Goal: Task Accomplishment & Management: Use online tool/utility

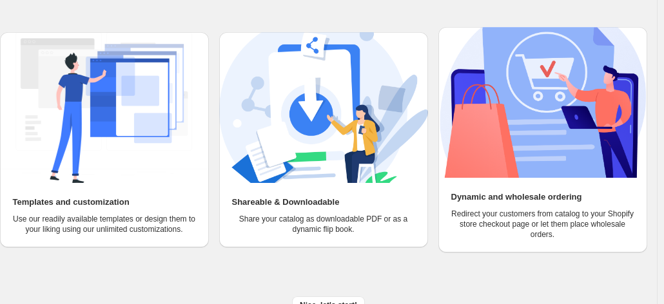
scroll to position [163, 0]
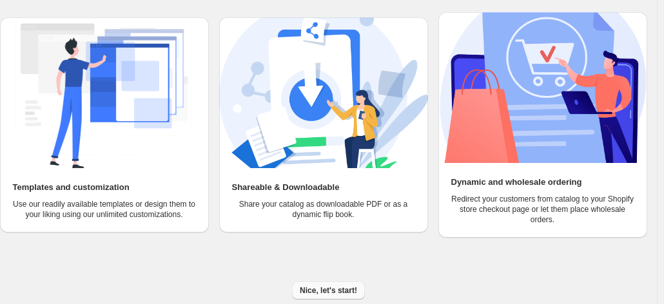
click at [333, 289] on span "Nice, let's start!" at bounding box center [328, 290] width 57 height 10
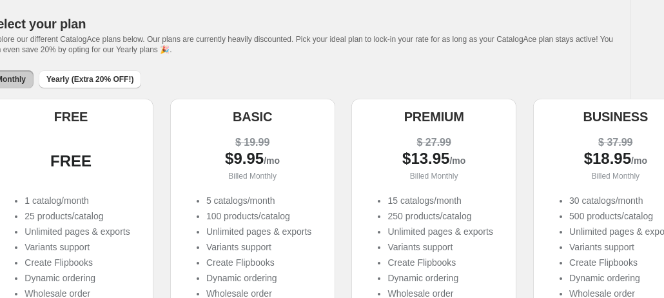
scroll to position [0, 27]
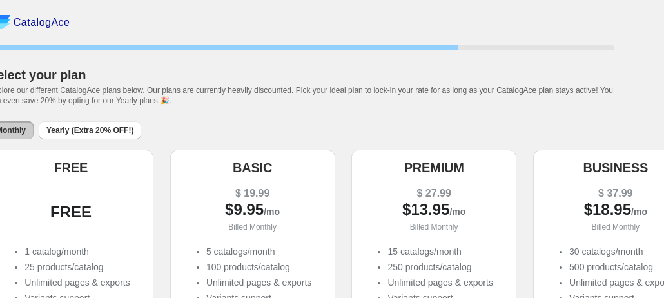
drag, startPoint x: 439, startPoint y: 183, endPoint x: 7, endPoint y: 127, distance: 435.9
click at [7, 127] on span "Monthly" at bounding box center [11, 130] width 30 height 10
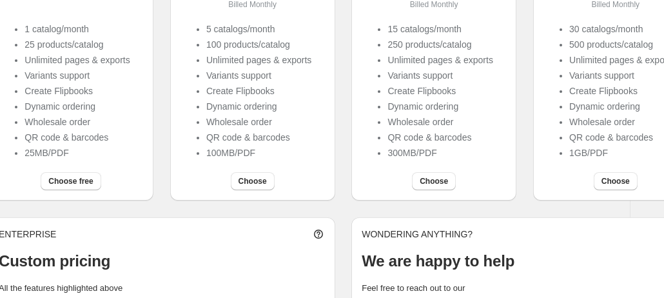
scroll to position [226, 27]
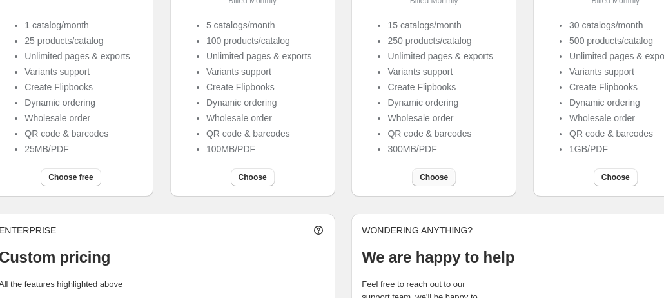
click at [434, 173] on button "Choose" at bounding box center [434, 177] width 44 height 18
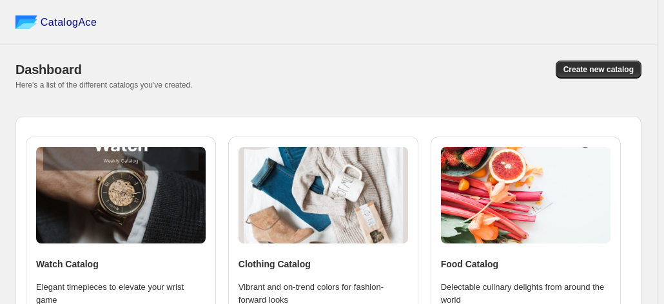
scroll to position [111, 0]
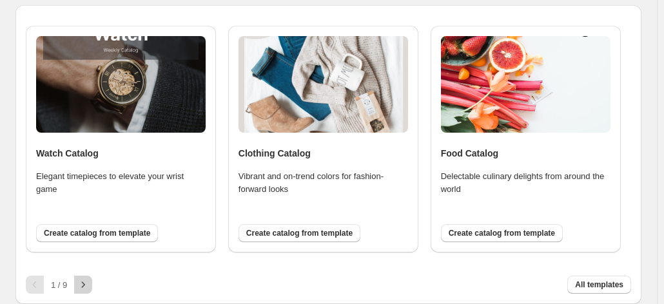
click at [84, 285] on icon "button" at bounding box center [83, 285] width 3 height 6
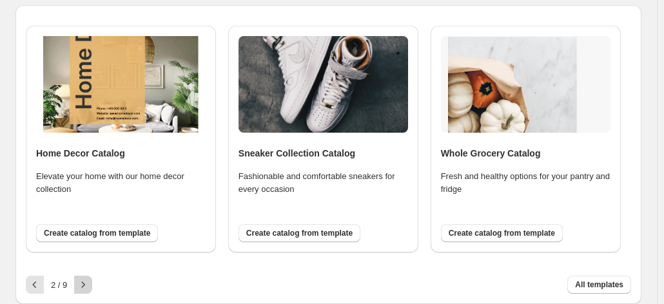
click at [84, 285] on icon "button" at bounding box center [83, 285] width 3 height 6
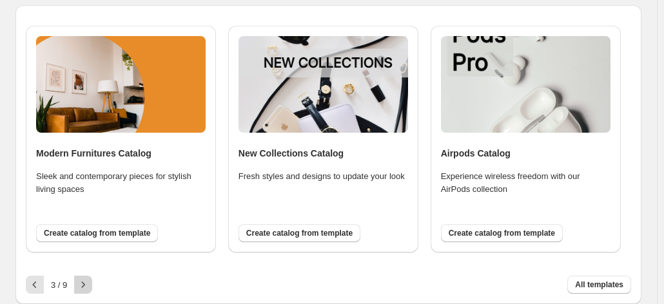
click at [84, 285] on icon "button" at bounding box center [83, 285] width 3 height 6
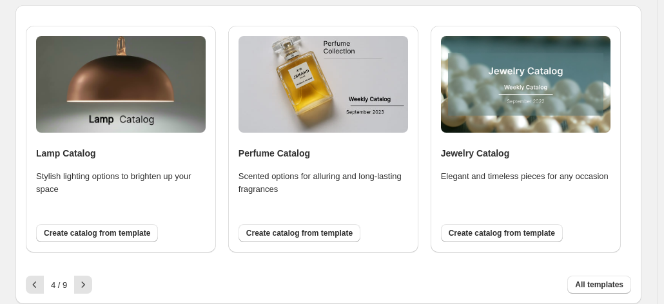
click at [512, 115] on img at bounding box center [525, 84] width 169 height 97
click at [501, 231] on span "Create catalog from template" at bounding box center [501, 233] width 106 height 10
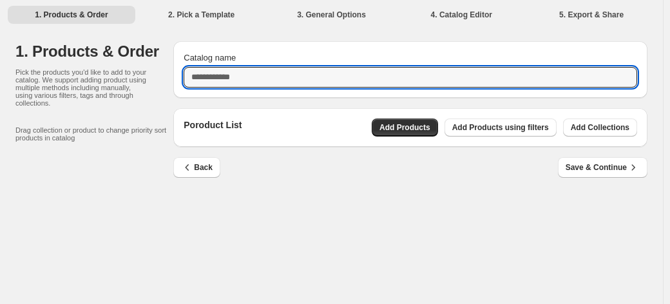
drag, startPoint x: 278, startPoint y: 77, endPoint x: 46, endPoint y: 64, distance: 232.3
click at [46, 64] on div "1. Products & Order Pick the products you'd like to add to your catalog. We sup…" at bounding box center [331, 117] width 632 height 153
type input "*********"
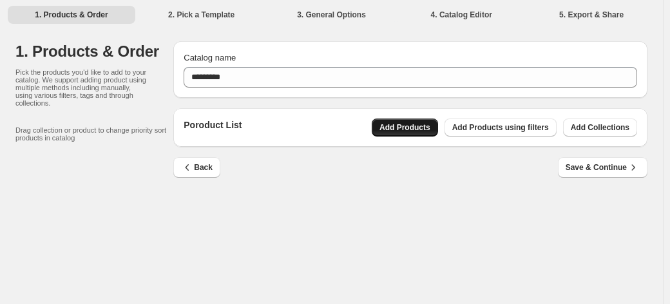
click at [423, 127] on span "Add Products" at bounding box center [404, 127] width 51 height 10
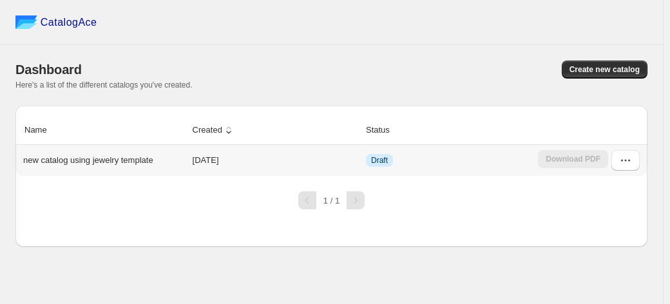
click at [375, 170] on td "Draft" at bounding box center [448, 160] width 172 height 31
click at [642, 157] on td "Download PDF" at bounding box center [590, 160] width 113 height 31
click at [634, 161] on button "button" at bounding box center [625, 160] width 28 height 21
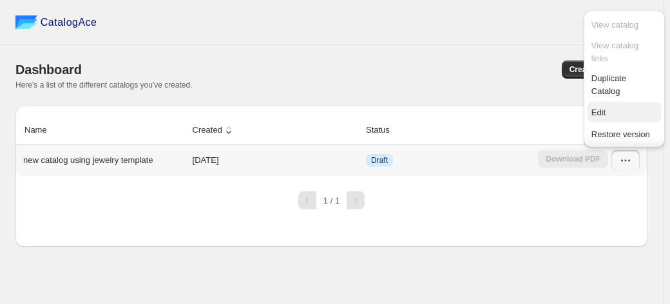
click at [613, 106] on span "Edit" at bounding box center [624, 112] width 66 height 13
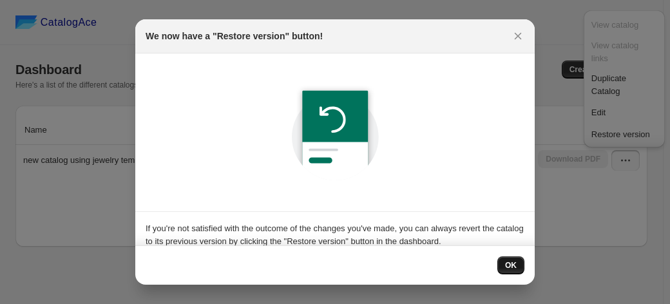
click at [515, 266] on span "OK" at bounding box center [511, 265] width 12 height 10
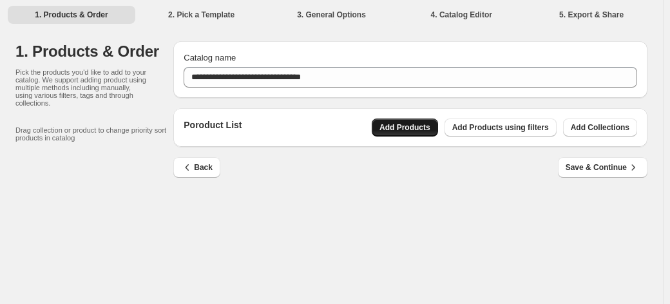
click at [413, 133] on button "Add Products" at bounding box center [405, 128] width 66 height 18
click at [437, 143] on div "Poroduct List Add Products Add Products using filters Add Collections" at bounding box center [410, 127] width 474 height 39
click at [430, 133] on button "Add Products" at bounding box center [405, 128] width 66 height 18
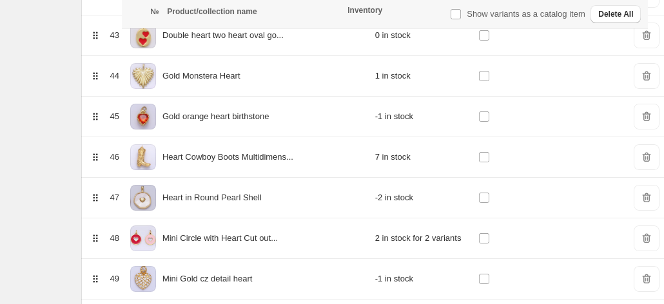
scroll to position [2178, 0]
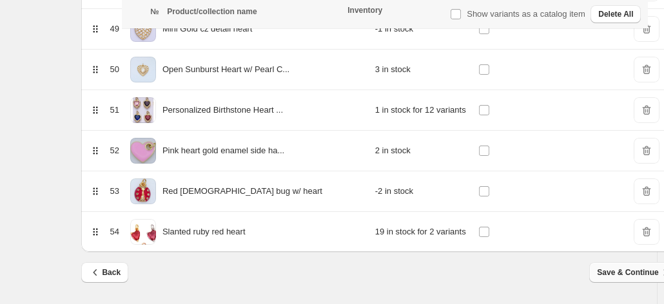
click at [597, 274] on span "Save & Continue" at bounding box center [634, 272] width 74 height 13
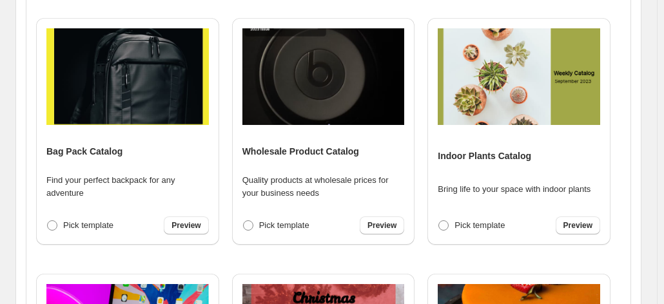
scroll to position [599, 0]
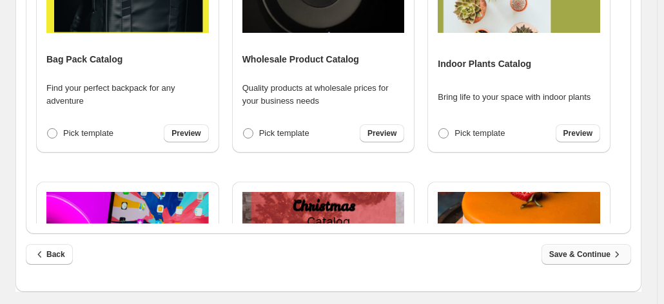
click at [571, 259] on span "Save & Continue" at bounding box center [586, 254] width 74 height 13
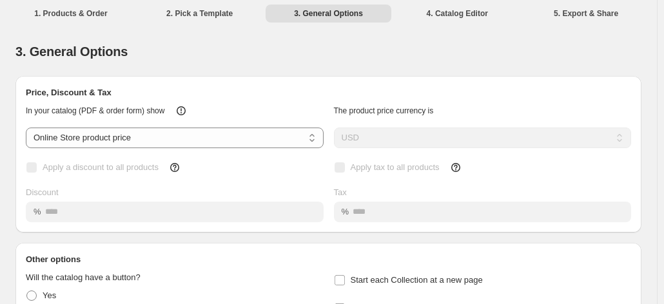
scroll to position [0, 0]
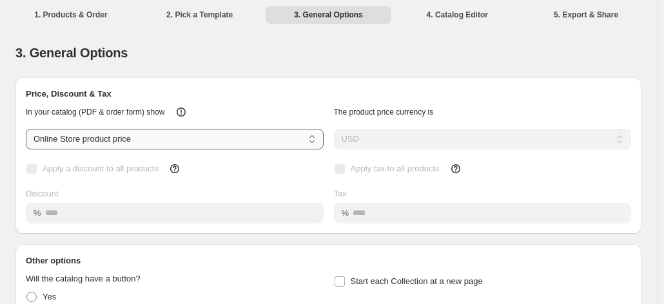
click at [255, 142] on select "**********" at bounding box center [175, 139] width 298 height 21
select select "****"
click at [26, 129] on select "**********" at bounding box center [175, 139] width 298 height 21
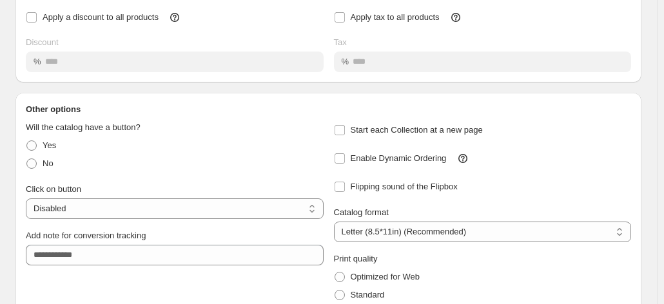
scroll to position [152, 0]
click at [37, 146] on label "Yes" at bounding box center [41, 145] width 30 height 18
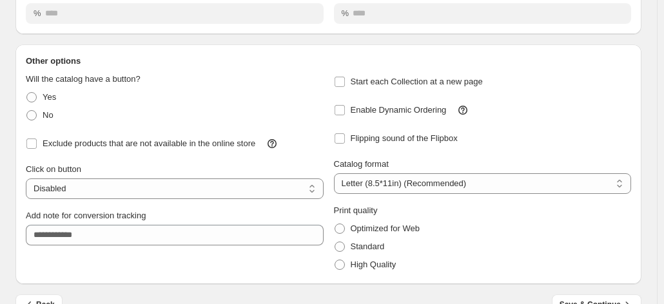
scroll to position [201, 0]
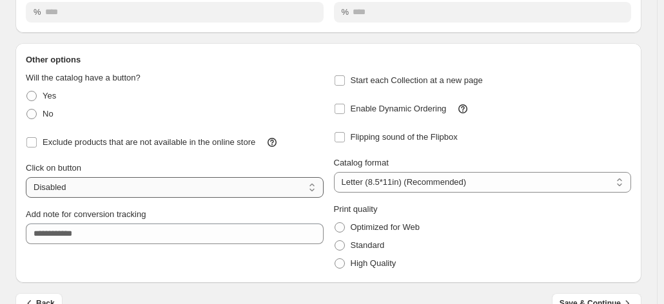
click at [129, 188] on select "**********" at bounding box center [175, 187] width 298 height 21
select select "**********"
click at [26, 177] on select "**********" at bounding box center [175, 187] width 298 height 21
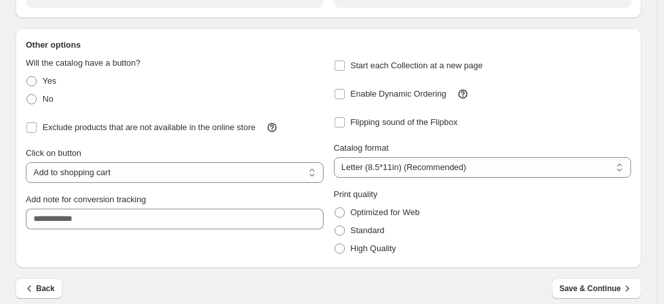
scroll to position [227, 0]
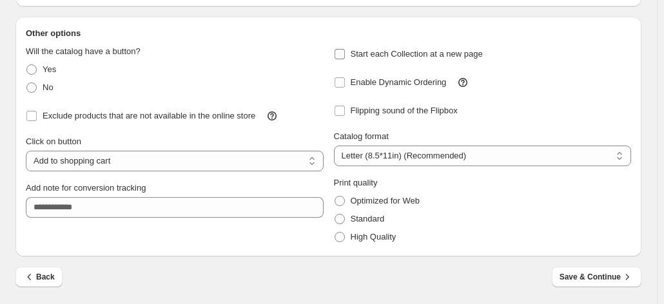
click at [410, 57] on span "Start each Collection at a new page" at bounding box center [416, 54] width 132 height 10
click at [593, 271] on span "Save & Continue" at bounding box center [596, 277] width 74 height 13
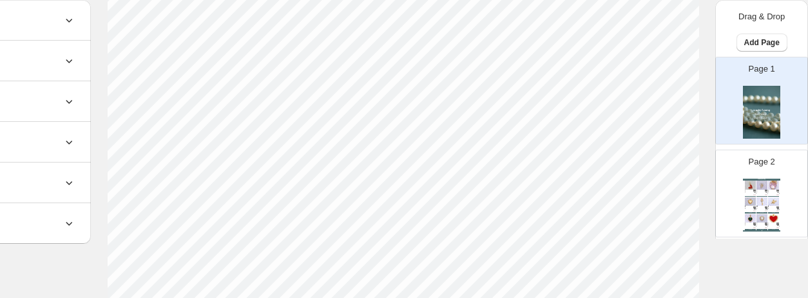
scroll to position [191, 119]
click at [669, 211] on div "$ 8.00" at bounding box center [767, 211] width 4 height 1
type input "*"
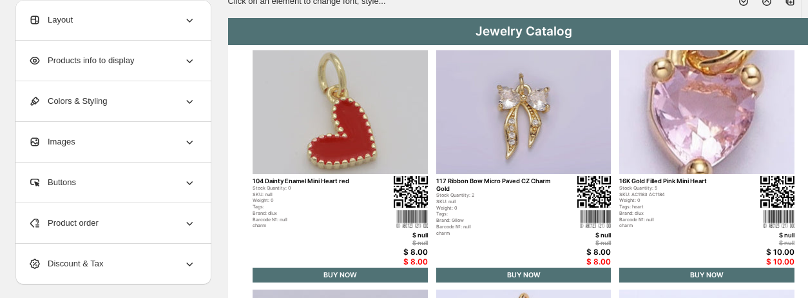
scroll to position [0, 0]
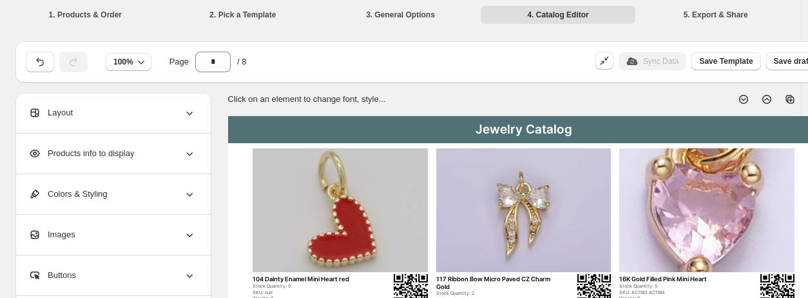
click at [151, 154] on div "Products info to display" at bounding box center [112, 153] width 168 height 40
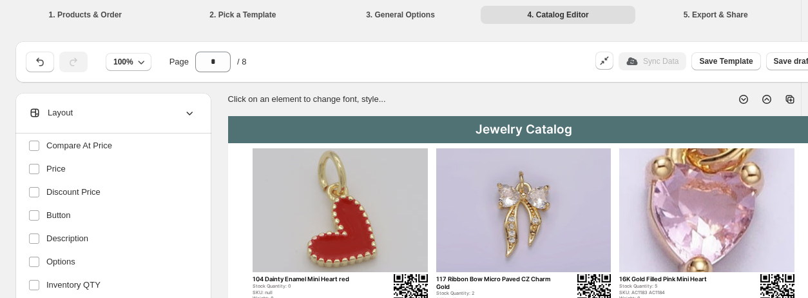
scroll to position [171, 0]
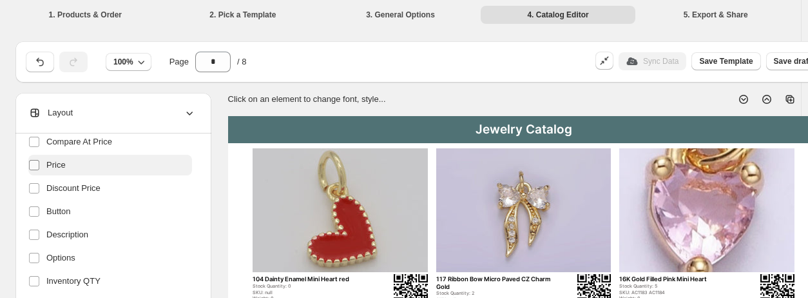
click at [41, 169] on label at bounding box center [36, 165] width 17 height 17
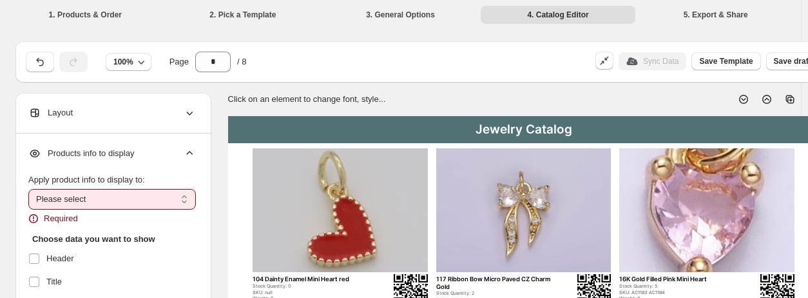
click at [62, 204] on select "**********" at bounding box center [112, 199] width 168 height 21
select select "*********"
click at [28, 189] on select "**********" at bounding box center [112, 199] width 168 height 21
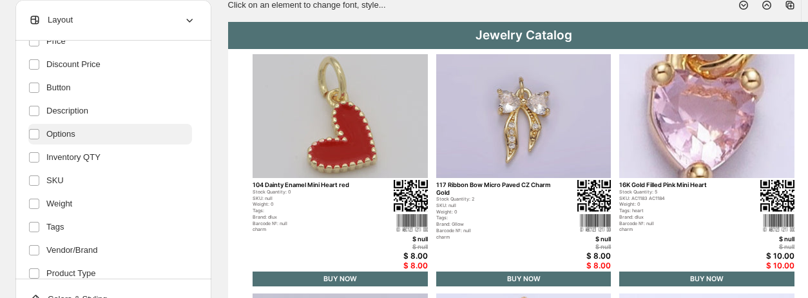
scroll to position [202, 0]
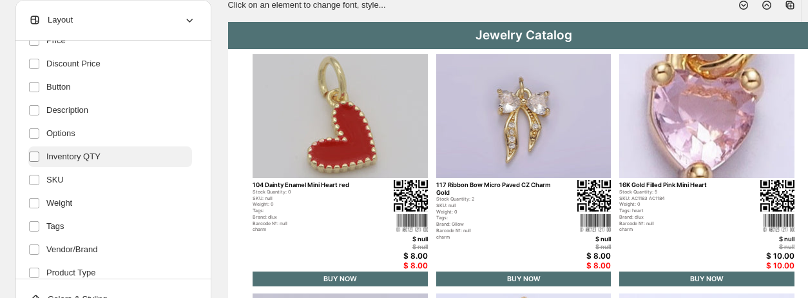
click at [39, 162] on label at bounding box center [36, 156] width 17 height 17
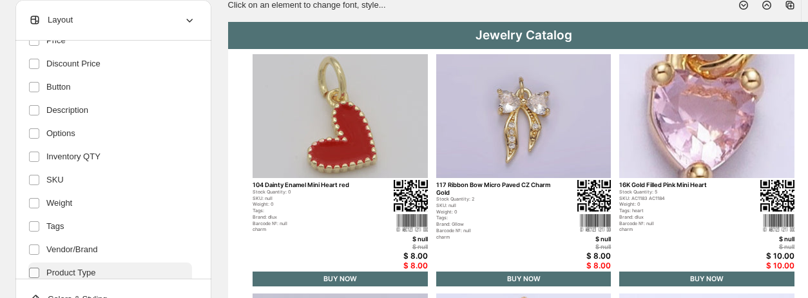
click at [35, 265] on label at bounding box center [36, 272] width 17 height 17
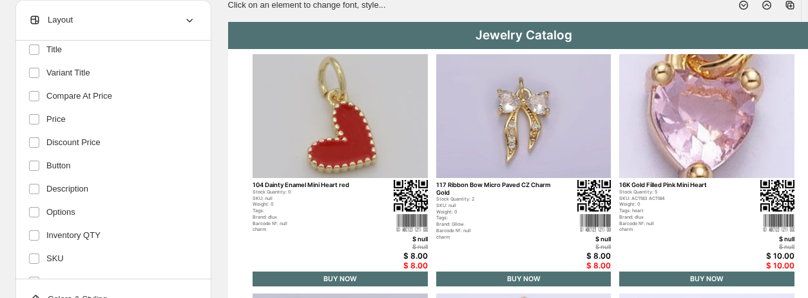
scroll to position [119, 0]
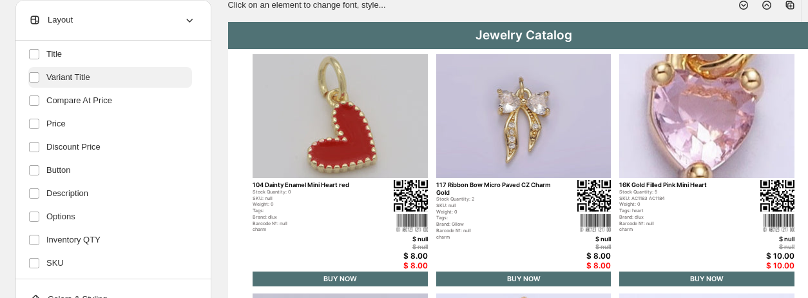
click at [47, 82] on span "Variant Title" at bounding box center [68, 77] width 44 height 13
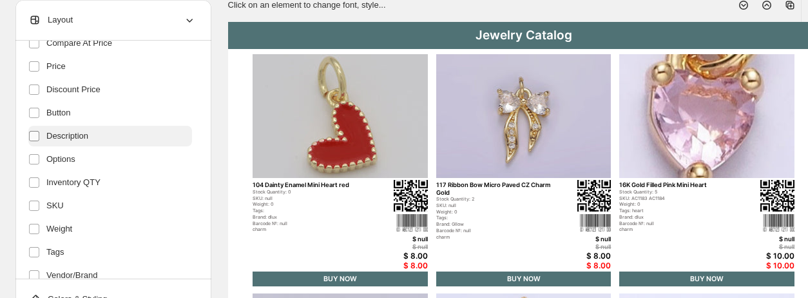
scroll to position [177, 0]
click at [41, 137] on label at bounding box center [36, 135] width 17 height 17
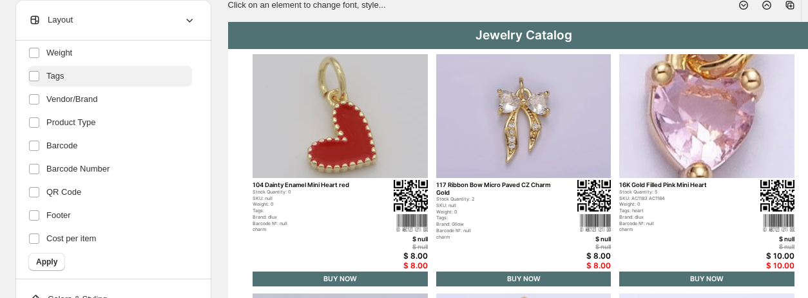
scroll to position [352, 0]
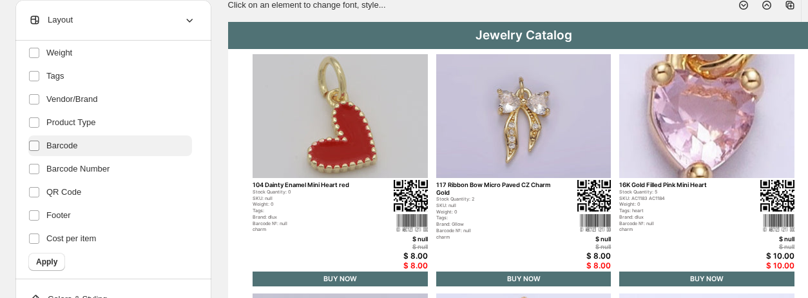
click at [43, 145] on label at bounding box center [36, 145] width 17 height 17
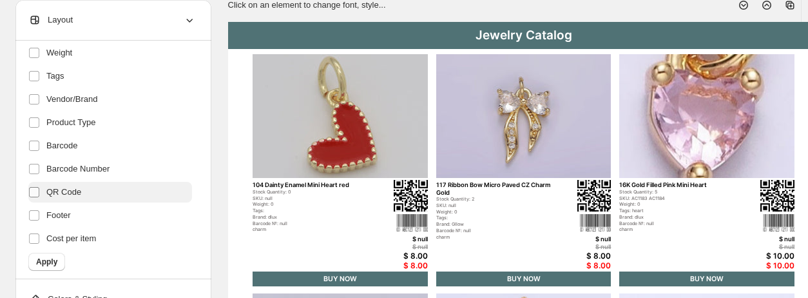
click at [39, 192] on span at bounding box center [34, 192] width 12 height 12
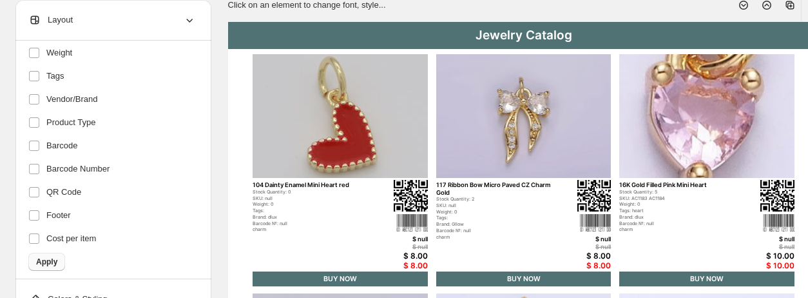
click at [40, 263] on span "Apply" at bounding box center [46, 261] width 21 height 10
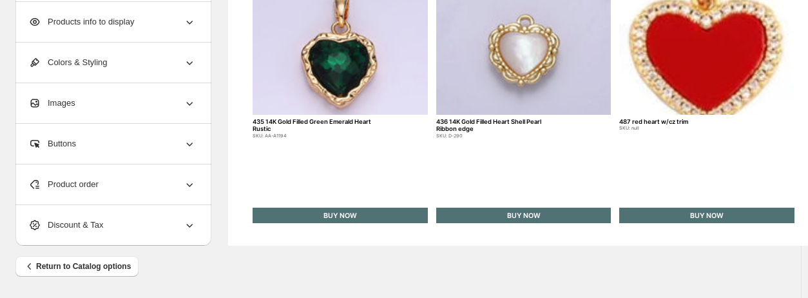
scroll to position [0, 0]
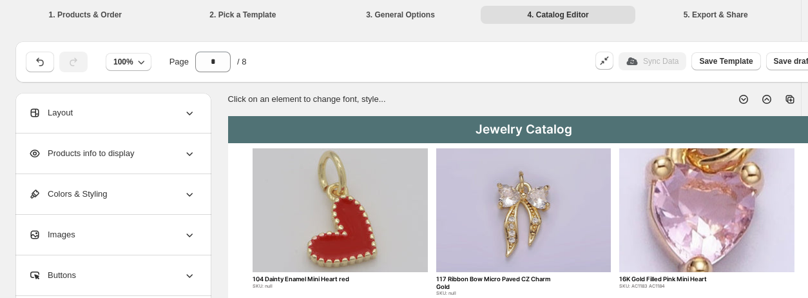
click at [550, 125] on div "Jewelry Catalog" at bounding box center [523, 129] width 591 height 27
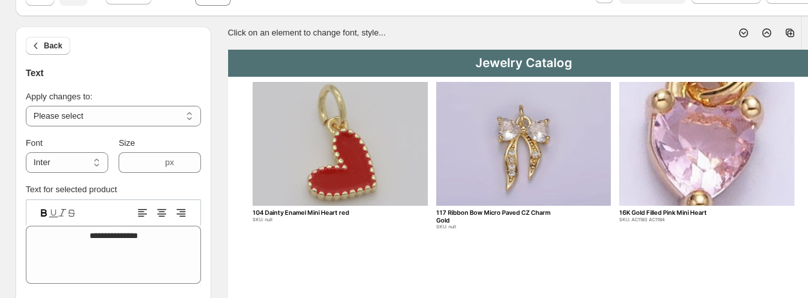
scroll to position [67, 0]
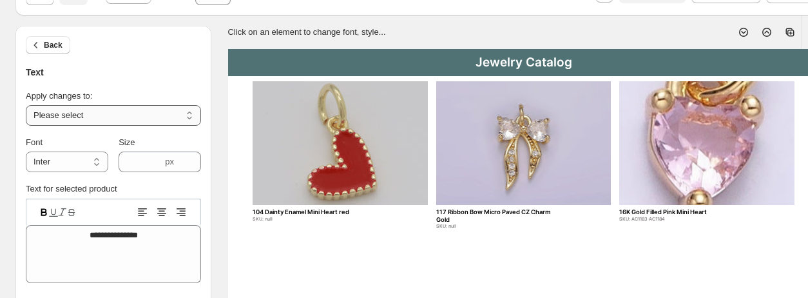
click at [160, 115] on select "**********" at bounding box center [113, 115] width 175 height 21
select select "**********"
click at [26, 105] on select "**********" at bounding box center [113, 115] width 175 height 21
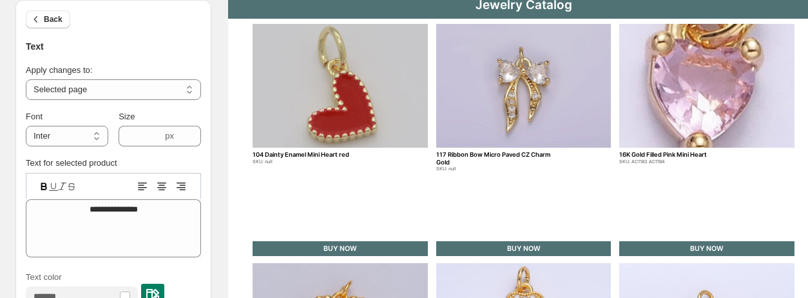
scroll to position [125, 0]
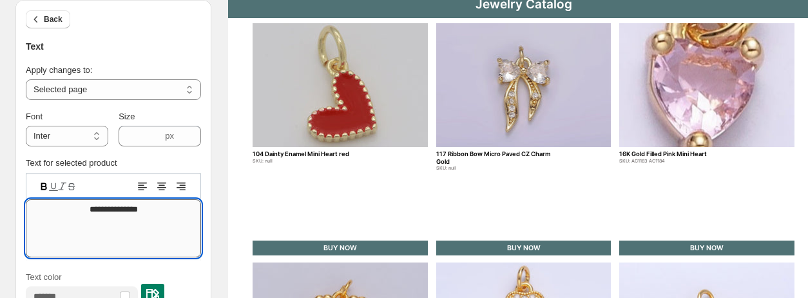
drag, startPoint x: 151, startPoint y: 214, endPoint x: 34, endPoint y: 214, distance: 117.3
type textarea "*"
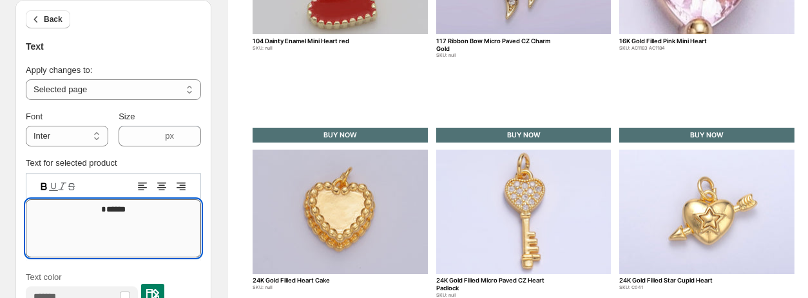
scroll to position [239, 0]
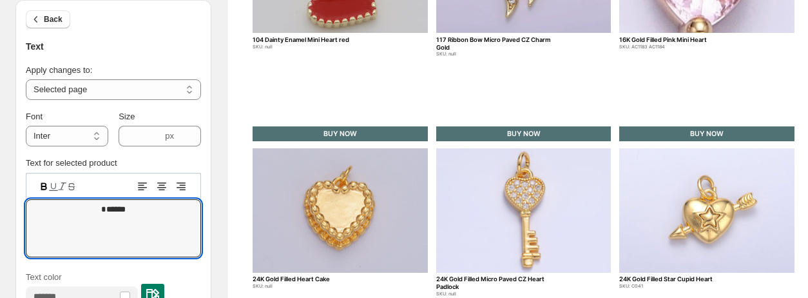
type textarea "******"
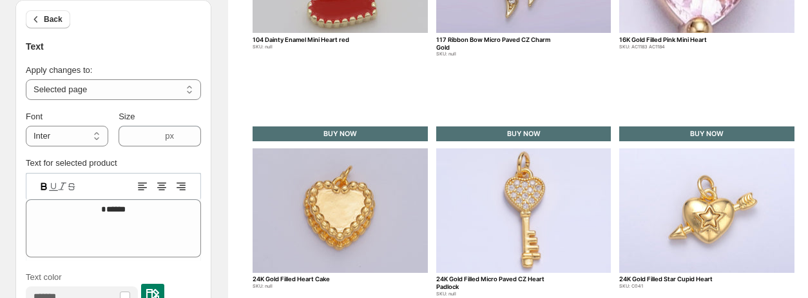
click at [140, 49] on div "Text" at bounding box center [113, 47] width 175 height 14
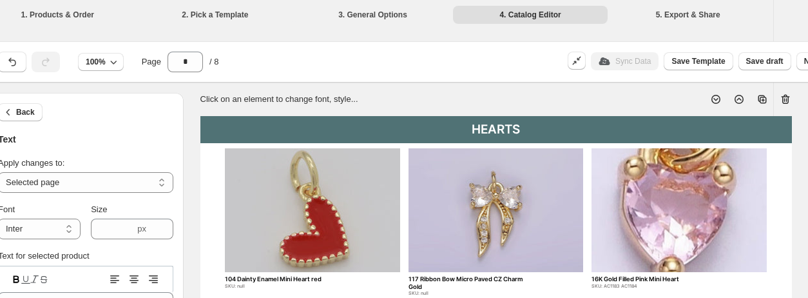
scroll to position [0, 0]
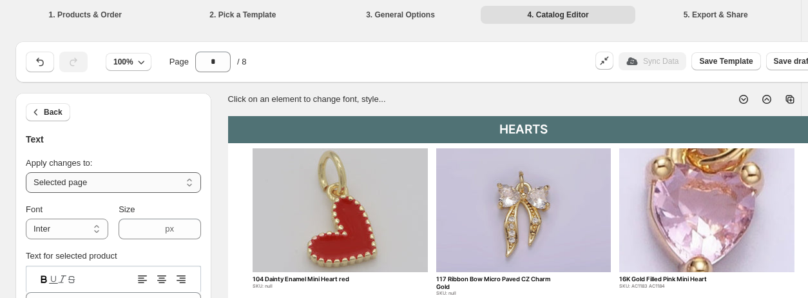
click at [83, 184] on select "**********" at bounding box center [113, 182] width 175 height 21
select select "**********"
click at [26, 172] on select "**********" at bounding box center [113, 182] width 175 height 21
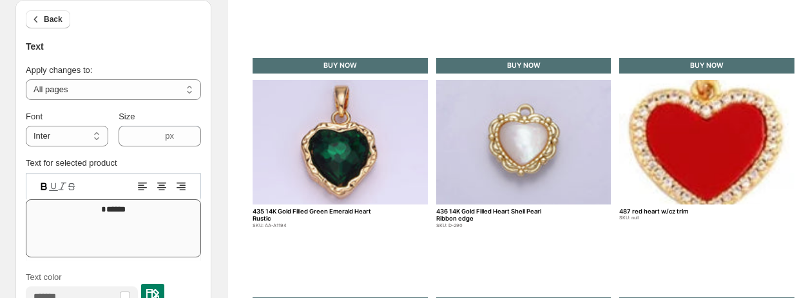
scroll to position [546, 0]
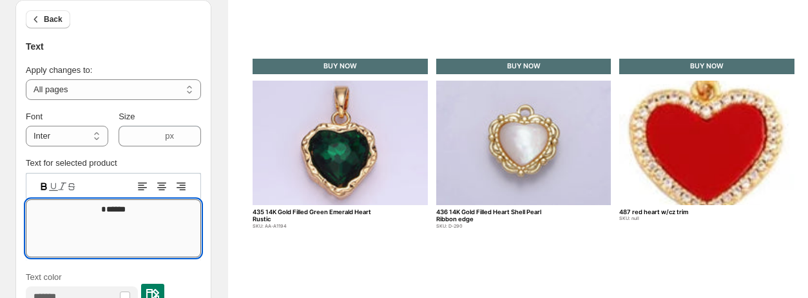
click at [82, 254] on textarea "******" at bounding box center [113, 228] width 175 height 58
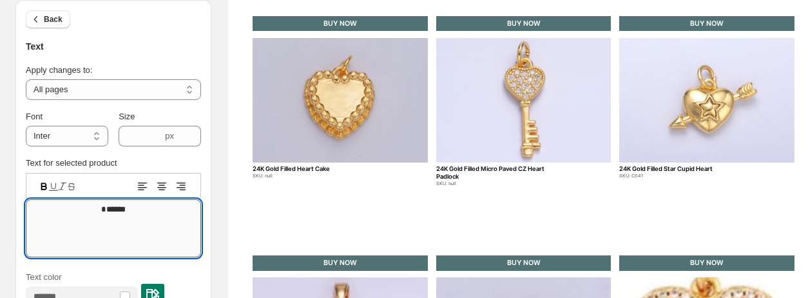
scroll to position [231, 0]
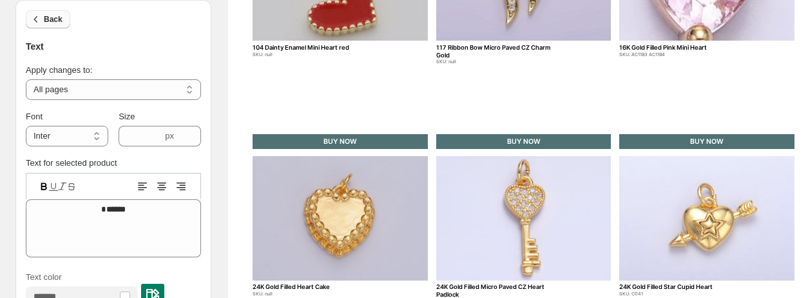
click at [42, 21] on icon "button" at bounding box center [36, 19] width 13 height 13
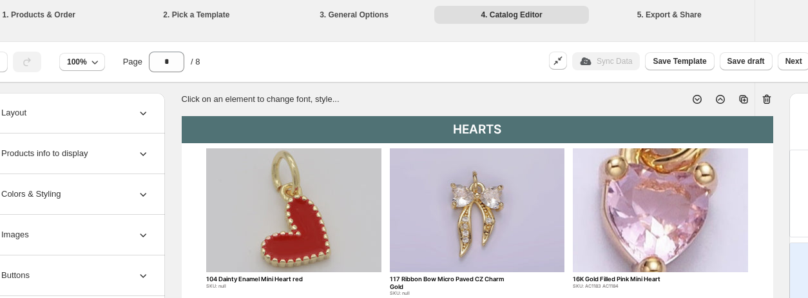
scroll to position [0, 0]
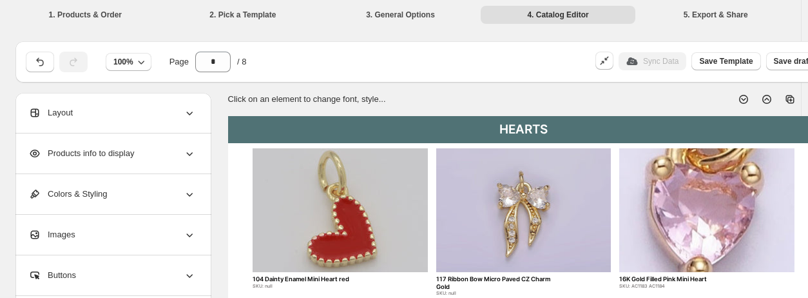
click at [669, 97] on icon at bounding box center [766, 99] width 13 height 13
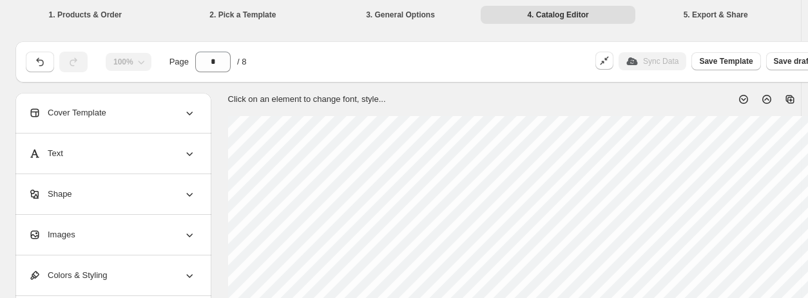
click at [669, 99] on icon at bounding box center [743, 99] width 9 height 9
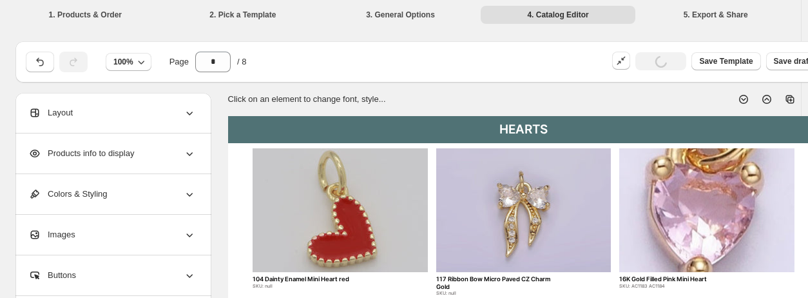
click at [669, 99] on icon at bounding box center [743, 99] width 9 height 9
type input "*"
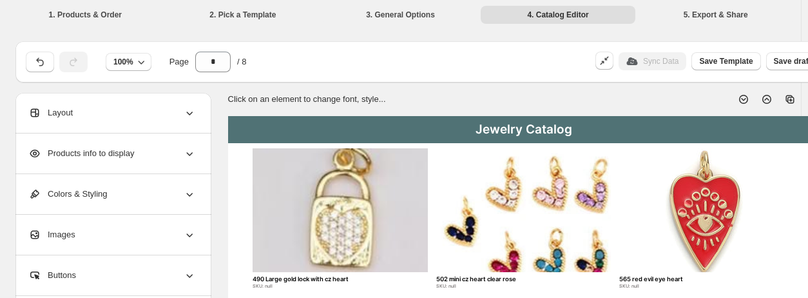
click at [548, 125] on div "Jewelry Catalog" at bounding box center [523, 129] width 591 height 27
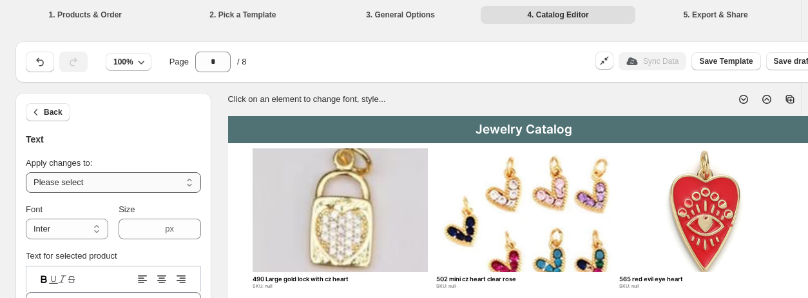
click at [98, 183] on select "**********" at bounding box center [113, 182] width 175 height 21
click at [26, 172] on select "**********" at bounding box center [113, 182] width 175 height 21
click at [102, 176] on select "**********" at bounding box center [113, 182] width 175 height 21
select select "**********"
click at [26, 172] on select "**********" at bounding box center [113, 182] width 175 height 21
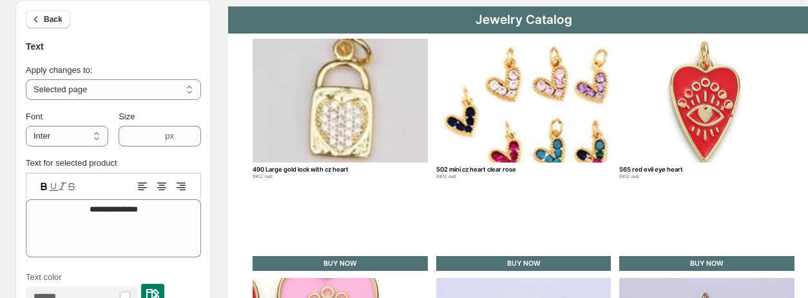
scroll to position [112, 0]
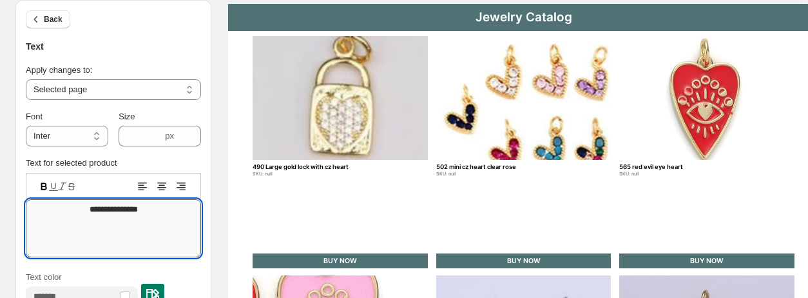
drag, startPoint x: 148, startPoint y: 213, endPoint x: 43, endPoint y: 216, distance: 105.1
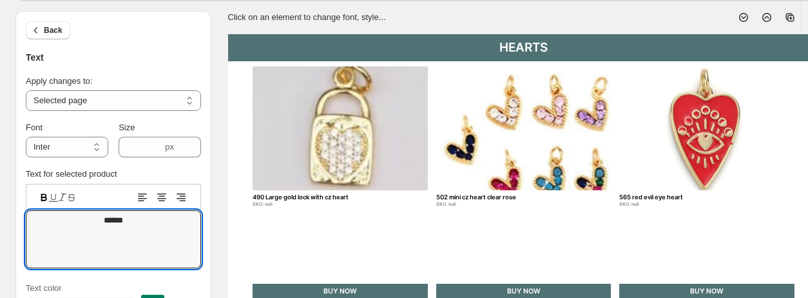
scroll to position [0, 0]
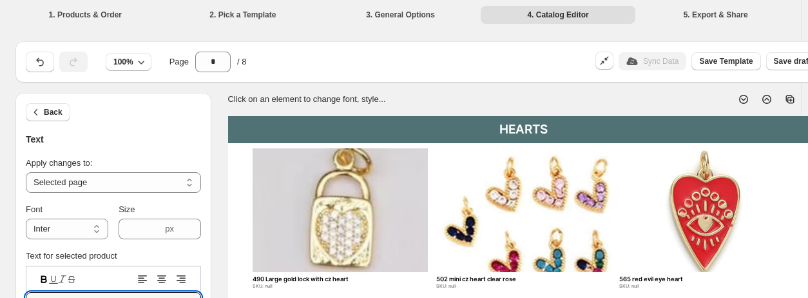
type textarea "******"
click at [669, 100] on icon at bounding box center [743, 99] width 13 height 13
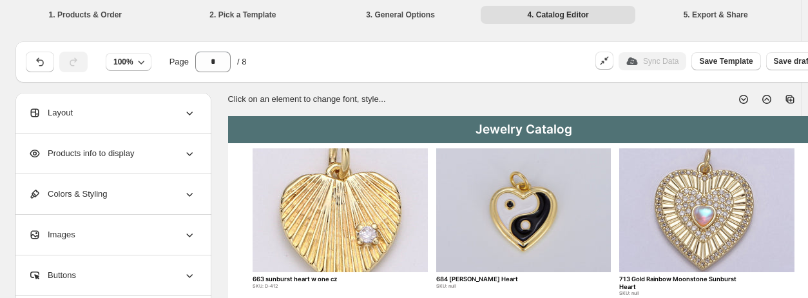
click at [669, 95] on icon at bounding box center [766, 99] width 13 height 13
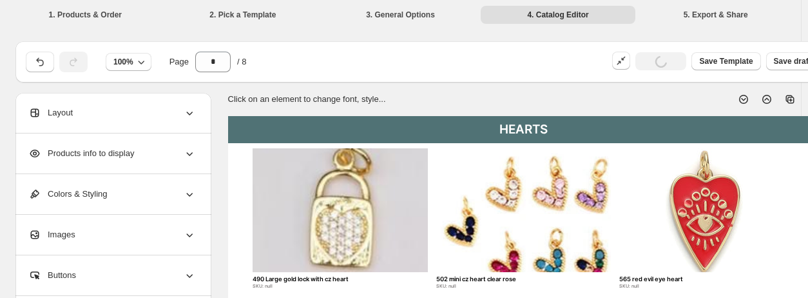
click at [669, 97] on icon at bounding box center [743, 99] width 9 height 9
type input "*"
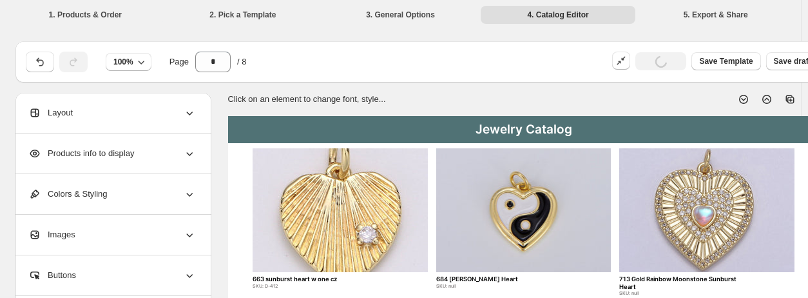
click at [566, 130] on div "Jewelry Catalog" at bounding box center [523, 129] width 591 height 27
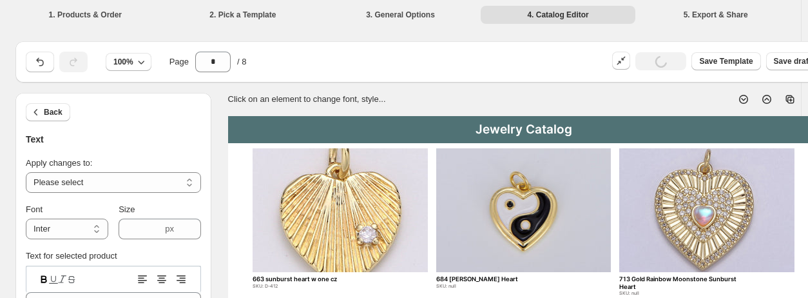
click at [566, 130] on div "Jewelry Catalog" at bounding box center [523, 129] width 591 height 27
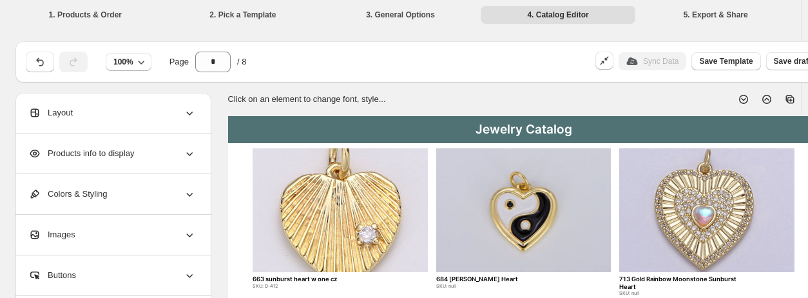
click at [517, 123] on div "Jewelry Catalog" at bounding box center [523, 129] width 591 height 27
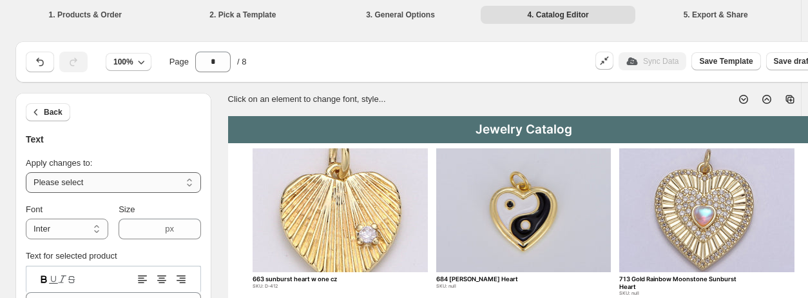
click at [88, 181] on select "**********" at bounding box center [113, 182] width 175 height 21
select select "**********"
click at [26, 172] on select "**********" at bounding box center [113, 182] width 175 height 21
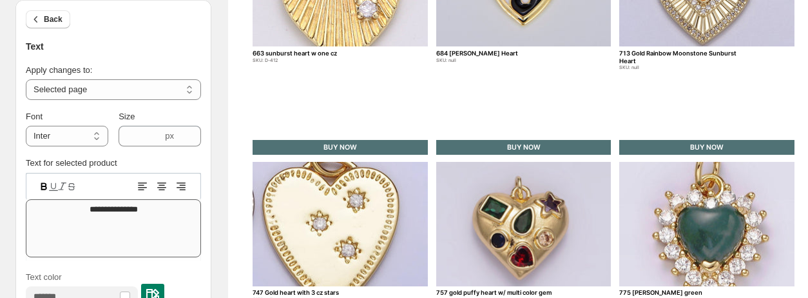
scroll to position [228, 0]
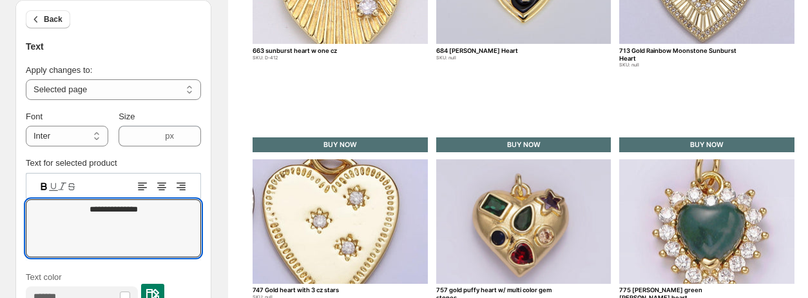
drag, startPoint x: 149, startPoint y: 216, endPoint x: -5, endPoint y: 201, distance: 155.4
type textarea "*"
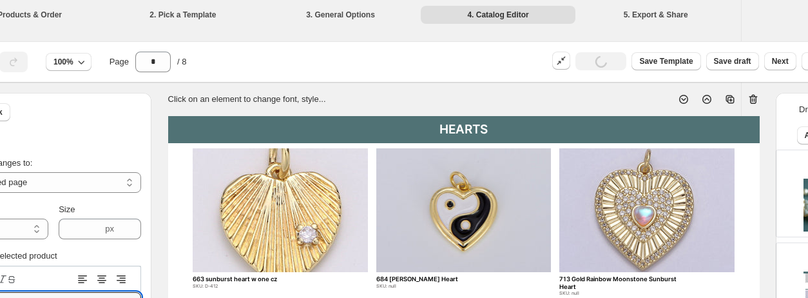
scroll to position [0, 61]
type textarea "******"
click at [669, 97] on icon at bounding box center [682, 99] width 13 height 13
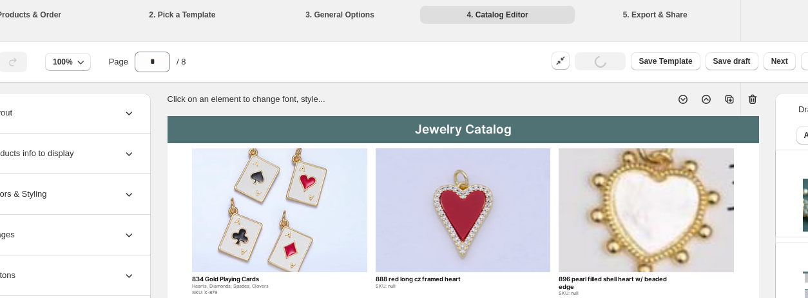
click at [669, 97] on icon at bounding box center [682, 99] width 13 height 13
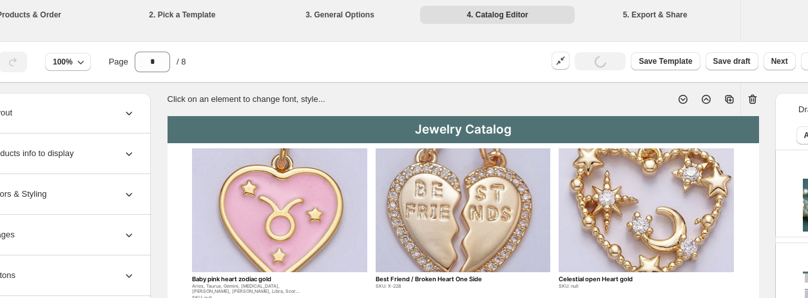
click at [669, 101] on icon at bounding box center [682, 99] width 13 height 13
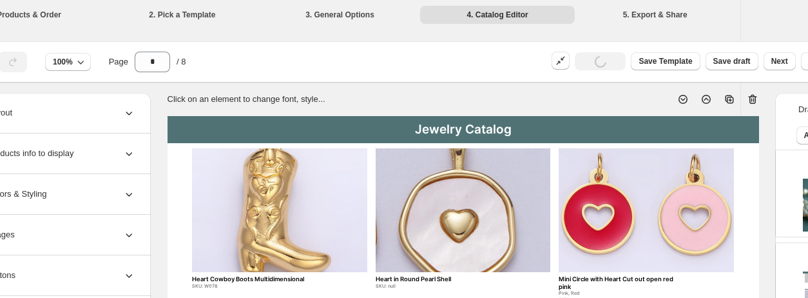
click at [669, 101] on icon at bounding box center [682, 99] width 13 height 13
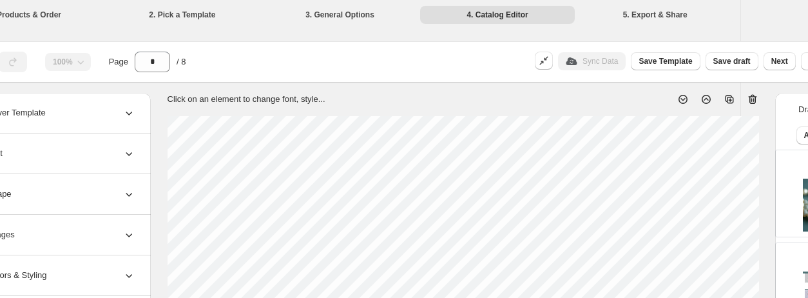
click at [669, 100] on icon at bounding box center [706, 99] width 13 height 13
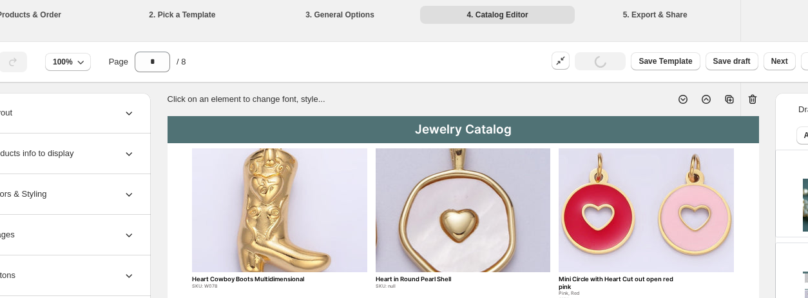
click at [669, 101] on icon at bounding box center [706, 99] width 13 height 13
type input "*"
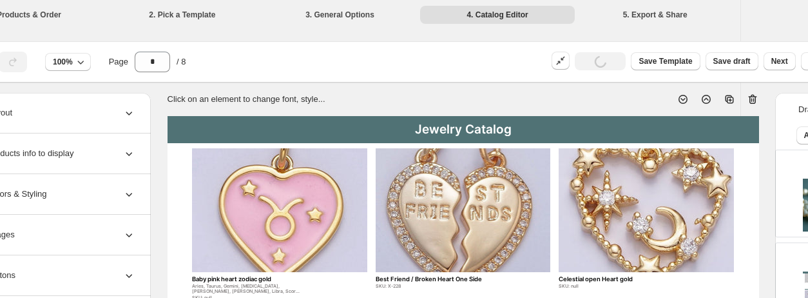
click at [508, 122] on div "Jewelry Catalog" at bounding box center [463, 129] width 591 height 27
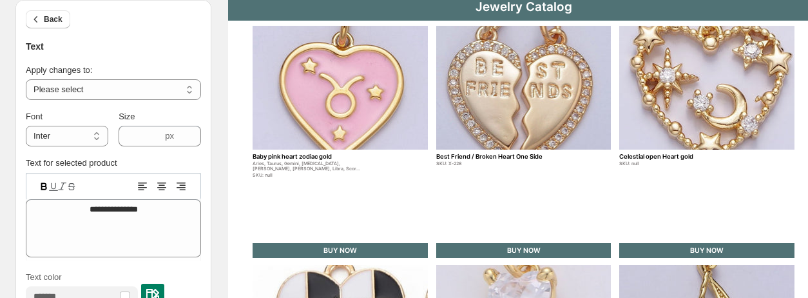
scroll to position [124, 0]
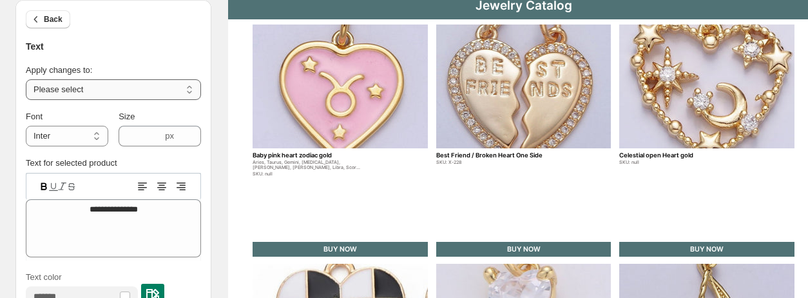
click at [132, 95] on select "**********" at bounding box center [113, 89] width 175 height 21
select select "**********"
click at [26, 79] on select "**********" at bounding box center [113, 89] width 175 height 21
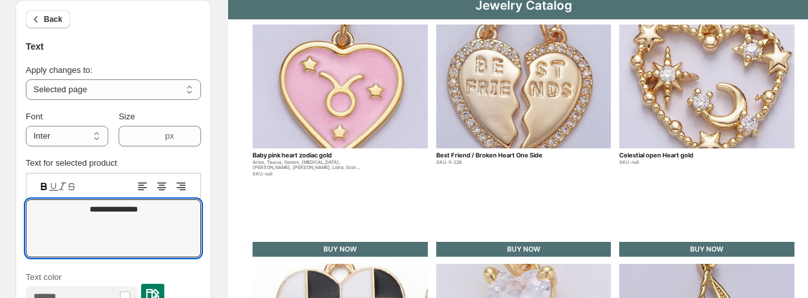
drag, startPoint x: 166, startPoint y: 203, endPoint x: -5, endPoint y: 178, distance: 173.1
click at [0, 174] on html "**********" at bounding box center [404, 25] width 808 height 298
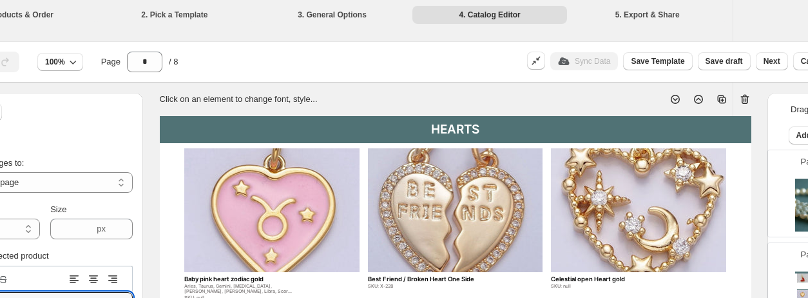
scroll to position [0, 69]
type textarea "******"
click at [669, 97] on icon at bounding box center [674, 99] width 9 height 9
type input "*"
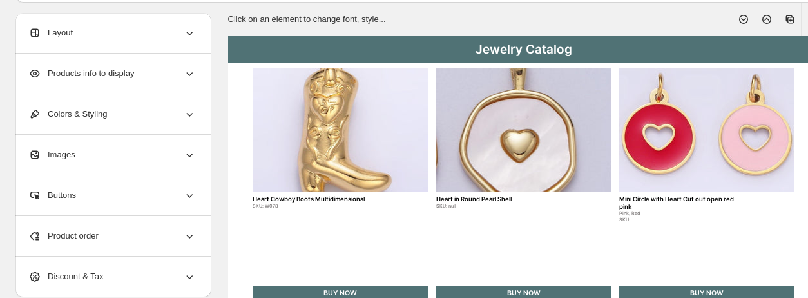
scroll to position [82, 0]
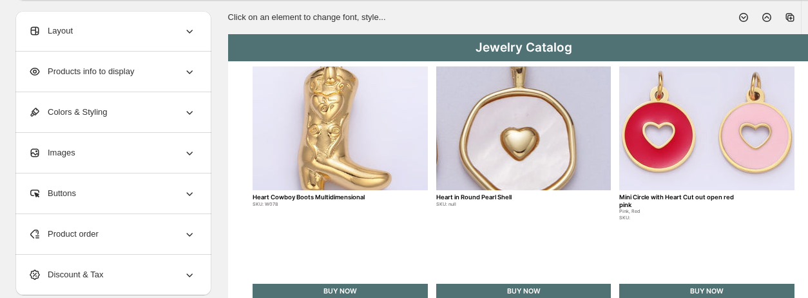
click at [510, 53] on div "Jewelry Catalog" at bounding box center [523, 47] width 591 height 27
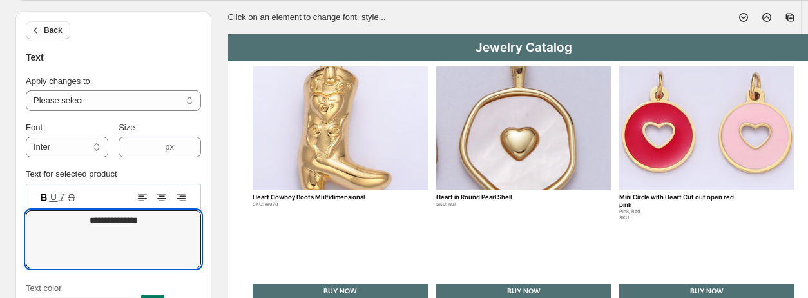
drag, startPoint x: 148, startPoint y: 228, endPoint x: -5, endPoint y: 207, distance: 154.7
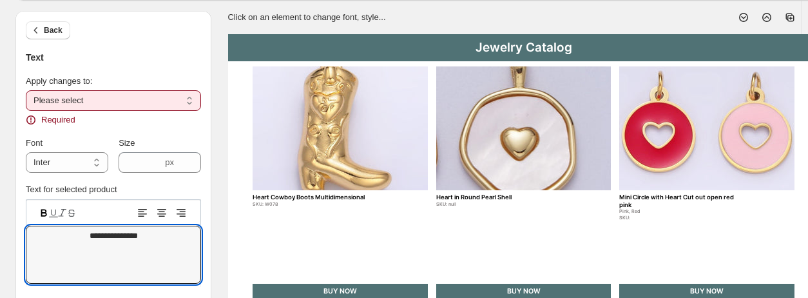
type textarea "**********"
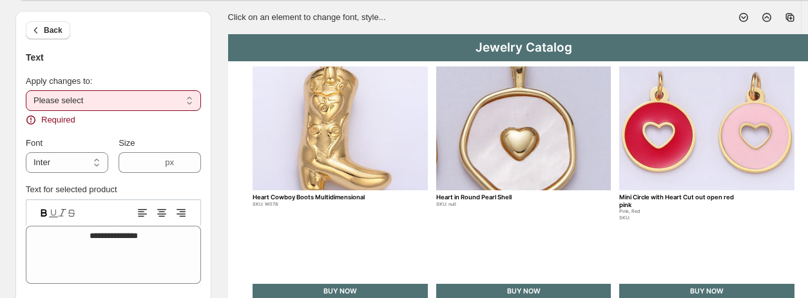
click at [79, 116] on div "Required" at bounding box center [113, 119] width 175 height 13
click at [88, 97] on select "**********" at bounding box center [113, 100] width 175 height 21
select select "**********"
click at [26, 90] on select "**********" at bounding box center [113, 100] width 175 height 21
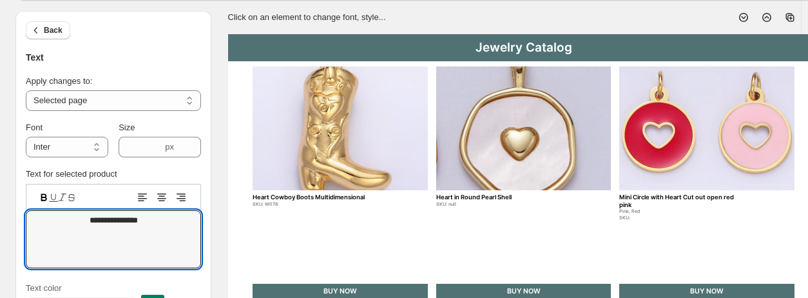
drag, startPoint x: 157, startPoint y: 225, endPoint x: -5, endPoint y: 222, distance: 162.4
click at [0, 216] on html "**********" at bounding box center [404, 67] width 808 height 298
type textarea "******"
click at [669, 19] on icon at bounding box center [743, 17] width 13 height 13
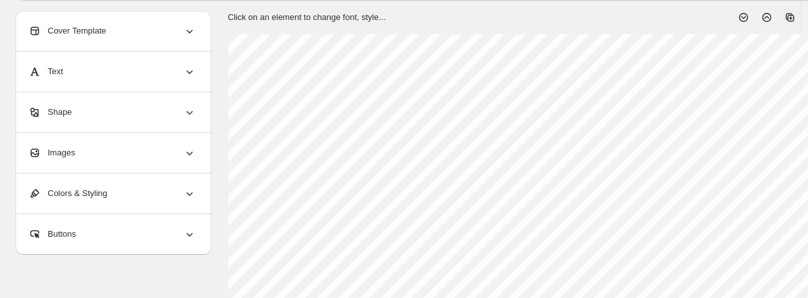
click at [669, 18] on icon at bounding box center [766, 17] width 5 height 3
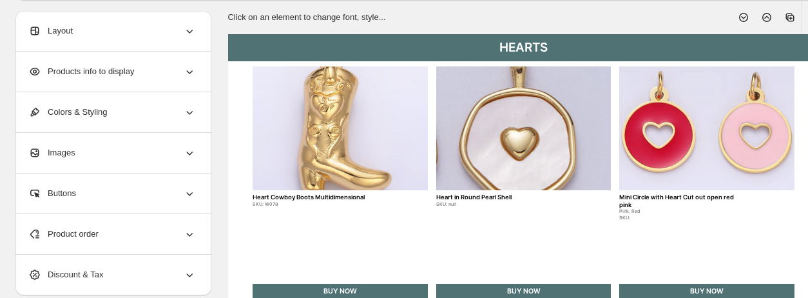
click at [669, 18] on icon at bounding box center [766, 17] width 5 height 3
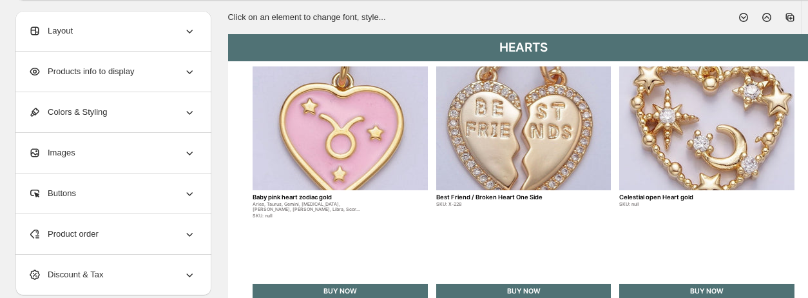
click at [669, 18] on icon at bounding box center [766, 17] width 5 height 3
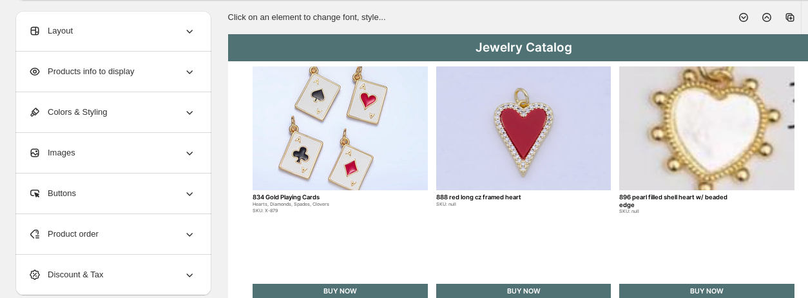
click at [669, 18] on icon at bounding box center [766, 17] width 5 height 3
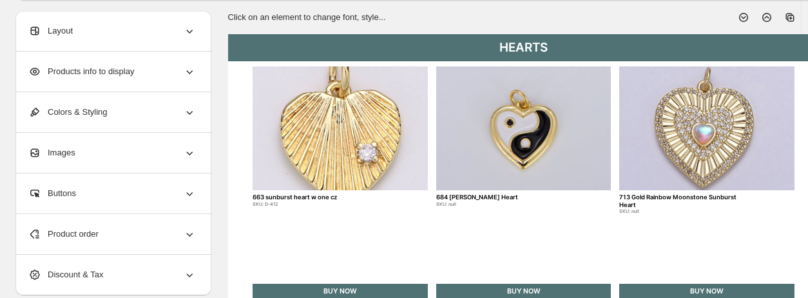
click at [669, 21] on icon at bounding box center [766, 17] width 9 height 9
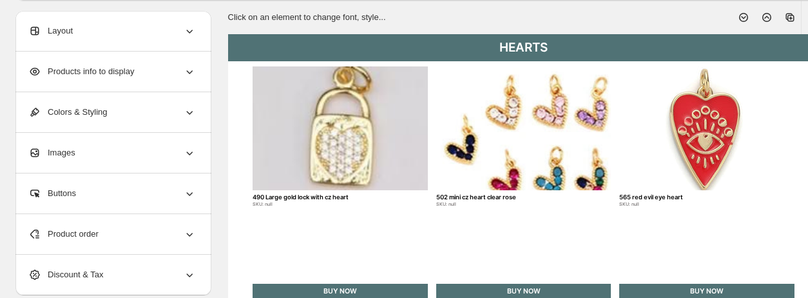
click at [669, 21] on icon at bounding box center [766, 17] width 9 height 9
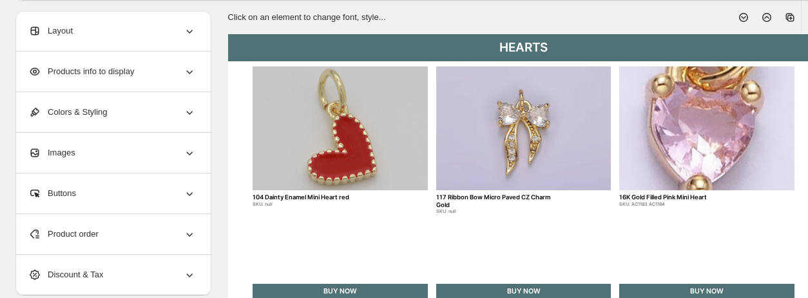
click at [669, 21] on icon at bounding box center [766, 17] width 9 height 9
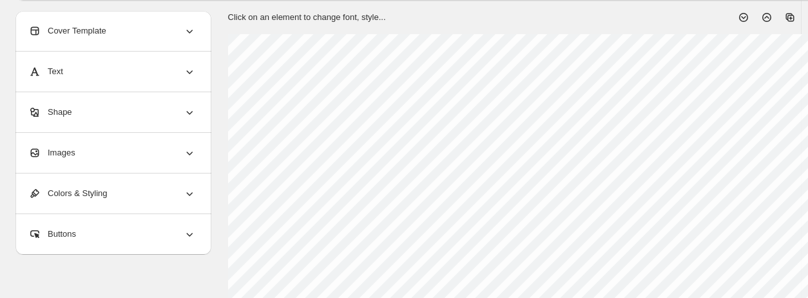
click at [669, 15] on icon at bounding box center [743, 17] width 9 height 9
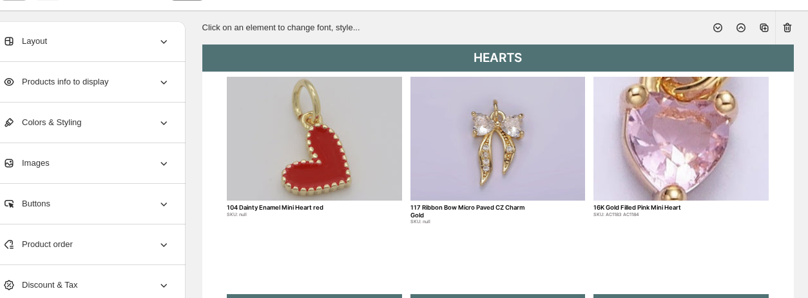
scroll to position [70, 26]
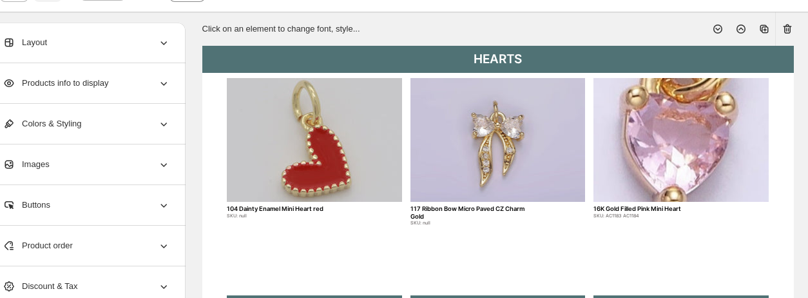
click at [669, 29] on icon at bounding box center [717, 29] width 13 height 13
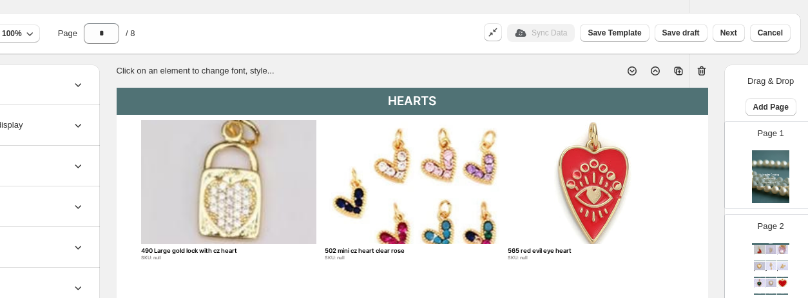
scroll to position [0, 111]
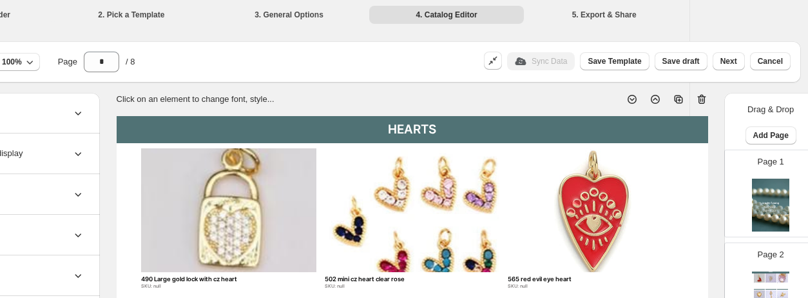
click at [655, 100] on icon at bounding box center [655, 99] width 13 height 13
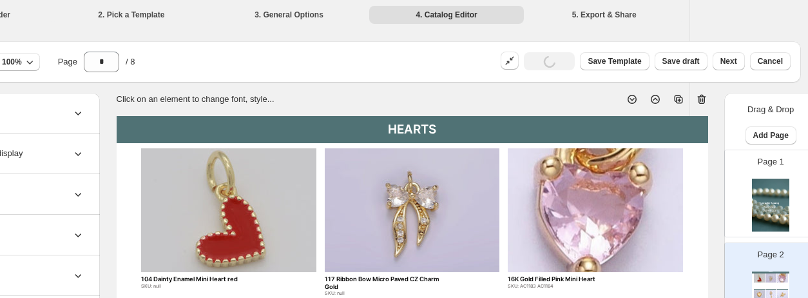
click at [655, 100] on icon at bounding box center [655, 99] width 13 height 13
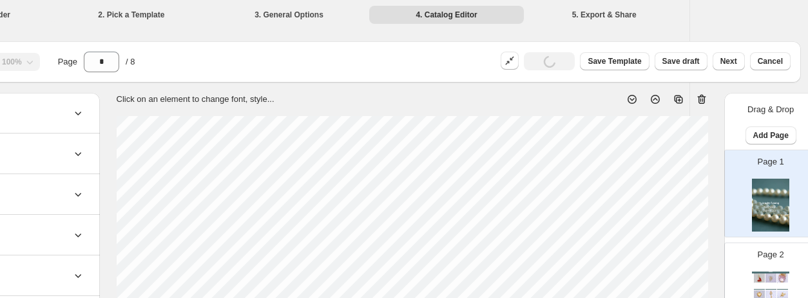
scroll to position [0, 104]
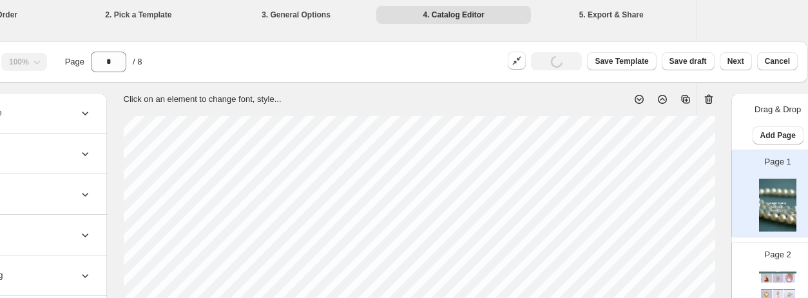
click at [664, 97] on icon at bounding box center [662, 99] width 13 height 13
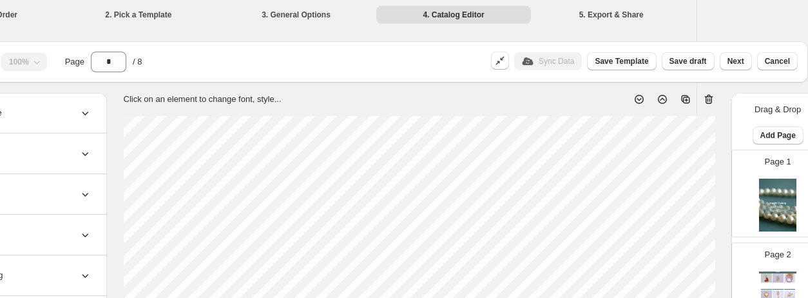
click at [659, 101] on icon at bounding box center [662, 99] width 13 height 13
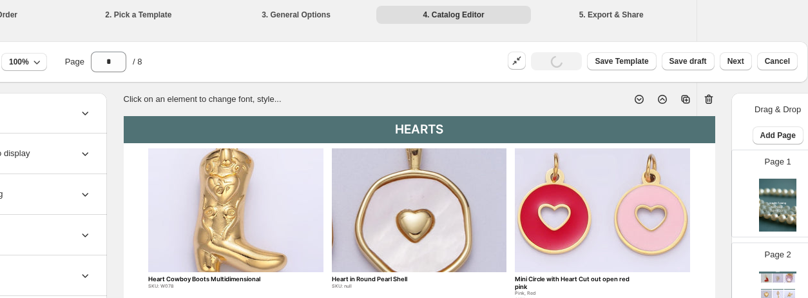
click at [660, 104] on icon at bounding box center [662, 99] width 13 height 13
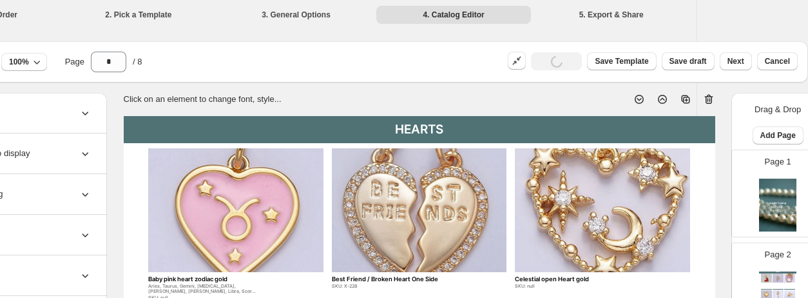
click at [660, 104] on icon at bounding box center [662, 99] width 13 height 13
type input "*"
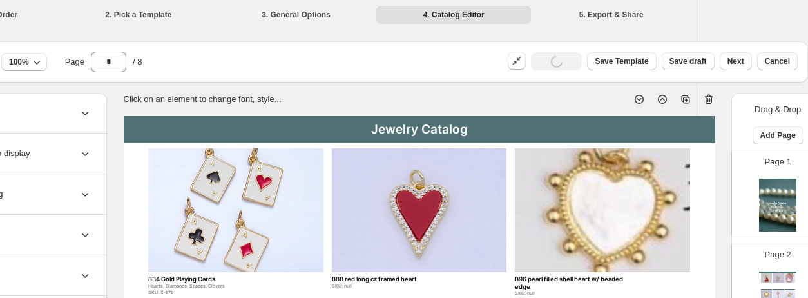
click at [434, 123] on div "Jewelry Catalog" at bounding box center [419, 129] width 591 height 27
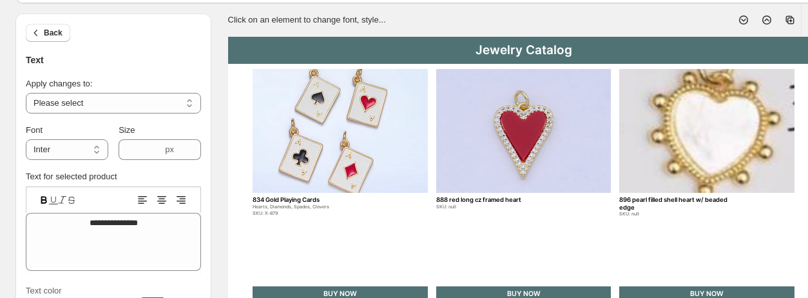
scroll to position [81, 0]
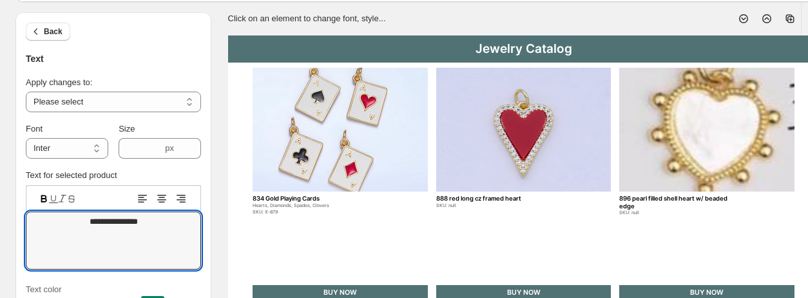
drag, startPoint x: 146, startPoint y: 222, endPoint x: -5, endPoint y: 220, distance: 151.4
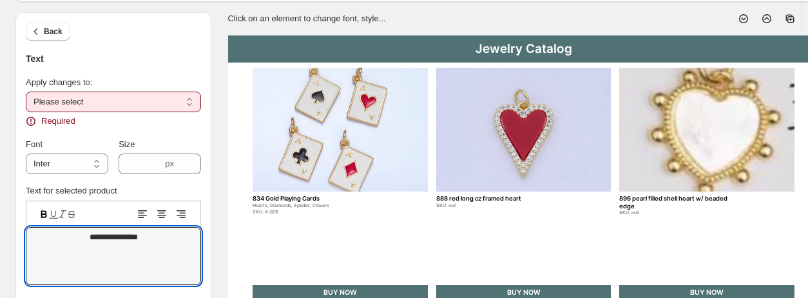
type textarea "**********"
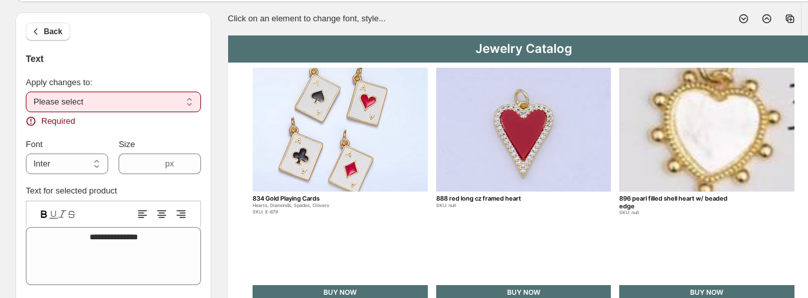
click at [96, 109] on select "**********" at bounding box center [113, 101] width 175 height 21
select select "**********"
click at [26, 91] on select "**********" at bounding box center [113, 101] width 175 height 21
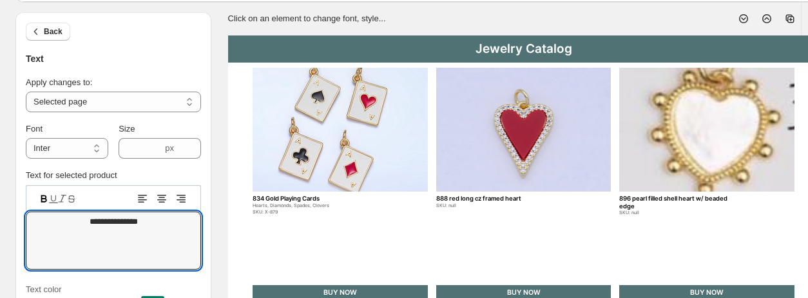
drag, startPoint x: 157, startPoint y: 222, endPoint x: -5, endPoint y: 228, distance: 161.8
click at [0, 217] on html "**********" at bounding box center [404, 68] width 808 height 298
type textarea "******"
click at [669, 22] on icon at bounding box center [743, 18] width 13 height 13
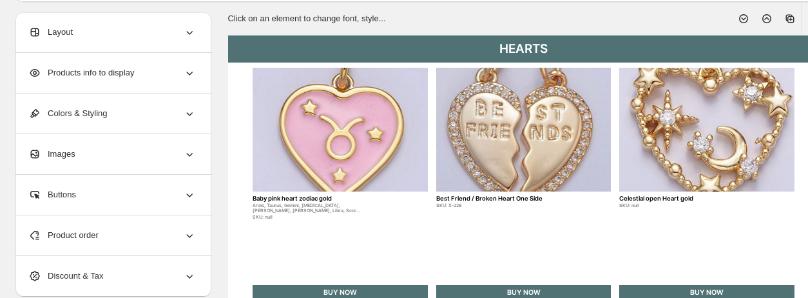
click at [669, 22] on icon at bounding box center [743, 18] width 13 height 13
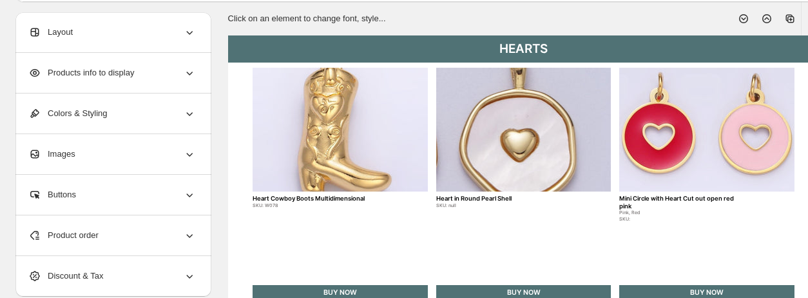
click at [669, 22] on icon at bounding box center [743, 18] width 13 height 13
type input "*"
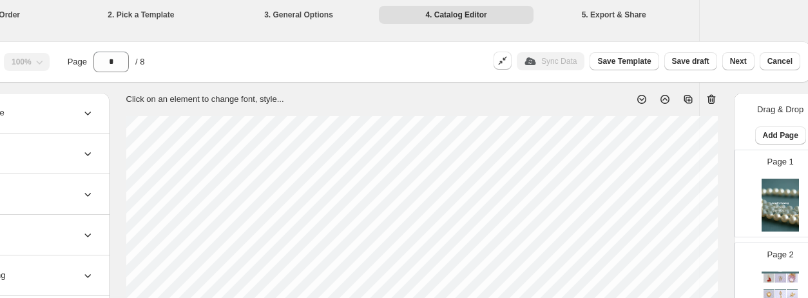
scroll to position [0, 120]
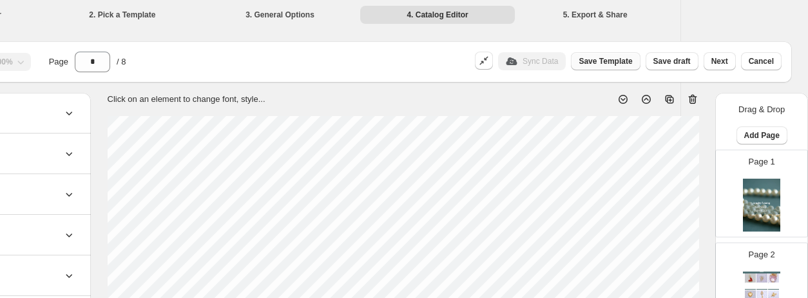
click at [612, 61] on span "Save Template" at bounding box center [605, 61] width 53 height 10
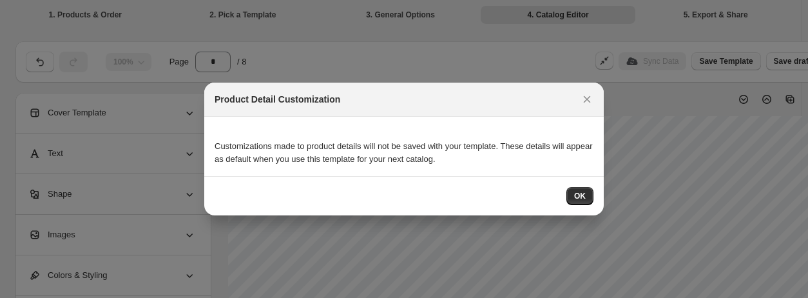
scroll to position [0, 0]
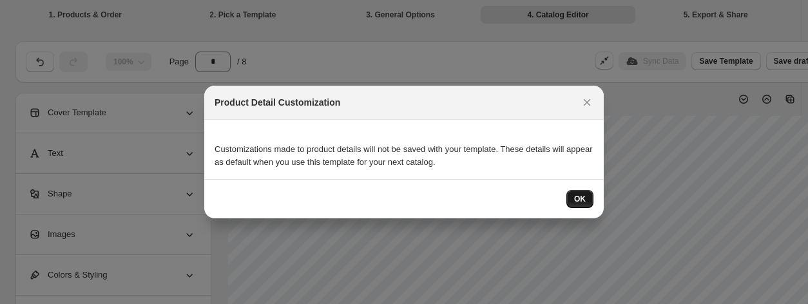
click at [575, 198] on button "OK" at bounding box center [579, 199] width 27 height 18
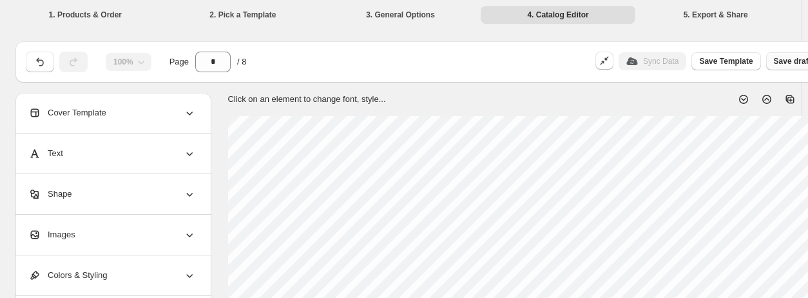
click at [669, 63] on span "Save draft" at bounding box center [792, 61] width 37 height 10
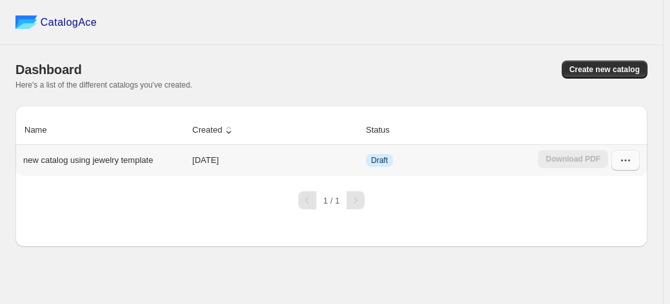
click at [629, 158] on icon "button" at bounding box center [625, 160] width 13 height 13
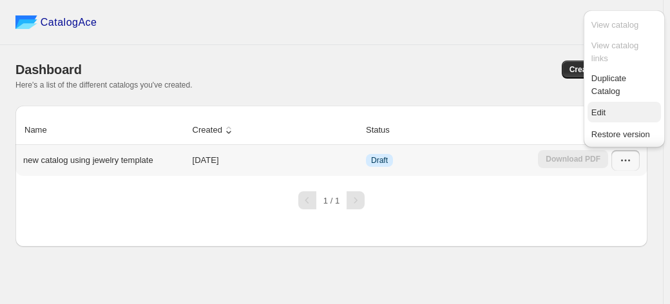
click at [609, 118] on span "Edit" at bounding box center [624, 112] width 66 height 13
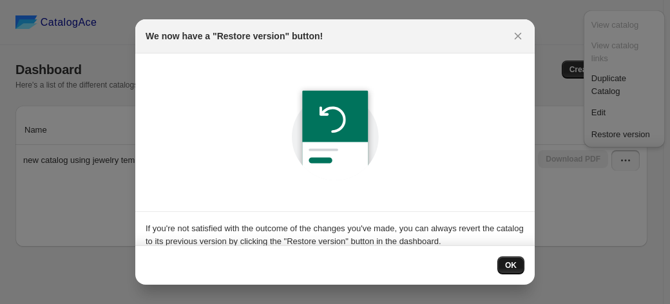
click at [513, 267] on span "OK" at bounding box center [511, 265] width 12 height 10
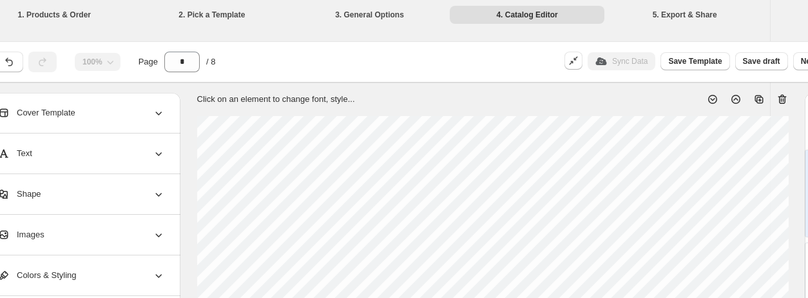
scroll to position [0, 34]
click at [62, 19] on li "1. Products & Order" at bounding box center [51, 14] width 155 height 18
click at [59, 5] on li "1. Products & Order" at bounding box center [51, 14] width 155 height 18
click at [59, 17] on li "1. Products & Order" at bounding box center [51, 14] width 155 height 18
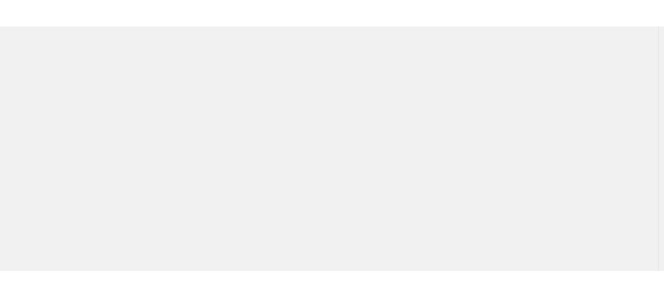
scroll to position [0, 0]
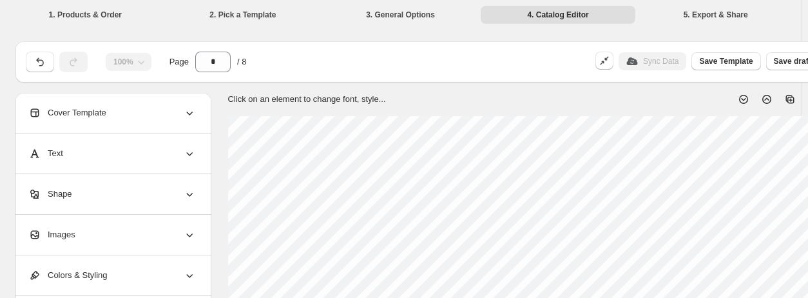
click at [67, 14] on li "1. Products & Order" at bounding box center [85, 14] width 155 height 18
click at [387, 16] on li "3. General Options" at bounding box center [400, 14] width 155 height 18
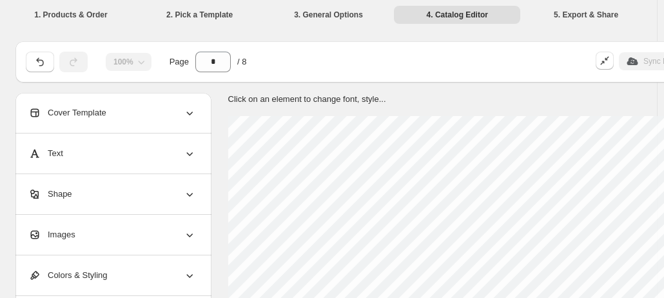
click at [200, 12] on li "2. Pick a Template" at bounding box center [200, 14] width 126 height 18
click at [45, 12] on li "1. Products & Order" at bounding box center [71, 14] width 126 height 18
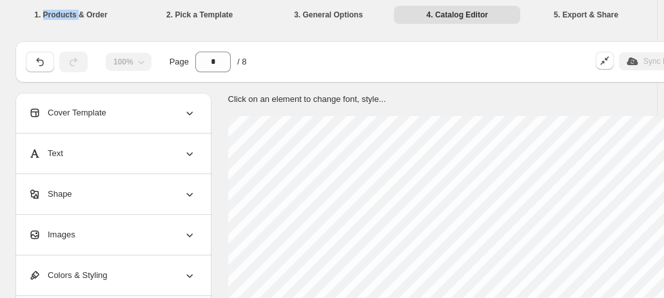
click at [45, 12] on li "1. Products & Order" at bounding box center [71, 14] width 126 height 18
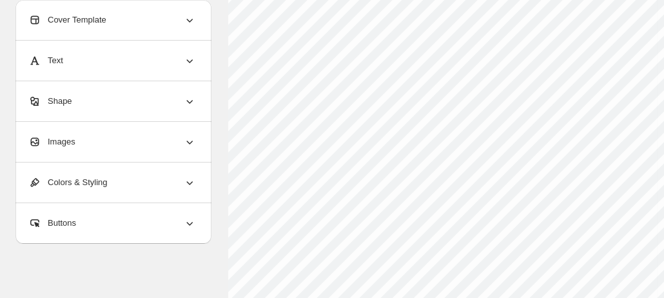
scroll to position [636, 0]
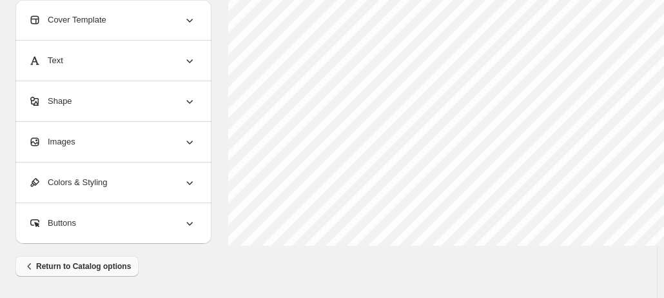
click at [61, 263] on span "Return to Catalog options" at bounding box center [77, 266] width 108 height 13
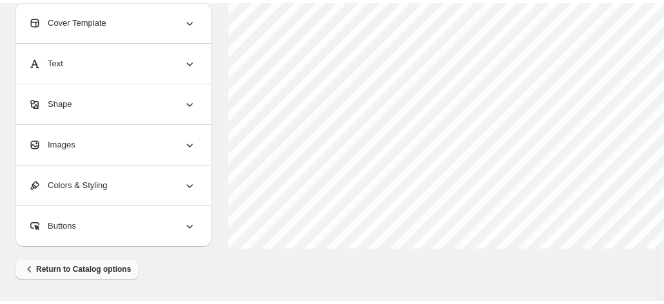
scroll to position [629, 0]
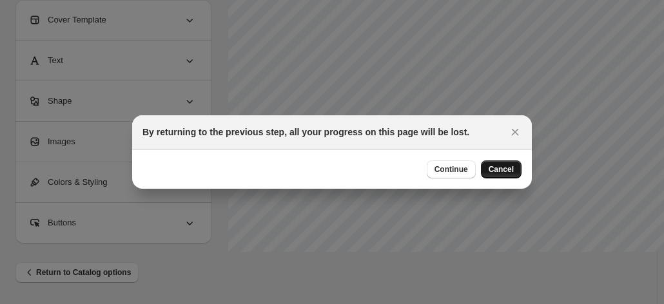
click at [499, 161] on button "Cancel" at bounding box center [501, 169] width 41 height 18
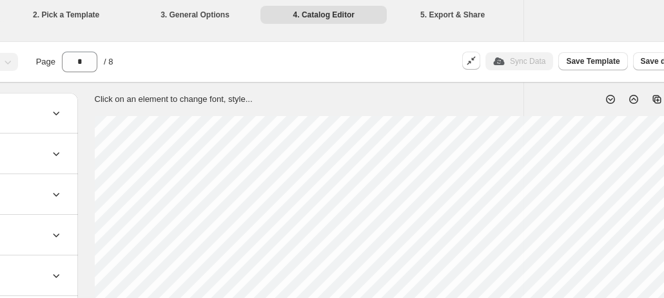
scroll to position [0, 265]
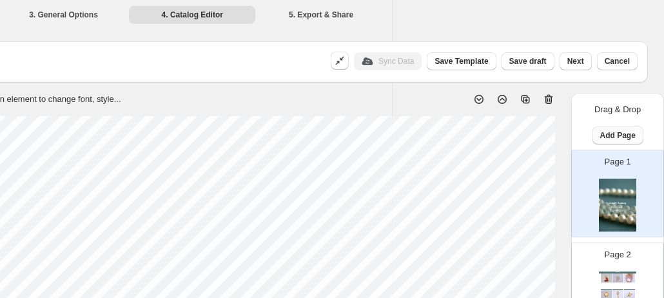
click at [609, 134] on span "Add Page" at bounding box center [617, 135] width 35 height 10
click at [355, 182] on span "Product Grid Page" at bounding box center [346, 184] width 69 height 10
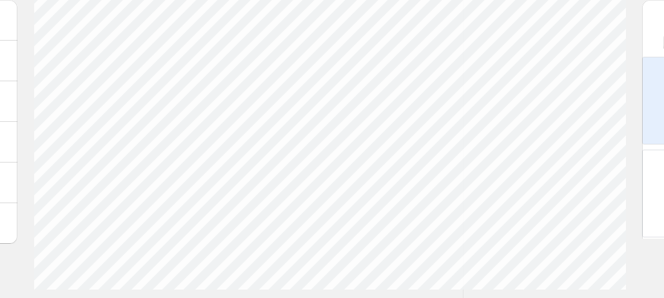
scroll to position [592, 265]
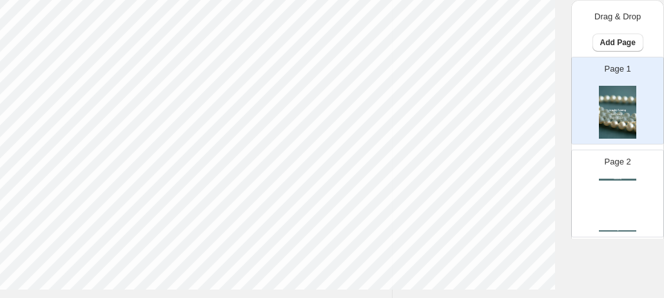
click at [633, 213] on div "Page 2 Jewelry Catalog Jewelry Catalog | Page undefined" at bounding box center [611, 188] width 81 height 86
type input "*"
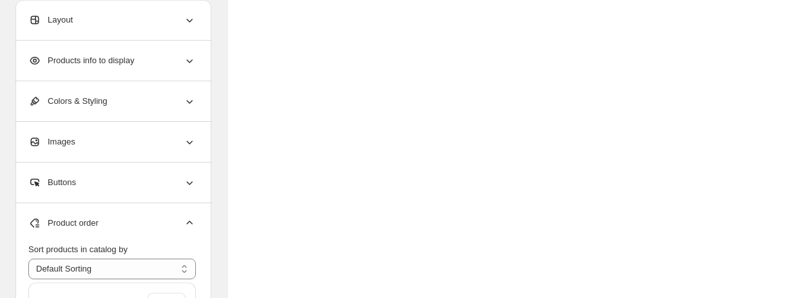
scroll to position [314, 0]
click at [161, 274] on select "**********" at bounding box center [112, 268] width 168 height 21
click at [28, 258] on select "**********" at bounding box center [112, 268] width 168 height 21
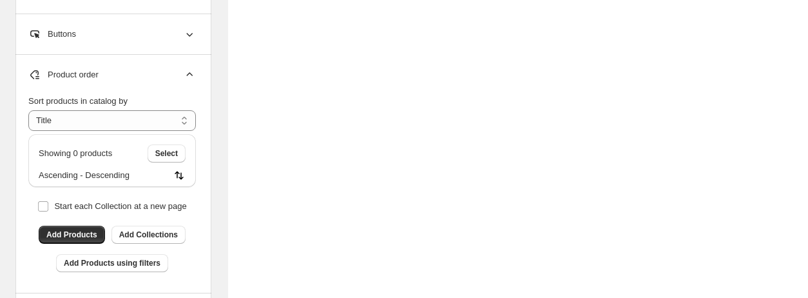
scroll to position [548, 0]
click at [152, 128] on div "**********" at bounding box center [112, 194] width 168 height 200
click at [142, 115] on select "**********" at bounding box center [112, 120] width 168 height 21
select select "*******"
click at [28, 110] on select "**********" at bounding box center [112, 120] width 168 height 21
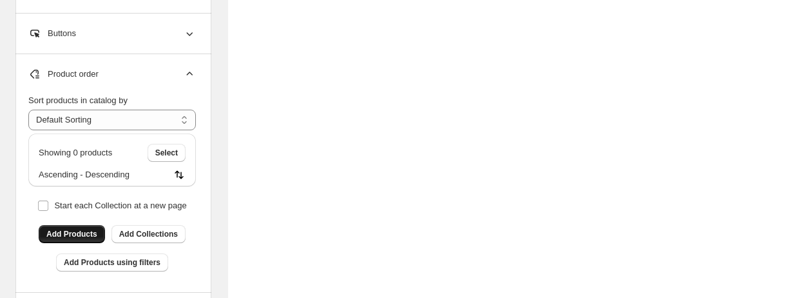
click at [74, 232] on span "Add Products" at bounding box center [71, 234] width 51 height 10
type input "*"
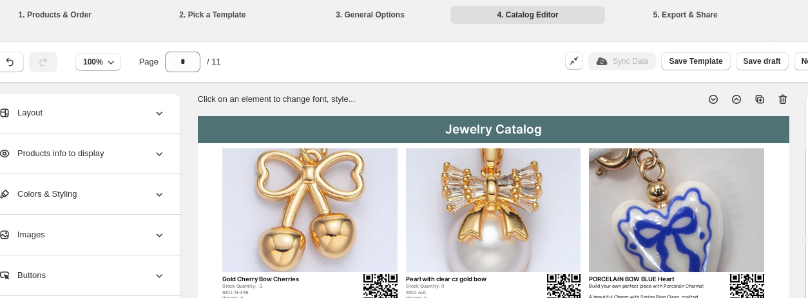
scroll to position [0, 0]
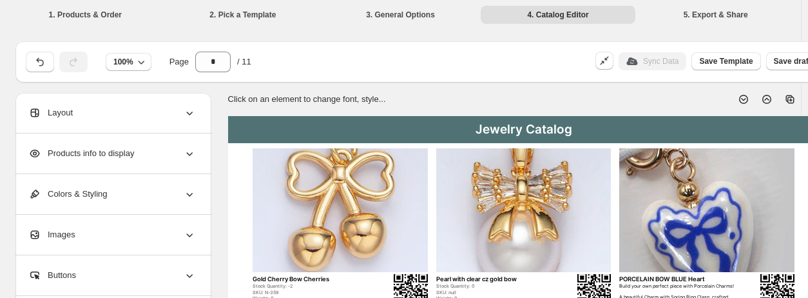
click at [514, 129] on div "Jewelry Catalog" at bounding box center [523, 129] width 591 height 27
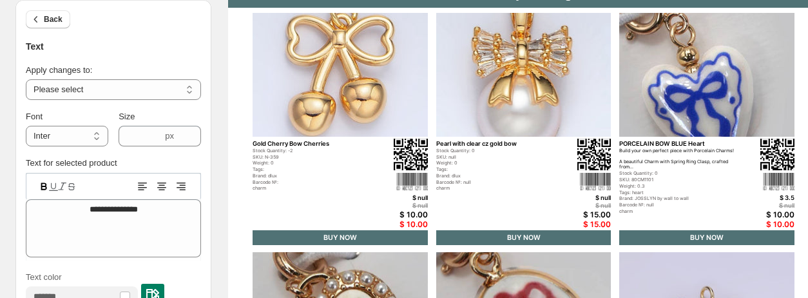
scroll to position [136, 0]
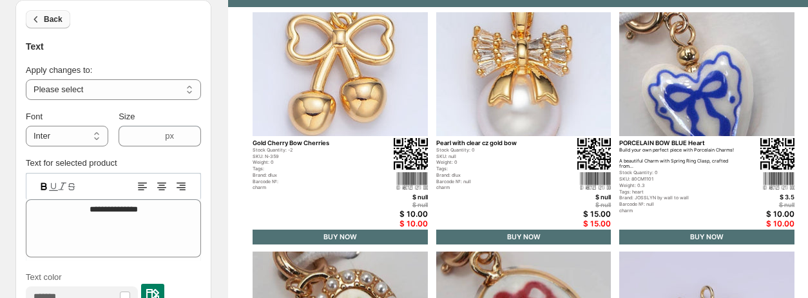
click at [46, 20] on span "Back" at bounding box center [53, 19] width 19 height 10
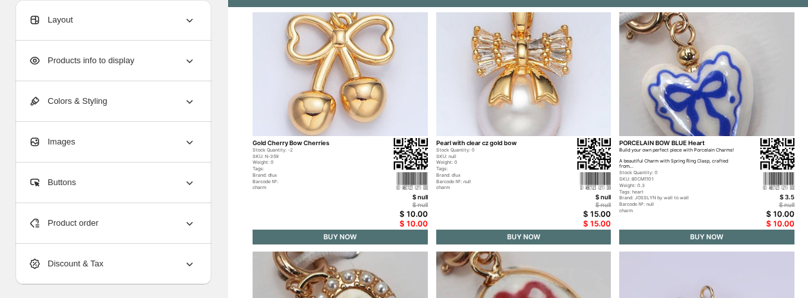
click at [102, 57] on span "Products info to display" at bounding box center [81, 60] width 106 height 13
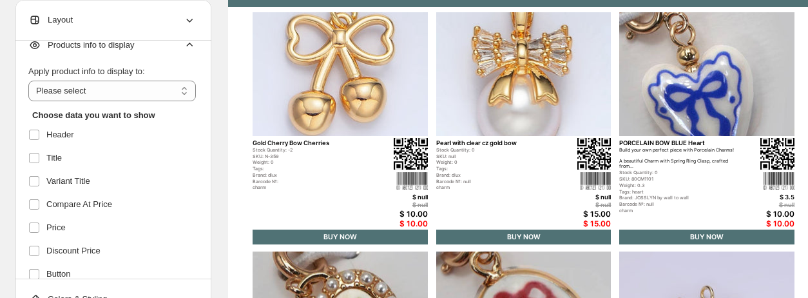
scroll to position [11, 0]
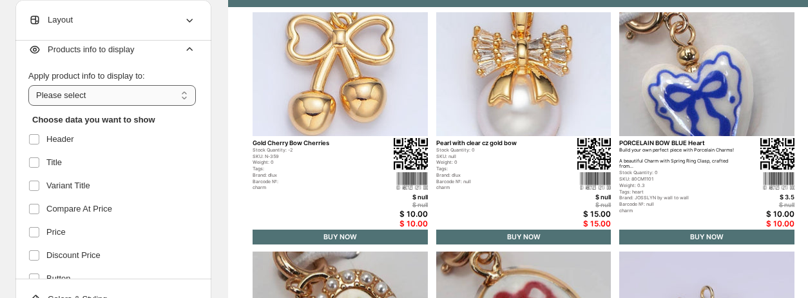
click at [74, 99] on select "**********" at bounding box center [112, 95] width 168 height 21
select select "*********"
click at [28, 85] on select "**********" at bounding box center [112, 95] width 168 height 21
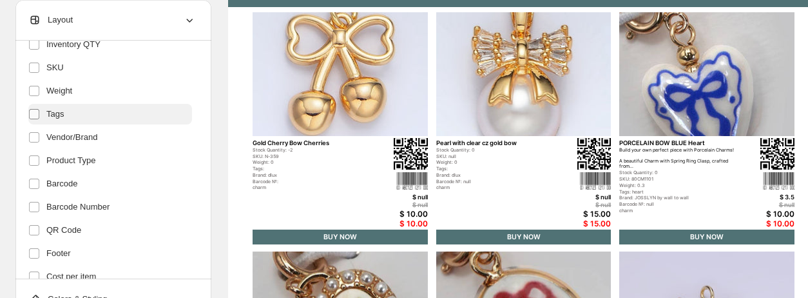
scroll to position [317, 0]
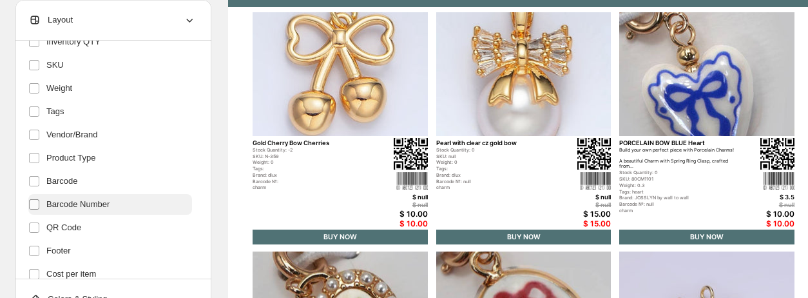
click at [32, 209] on span at bounding box center [34, 204] width 12 height 12
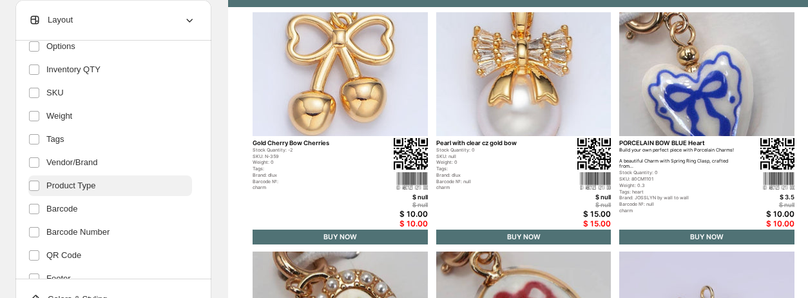
scroll to position [289, 0]
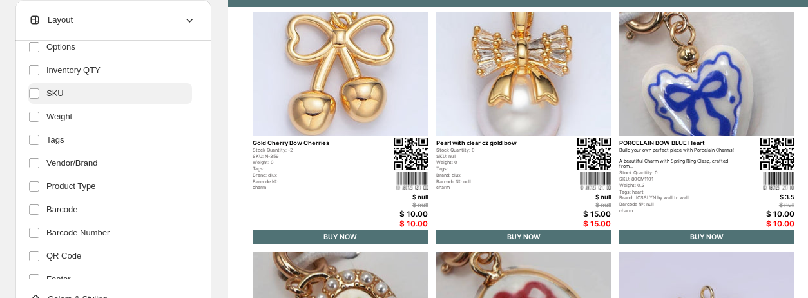
click at [62, 95] on label "SKU" at bounding box center [110, 93] width 164 height 21
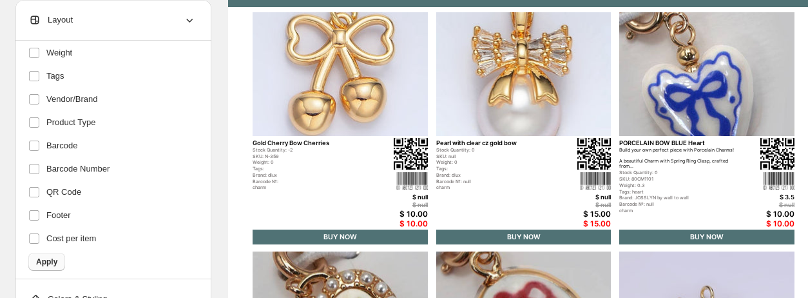
click at [43, 259] on span "Apply" at bounding box center [46, 261] width 21 height 10
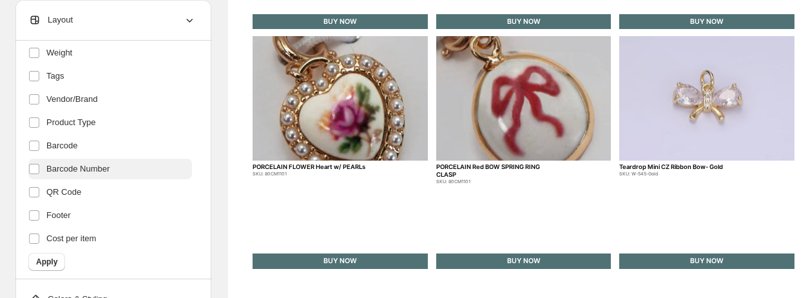
scroll to position [371, 0]
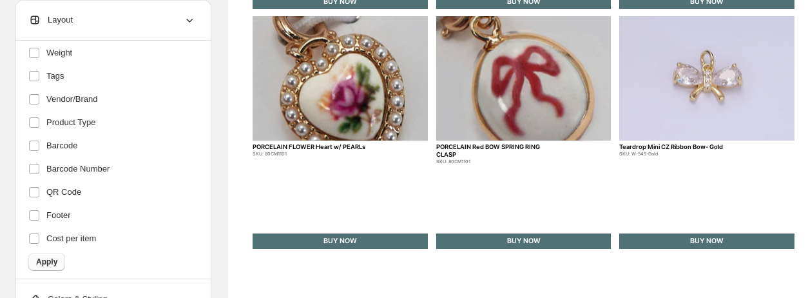
click at [51, 262] on span "Apply" at bounding box center [46, 261] width 21 height 10
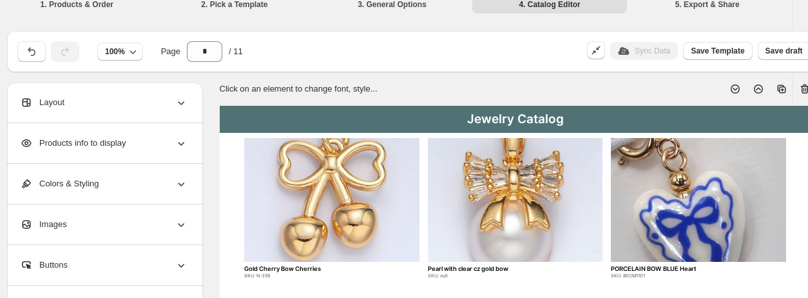
scroll to position [0, 8]
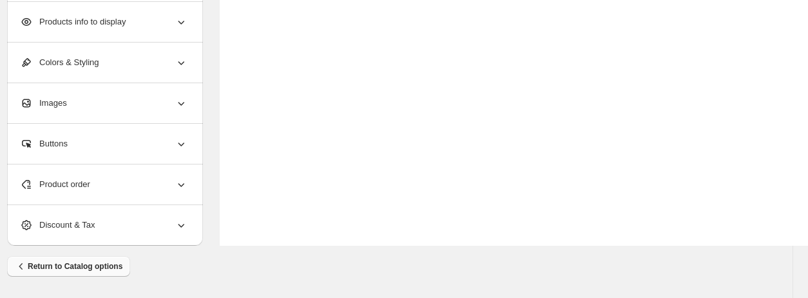
click at [82, 269] on span "Return to Catalog options" at bounding box center [69, 266] width 108 height 13
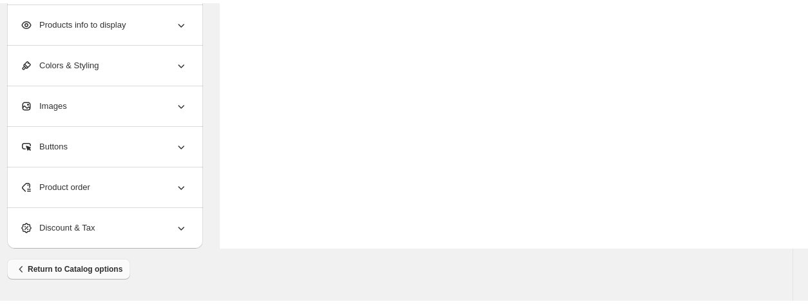
scroll to position [0, 0]
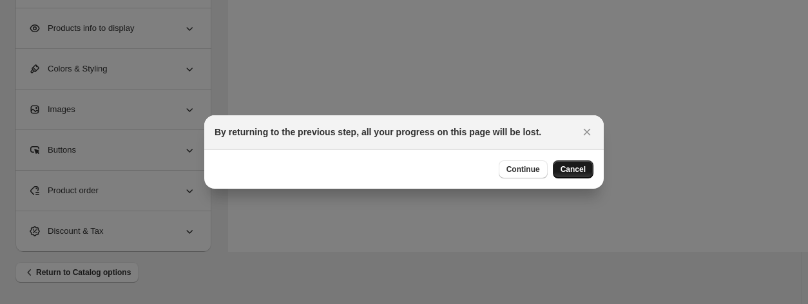
click at [568, 166] on span "Cancel" at bounding box center [572, 169] width 25 height 10
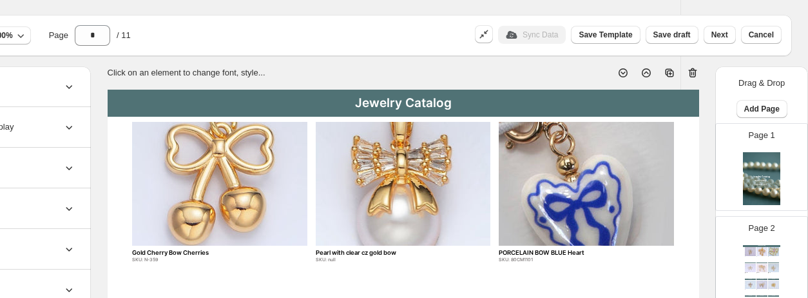
scroll to position [0, 120]
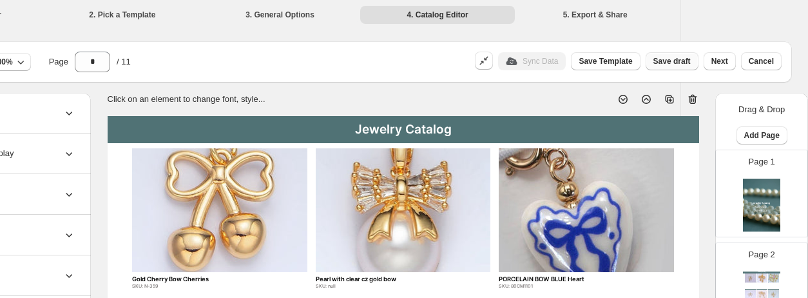
click at [669, 62] on span "Save draft" at bounding box center [671, 61] width 37 height 10
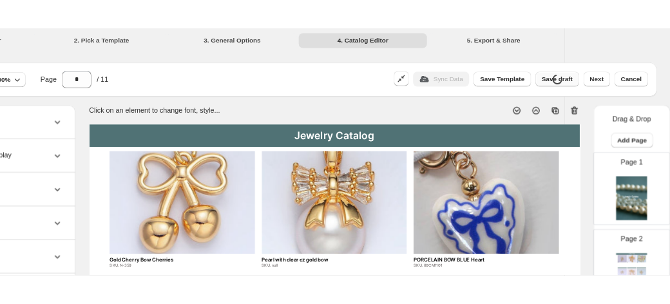
scroll to position [0, 0]
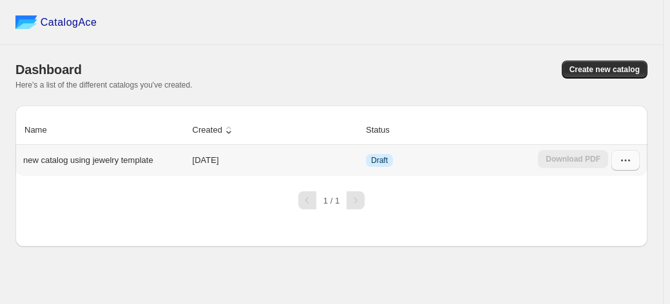
click at [637, 165] on button "button" at bounding box center [625, 160] width 28 height 21
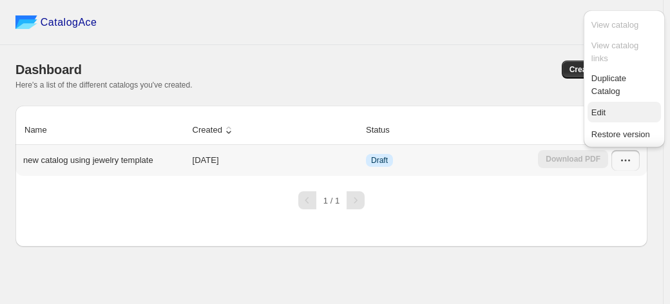
click at [599, 120] on button "Edit" at bounding box center [624, 112] width 73 height 21
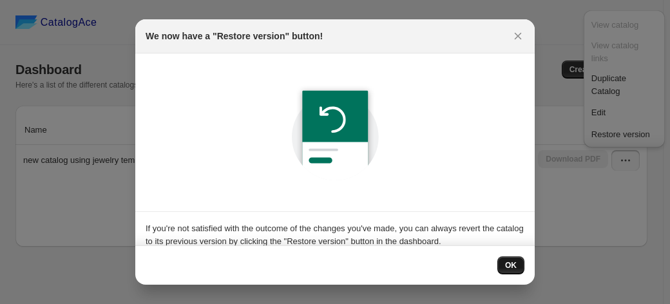
click at [516, 269] on span "OK" at bounding box center [511, 265] width 12 height 10
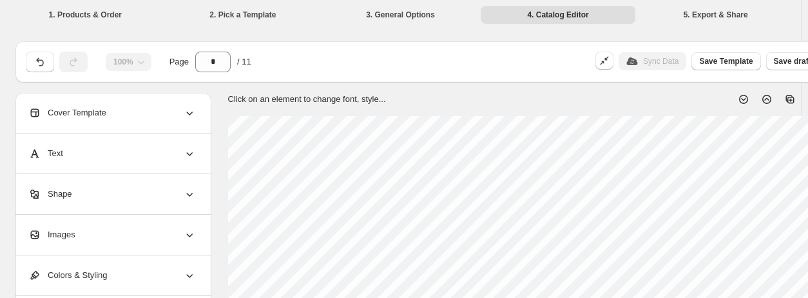
click at [742, 96] on icon at bounding box center [743, 99] width 13 height 13
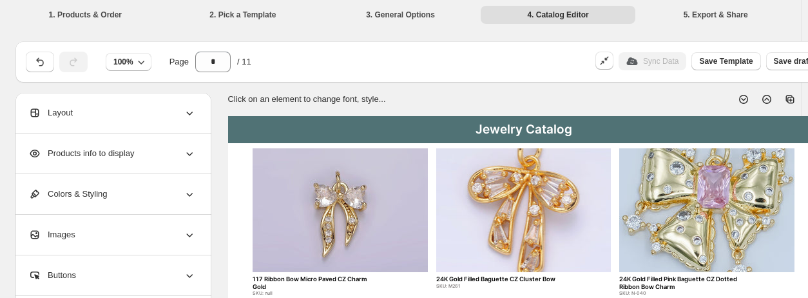
click at [743, 97] on icon at bounding box center [743, 99] width 13 height 13
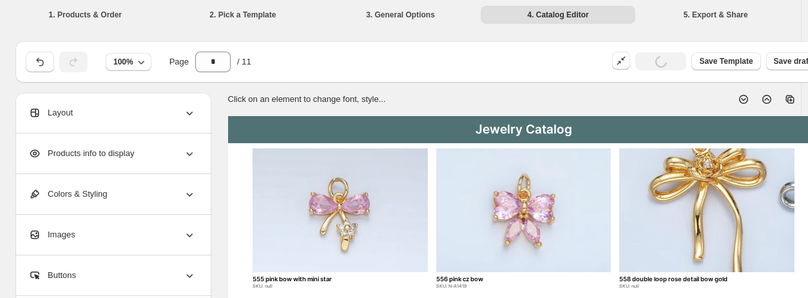
click at [743, 97] on icon at bounding box center [743, 99] width 13 height 13
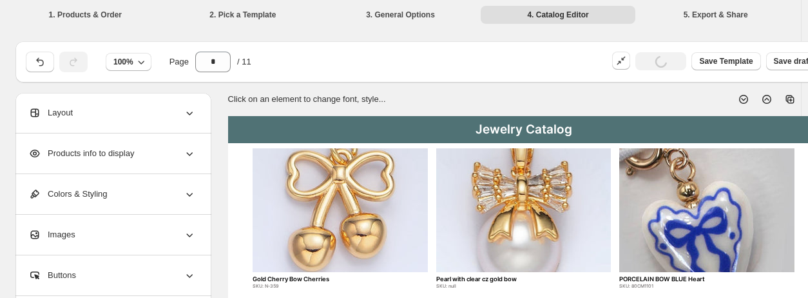
click at [743, 97] on icon at bounding box center [743, 99] width 13 height 13
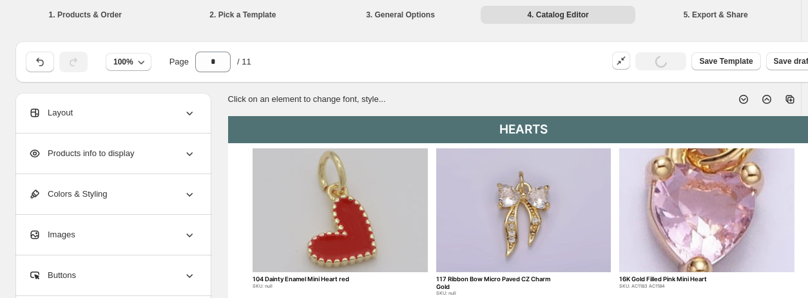
click at [743, 97] on icon at bounding box center [743, 99] width 13 height 13
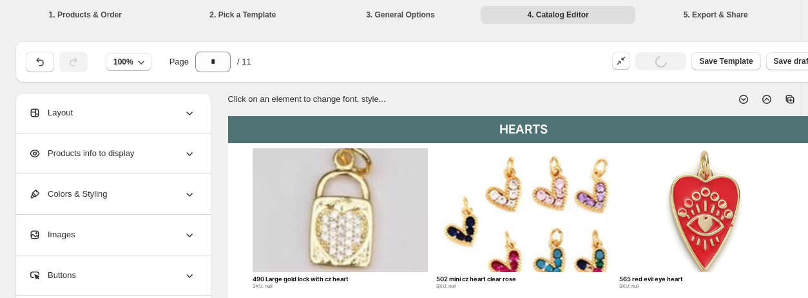
click at [743, 97] on icon at bounding box center [743, 99] width 13 height 13
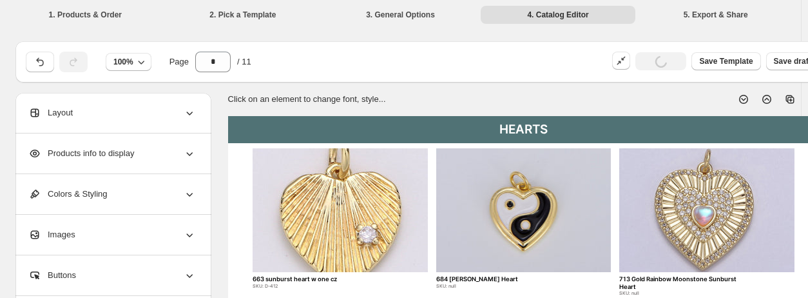
click at [743, 97] on icon at bounding box center [743, 99] width 13 height 13
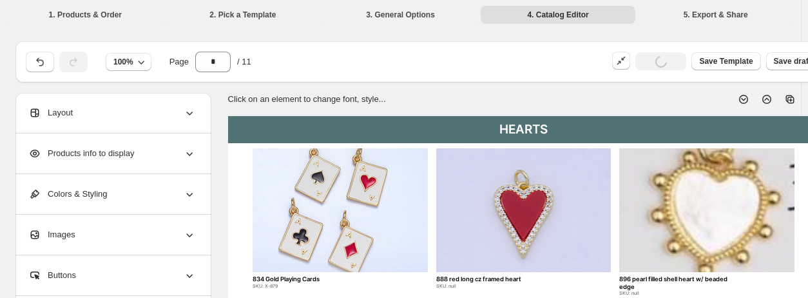
click at [764, 99] on icon at bounding box center [766, 99] width 5 height 3
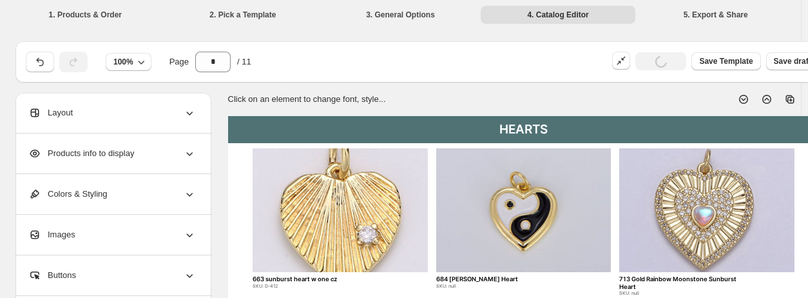
click at [764, 99] on icon at bounding box center [766, 99] width 5 height 3
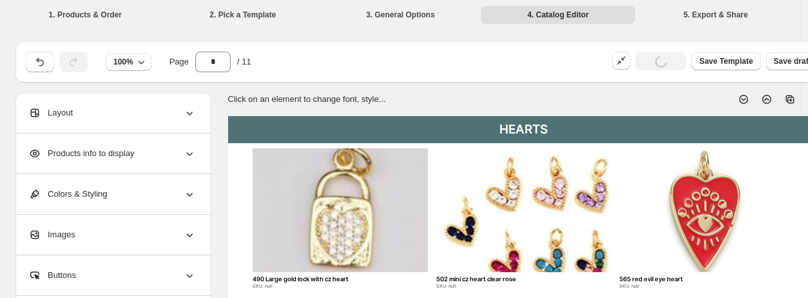
click at [764, 99] on icon at bounding box center [766, 99] width 5 height 3
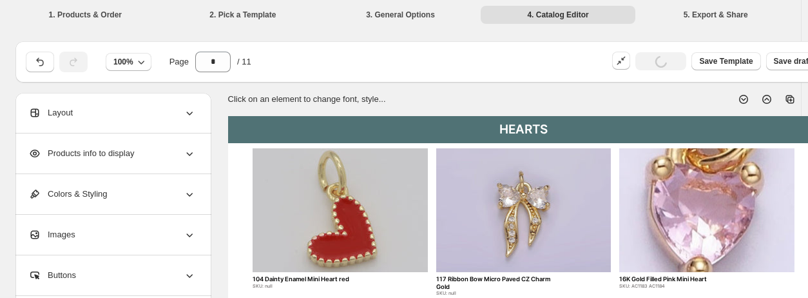
click at [764, 99] on icon at bounding box center [766, 99] width 5 height 3
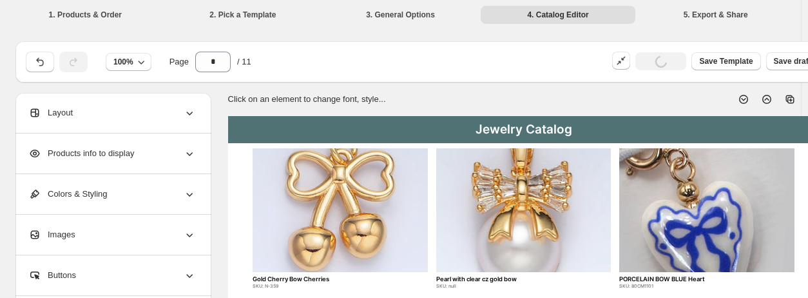
click at [764, 99] on icon at bounding box center [766, 99] width 5 height 3
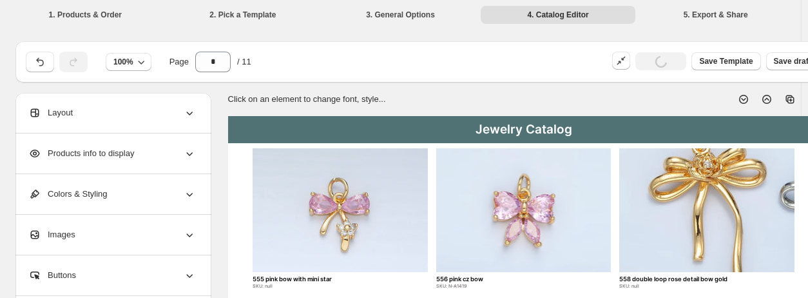
click at [764, 99] on icon at bounding box center [766, 99] width 5 height 3
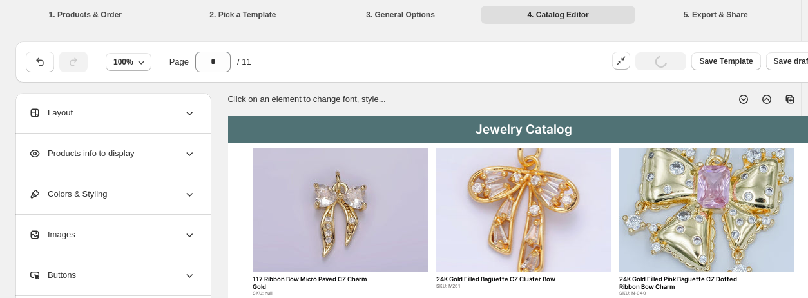
click at [764, 99] on icon at bounding box center [766, 99] width 5 height 3
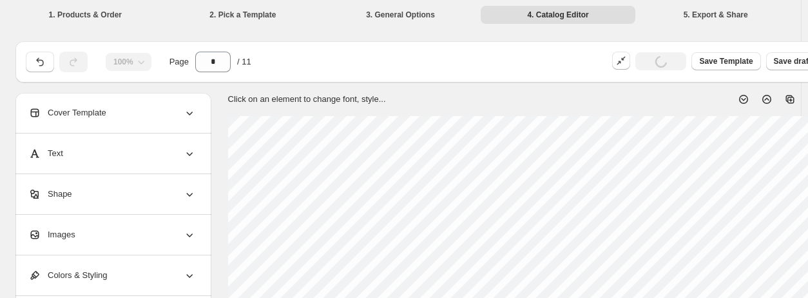
click at [764, 99] on icon at bounding box center [766, 99] width 5 height 3
click at [742, 93] on icon at bounding box center [743, 99] width 13 height 13
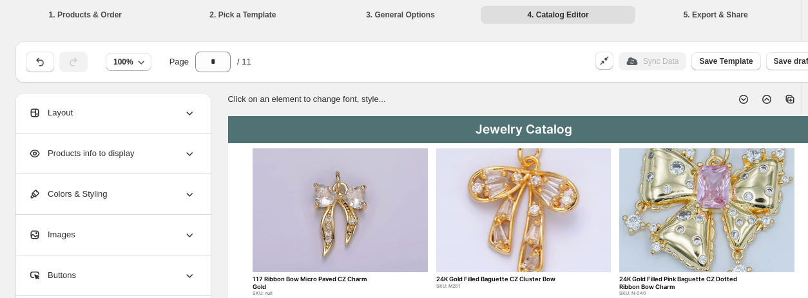
click at [790, 95] on icon at bounding box center [789, 99] width 8 height 8
click at [789, 100] on icon at bounding box center [791, 101] width 4 height 4
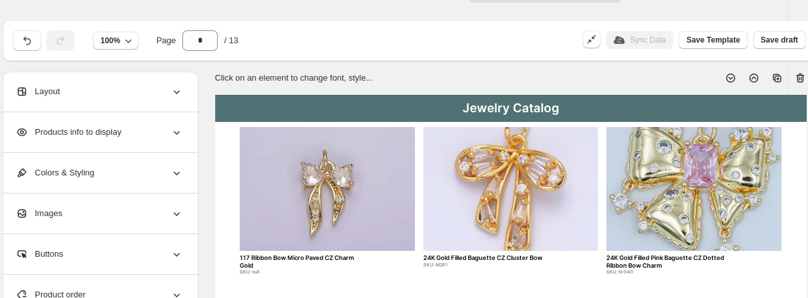
scroll to position [21, 14]
click at [728, 73] on icon at bounding box center [729, 78] width 13 height 13
click at [725, 74] on icon at bounding box center [729, 78] width 13 height 13
click at [755, 77] on icon at bounding box center [753, 78] width 13 height 13
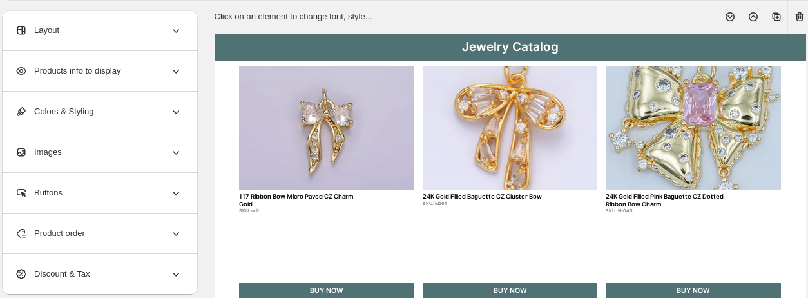
scroll to position [0, 14]
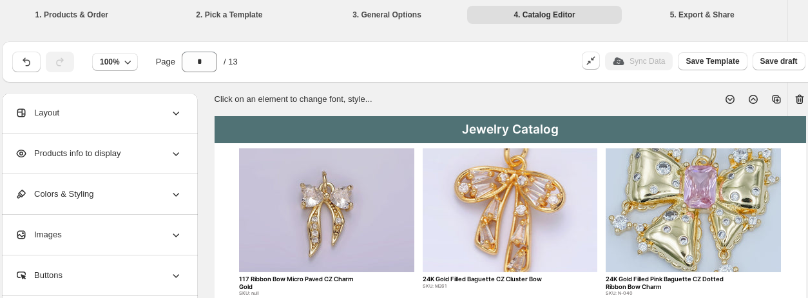
click at [751, 97] on icon at bounding box center [753, 99] width 13 height 13
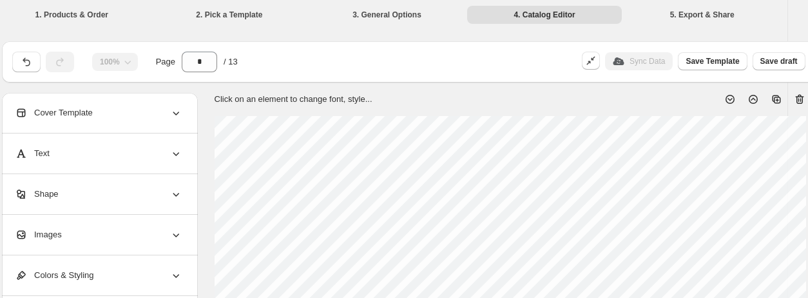
click at [728, 96] on icon at bounding box center [729, 99] width 13 height 13
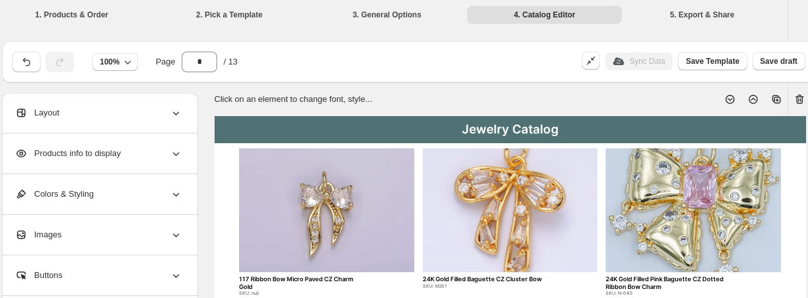
click at [728, 96] on icon at bounding box center [729, 99] width 13 height 13
click at [796, 99] on icon at bounding box center [799, 99] width 13 height 13
click at [730, 101] on icon at bounding box center [729, 99] width 5 height 3
click at [803, 95] on icon at bounding box center [799, 99] width 13 height 13
click at [729, 96] on icon at bounding box center [729, 99] width 13 height 13
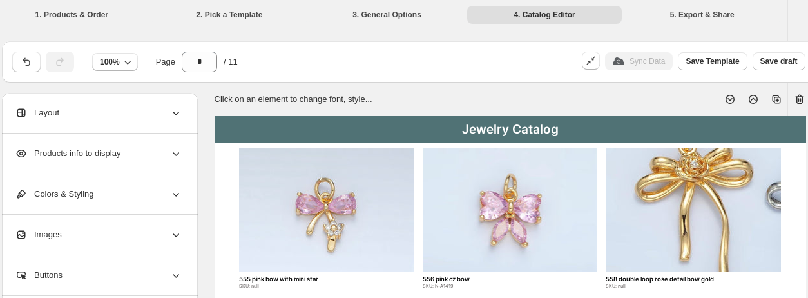
click at [756, 98] on icon at bounding box center [753, 99] width 13 height 13
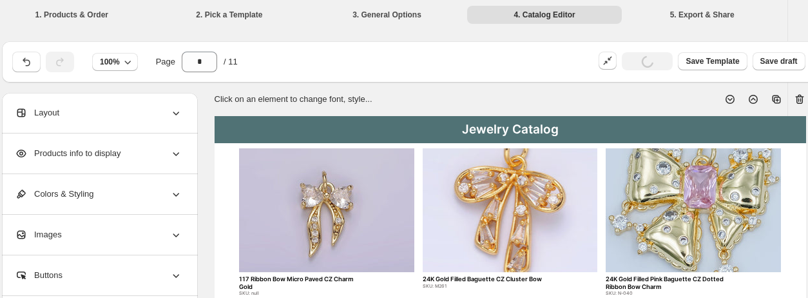
click at [756, 98] on icon at bounding box center [753, 99] width 13 height 13
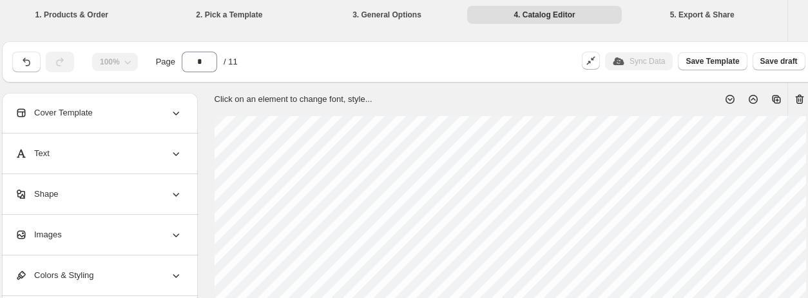
click at [727, 99] on icon at bounding box center [729, 99] width 13 height 13
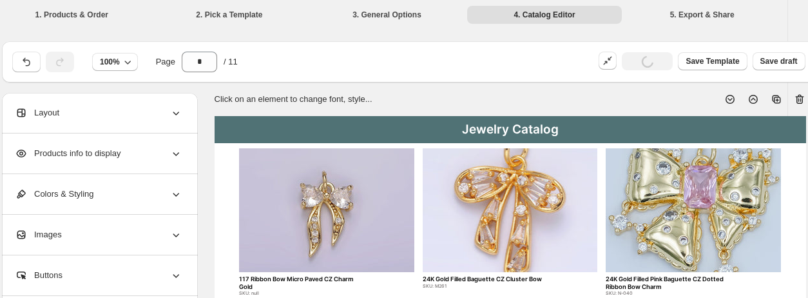
click at [727, 99] on icon at bounding box center [729, 99] width 13 height 13
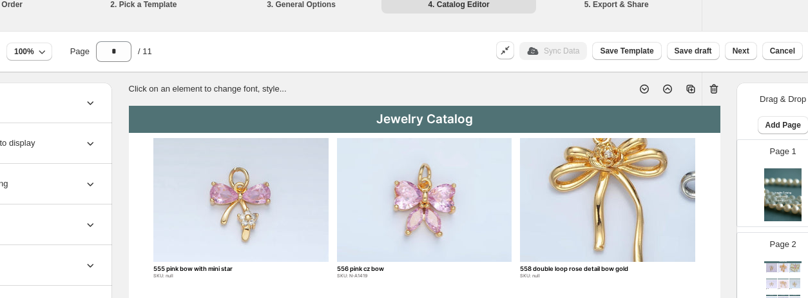
scroll to position [0, 99]
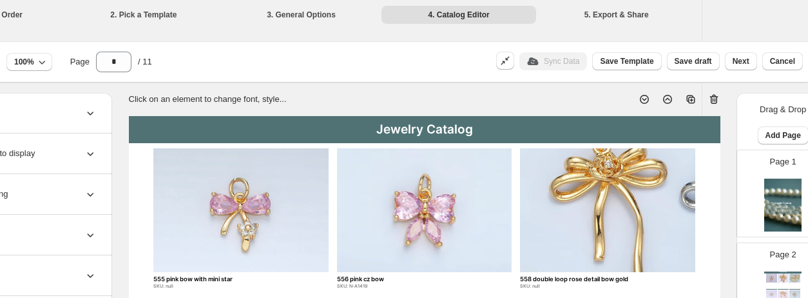
click at [664, 98] on icon at bounding box center [667, 99] width 13 height 13
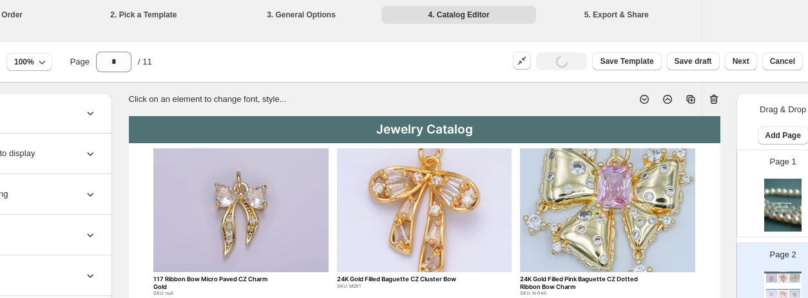
click at [664, 98] on icon at bounding box center [667, 99] width 13 height 13
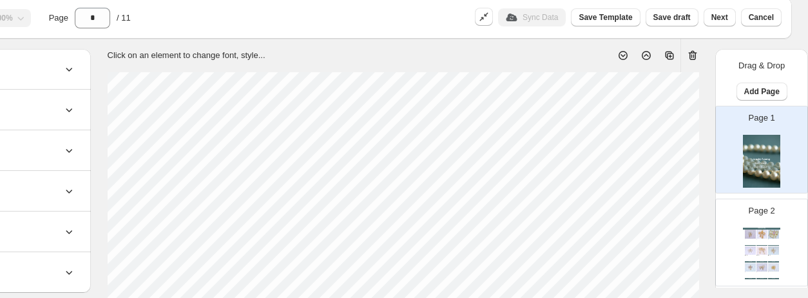
scroll to position [0, 120]
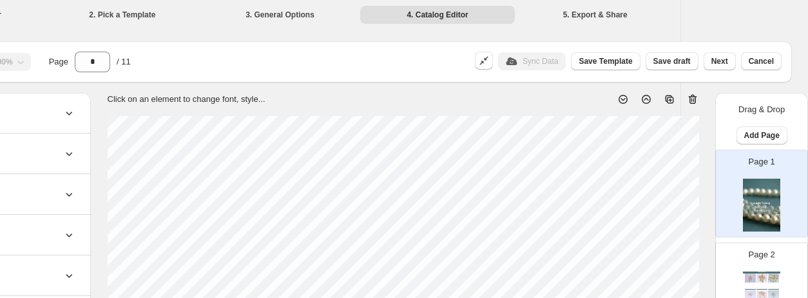
click at [621, 101] on icon at bounding box center [623, 99] width 13 height 13
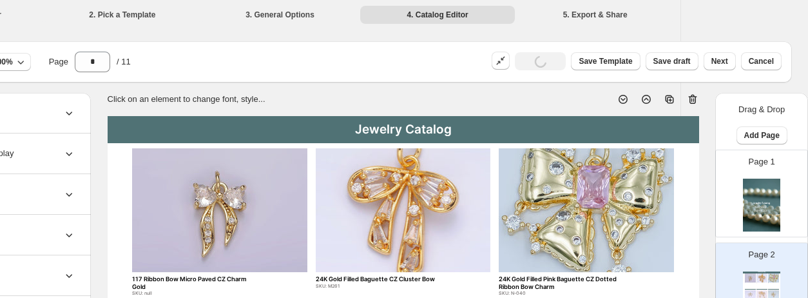
type input "*"
click at [750, 137] on span "Add Page" at bounding box center [761, 135] width 35 height 10
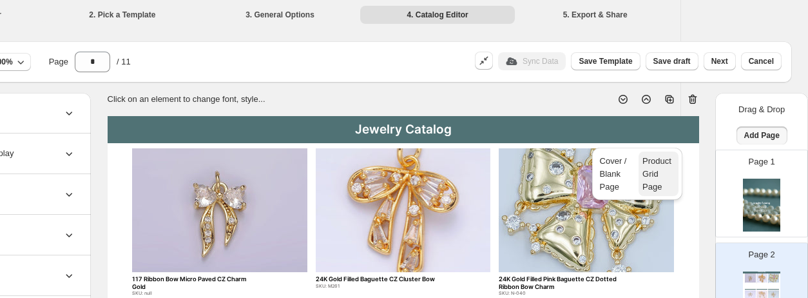
click at [661, 168] on span "Product Grid Page" at bounding box center [658, 174] width 32 height 39
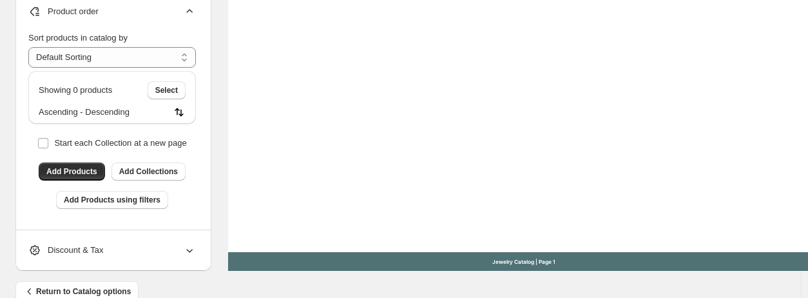
scroll to position [611, 0]
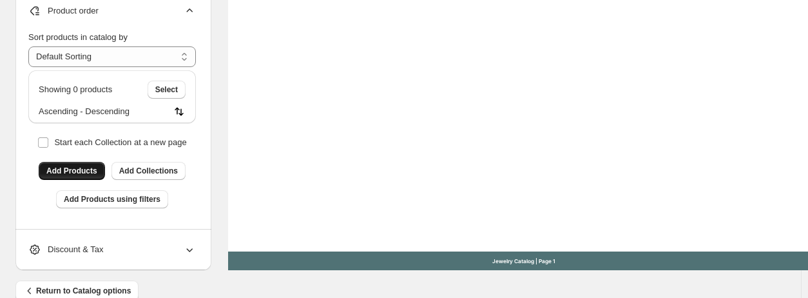
click at [74, 172] on span "Add Products" at bounding box center [71, 171] width 51 height 10
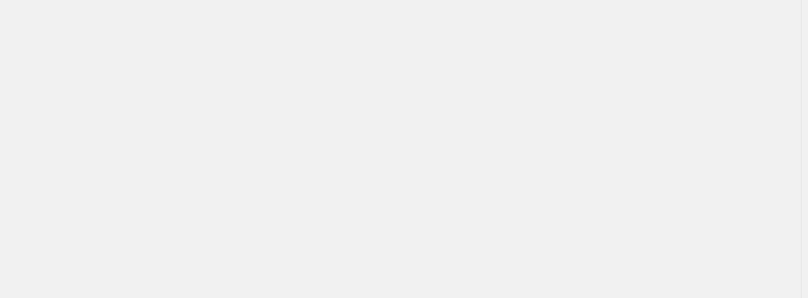
scroll to position [0, 0]
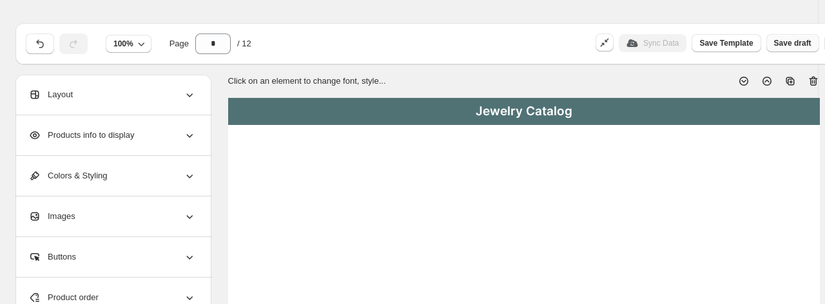
click at [792, 44] on html "**********" at bounding box center [412, 152] width 825 height 304
click at [792, 44] on span "Save draft" at bounding box center [792, 43] width 37 height 10
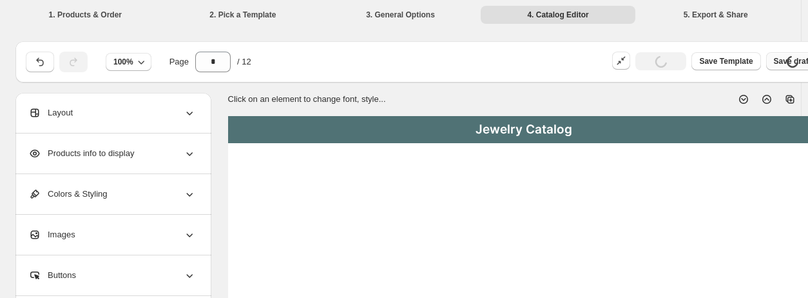
type input "*"
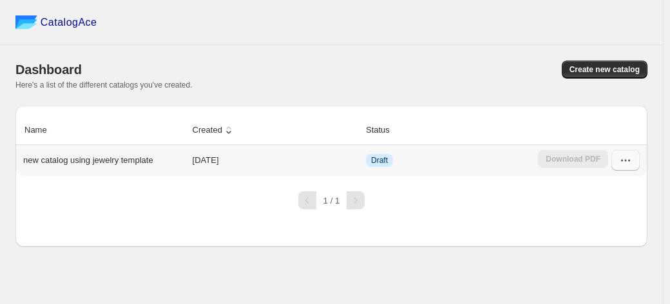
click at [626, 168] on button "button" at bounding box center [625, 160] width 28 height 21
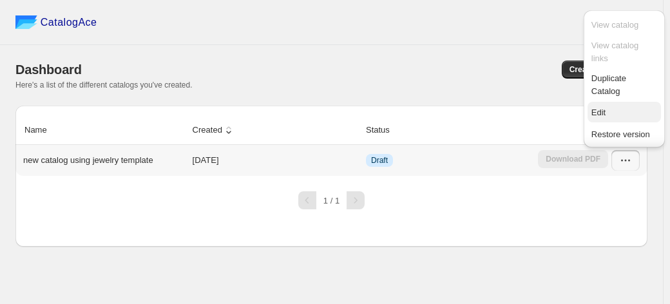
click at [597, 120] on button "Edit" at bounding box center [624, 112] width 73 height 21
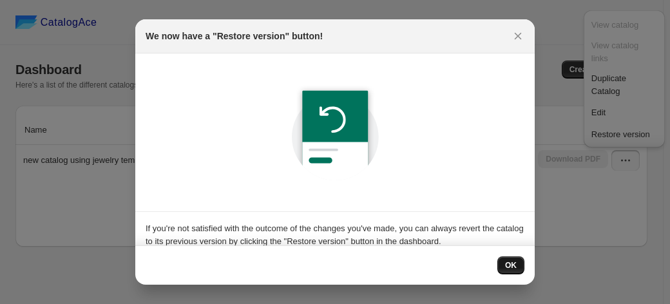
click at [512, 273] on button "OK" at bounding box center [510, 265] width 27 height 18
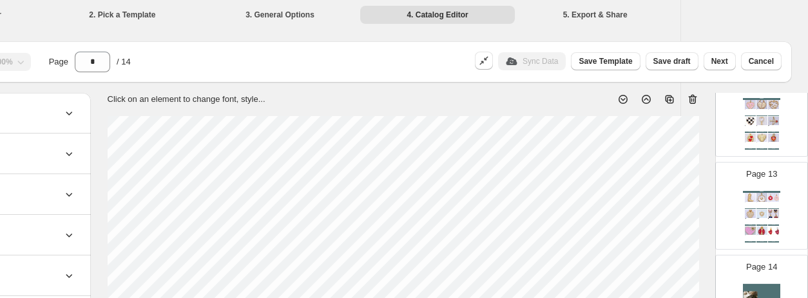
scroll to position [1140, 0]
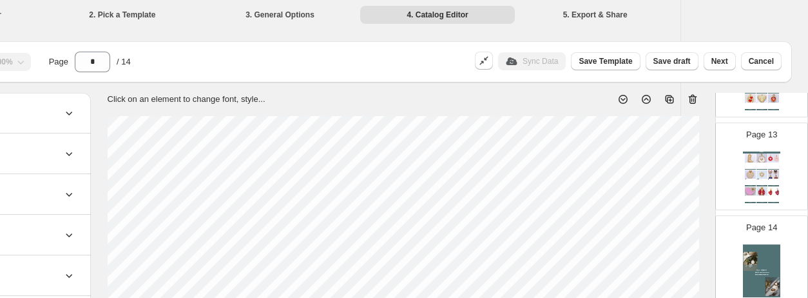
click at [669, 171] on img at bounding box center [750, 174] width 11 height 8
type input "**"
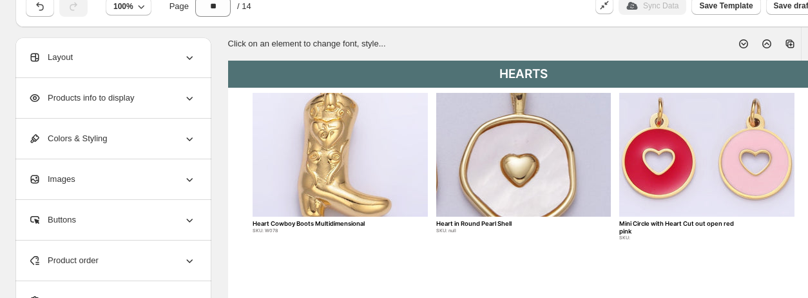
scroll to position [0, 0]
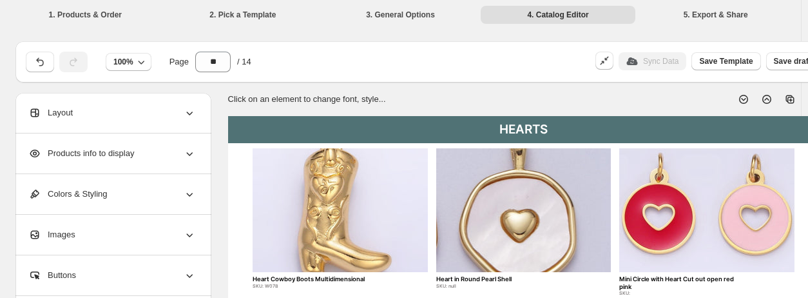
click at [384, 18] on li "3. General Options" at bounding box center [400, 14] width 155 height 18
click at [253, 7] on li "2. Pick a Template" at bounding box center [243, 14] width 155 height 18
click at [100, 15] on li "1. Products & Order" at bounding box center [85, 14] width 155 height 18
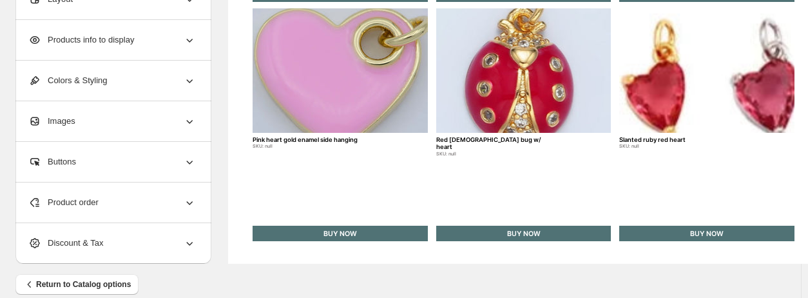
scroll to position [636, 0]
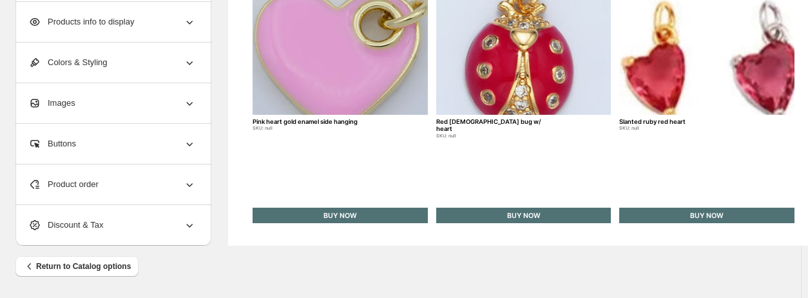
click at [168, 186] on div "Product order" at bounding box center [112, 184] width 168 height 40
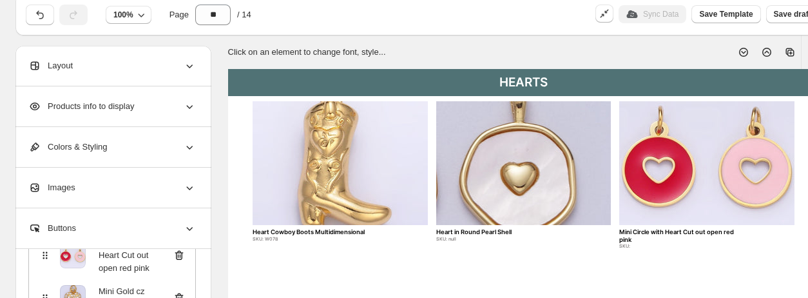
scroll to position [0, 0]
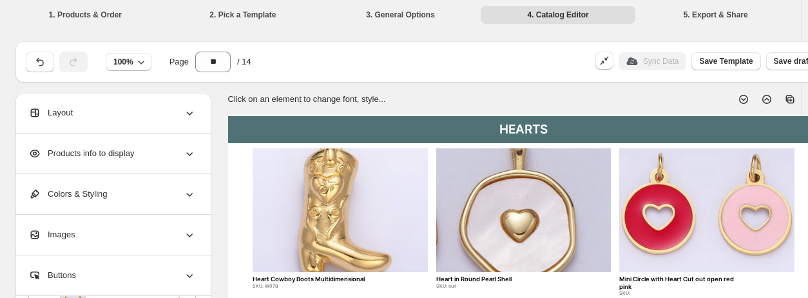
click at [401, 21] on li "3. General Options" at bounding box center [400, 14] width 155 height 18
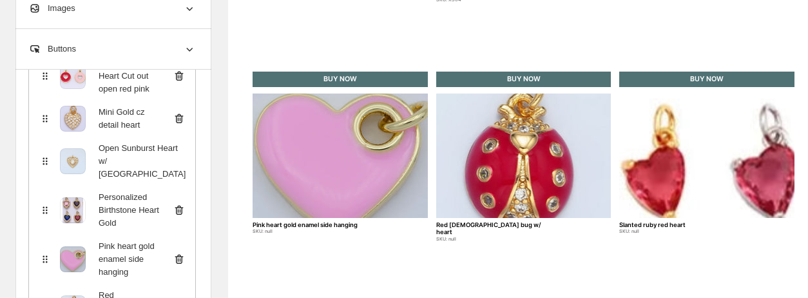
scroll to position [636, 0]
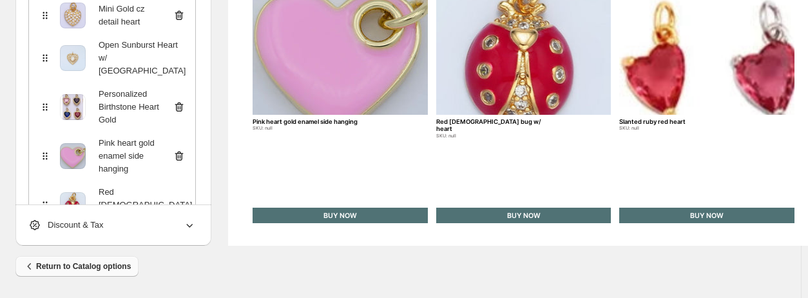
click at [72, 267] on span "Return to Catalog options" at bounding box center [77, 266] width 108 height 13
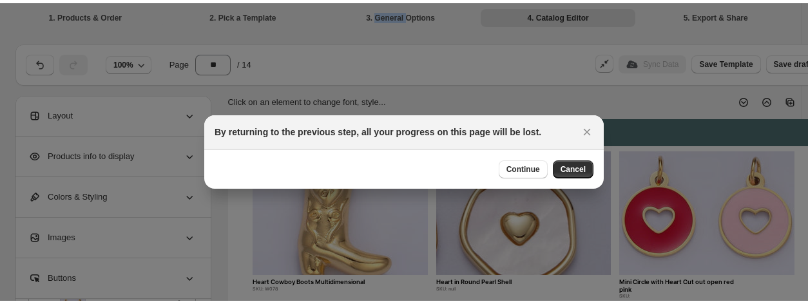
scroll to position [629, 0]
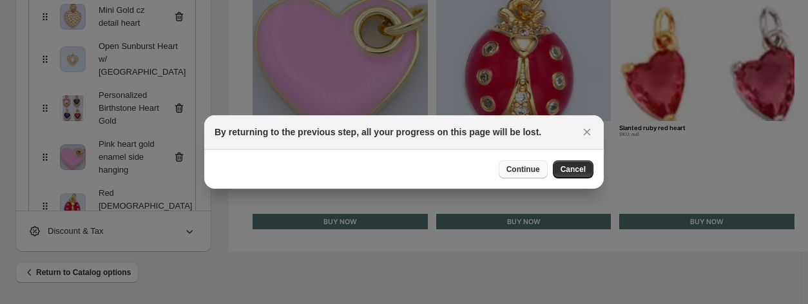
click at [530, 171] on span "Continue" at bounding box center [523, 169] width 34 height 10
select select "****"
select select "**********"
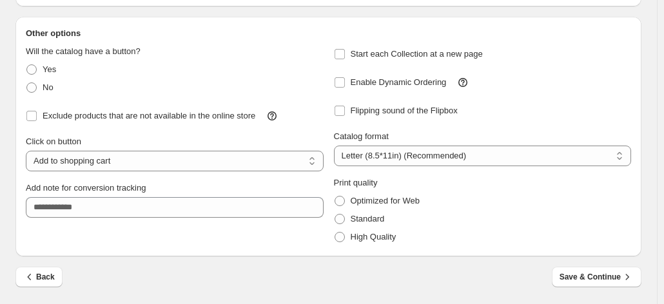
scroll to position [0, 0]
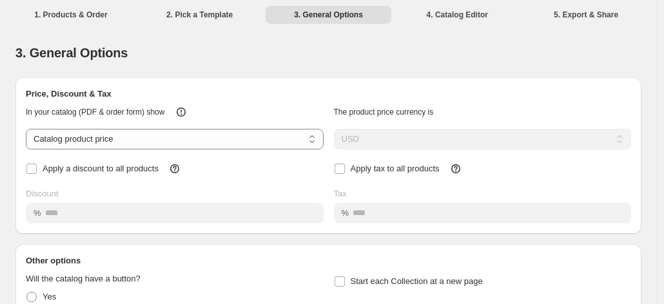
click at [196, 8] on li "2. Pick a Template" at bounding box center [200, 14] width 126 height 18
click at [56, 19] on li "1. Products & Order" at bounding box center [71, 14] width 126 height 18
click at [48, 18] on li "1. Products & Order" at bounding box center [71, 14] width 126 height 18
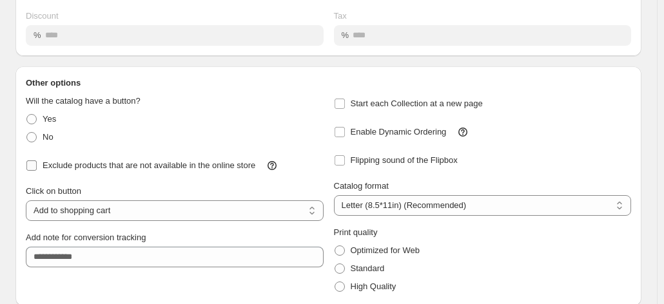
scroll to position [227, 0]
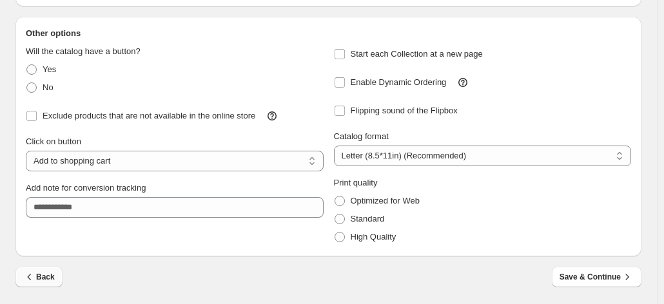
click at [43, 269] on button "Back" at bounding box center [38, 277] width 47 height 21
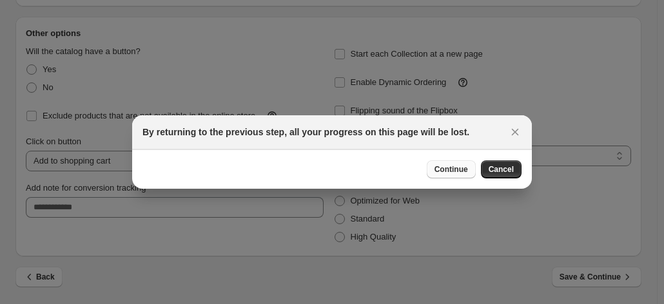
click at [468, 170] on span "Continue" at bounding box center [451, 169] width 34 height 10
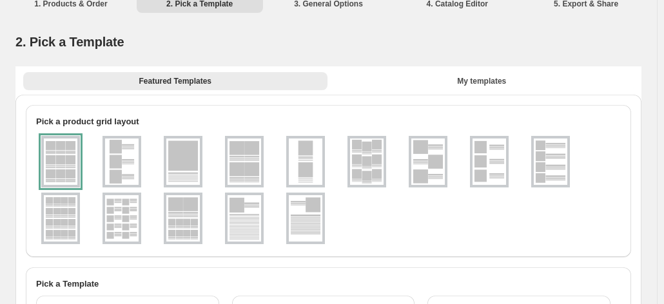
scroll to position [6, 0]
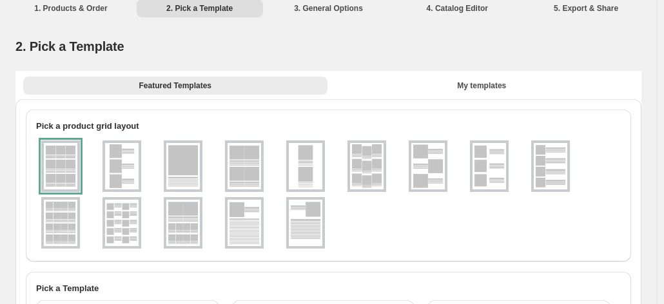
click at [87, 8] on li "1. Products & Order" at bounding box center [71, 8] width 126 height 18
click at [71, 13] on li "1. Products & Order" at bounding box center [71, 8] width 126 height 18
click at [83, 6] on li "1. Products & Order" at bounding box center [71, 8] width 126 height 18
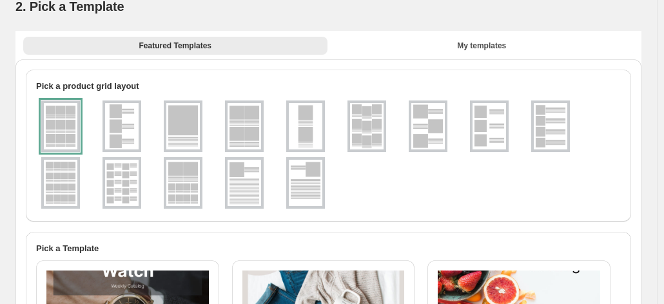
scroll to position [0, 0]
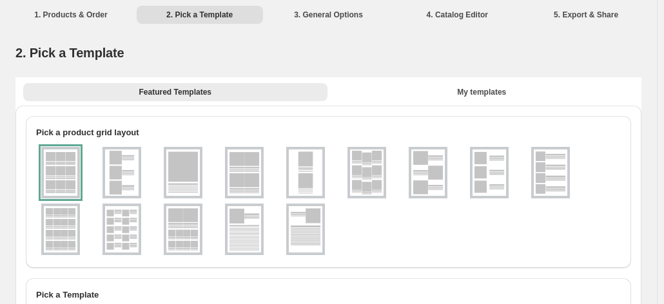
click at [83, 16] on li "1. Products & Order" at bounding box center [71, 14] width 126 height 18
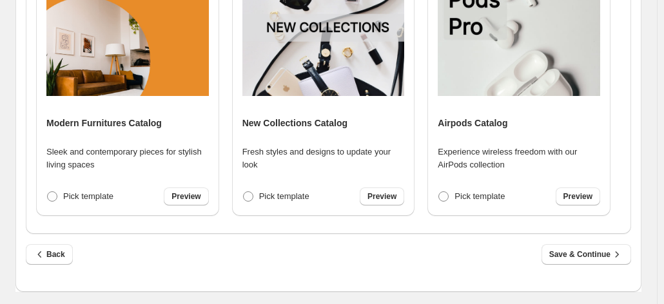
scroll to position [257, 0]
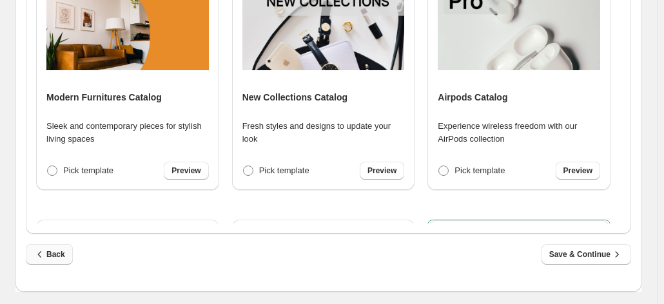
click at [46, 247] on button "Back" at bounding box center [49, 254] width 47 height 21
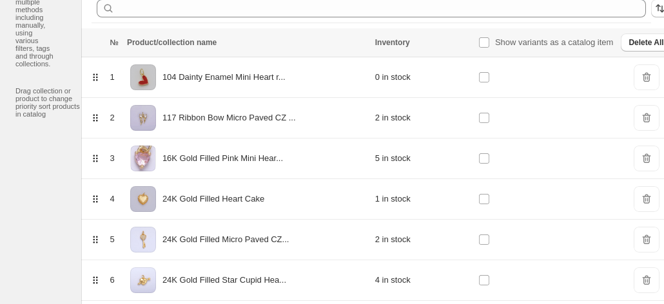
scroll to position [0, 0]
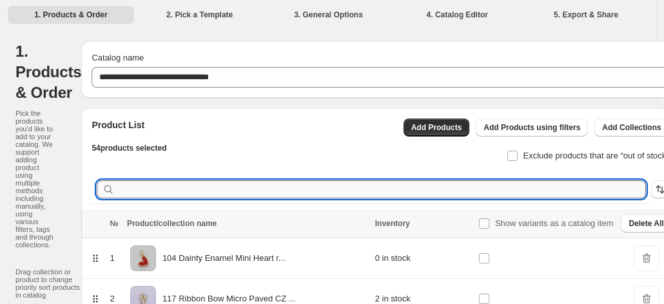
click at [209, 189] on input "text" at bounding box center [381, 189] width 528 height 18
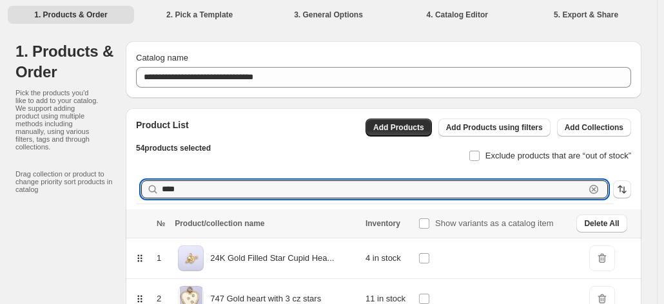
scroll to position [108, 0]
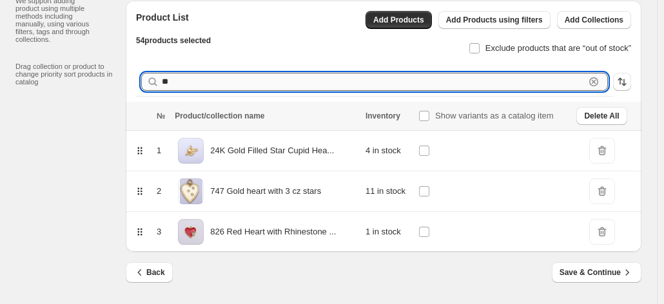
type input "*"
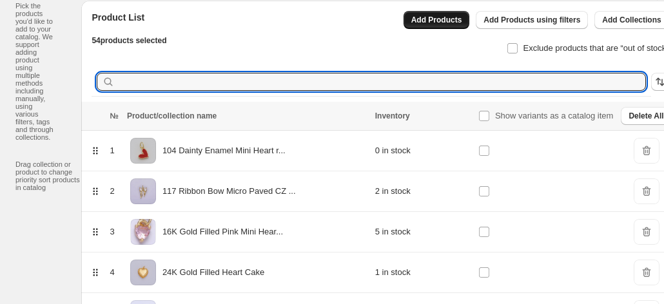
click at [411, 22] on span "Add Products" at bounding box center [436, 20] width 51 height 10
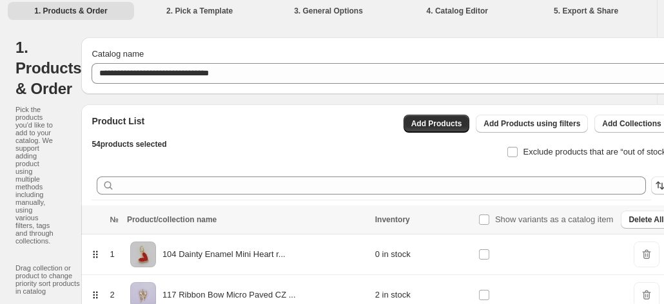
scroll to position [0, 0]
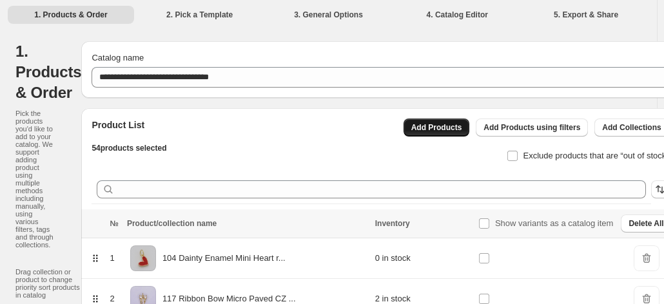
drag, startPoint x: 421, startPoint y: 130, endPoint x: 404, endPoint y: 126, distance: 17.3
drag, startPoint x: 404, startPoint y: 126, endPoint x: 391, endPoint y: 127, distance: 12.9
click at [403, 127] on button "Add Products" at bounding box center [436, 128] width 66 height 18
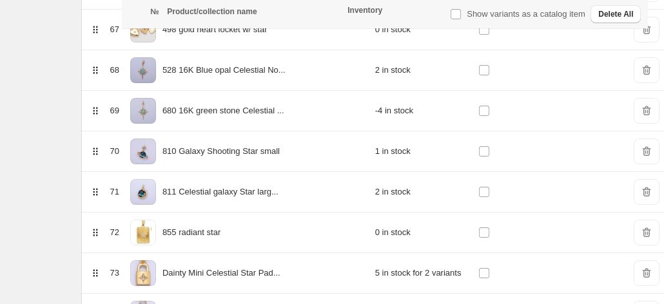
scroll to position [3111, 0]
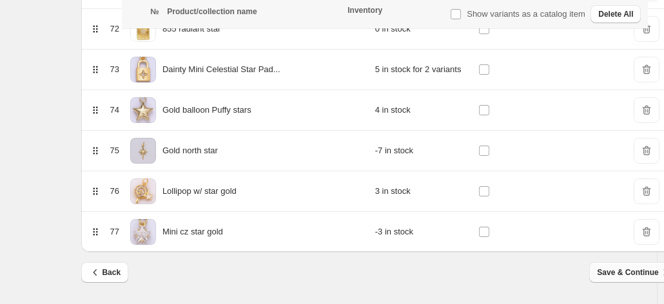
click at [604, 277] on span "Save & Continue" at bounding box center [634, 272] width 74 height 13
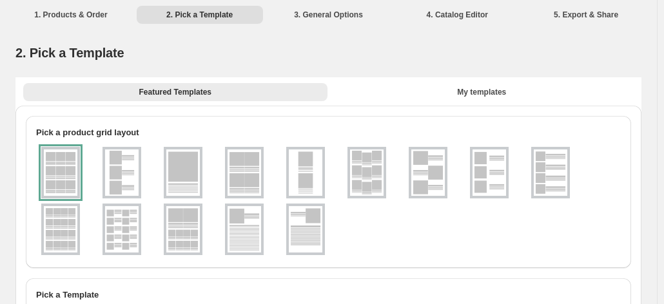
scroll to position [0, 0]
click at [65, 14] on li "1. Products & Order" at bounding box center [71, 14] width 126 height 18
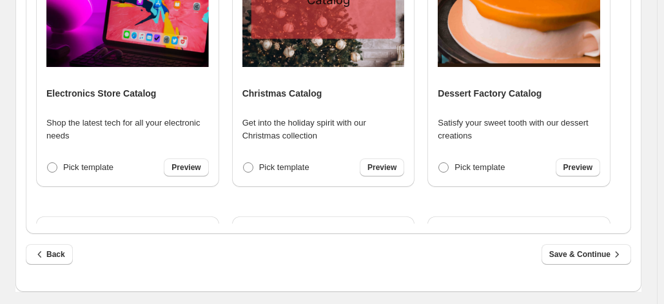
scroll to position [1791, 0]
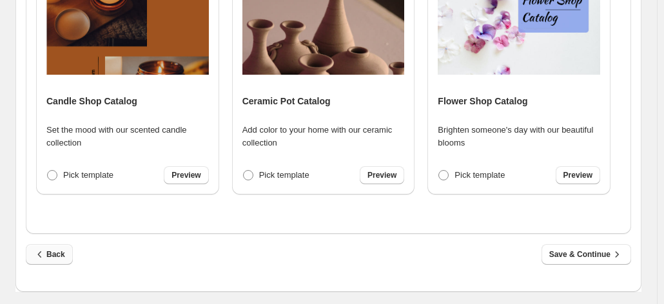
click at [45, 258] on icon "button" at bounding box center [40, 254] width 13 height 13
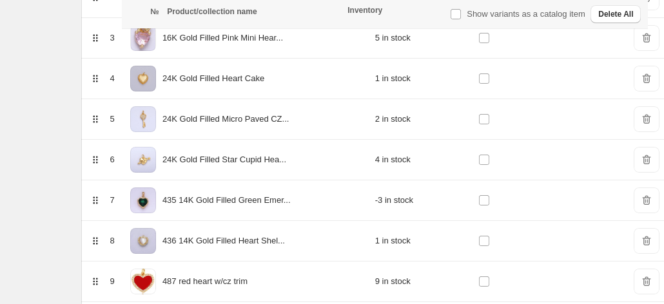
scroll to position [0, 0]
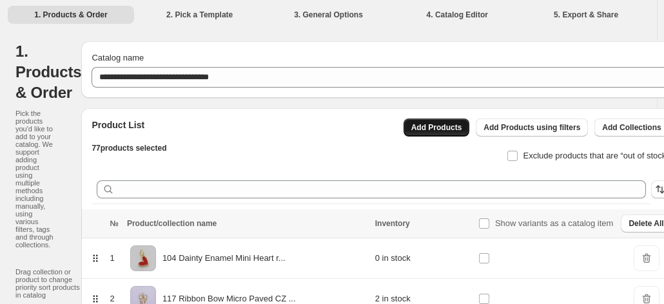
drag, startPoint x: 425, startPoint y: 130, endPoint x: 403, endPoint y: 125, distance: 23.1
drag, startPoint x: 403, startPoint y: 125, endPoint x: 391, endPoint y: 122, distance: 12.0
click at [403, 122] on button "Add Products" at bounding box center [436, 128] width 66 height 18
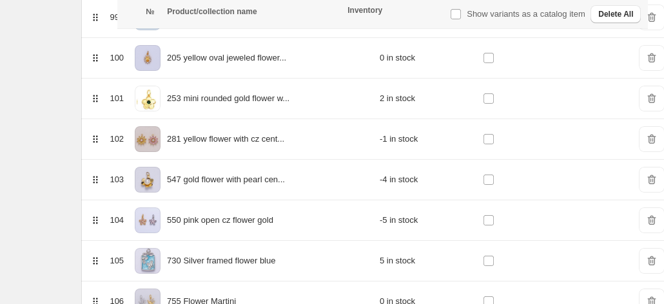
scroll to position [4572, 0]
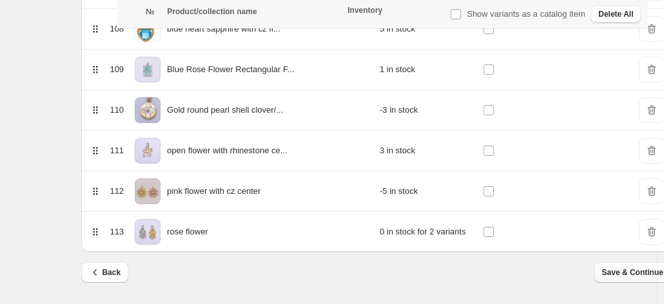
click at [602, 274] on span "Save & Continue" at bounding box center [639, 272] width 74 height 13
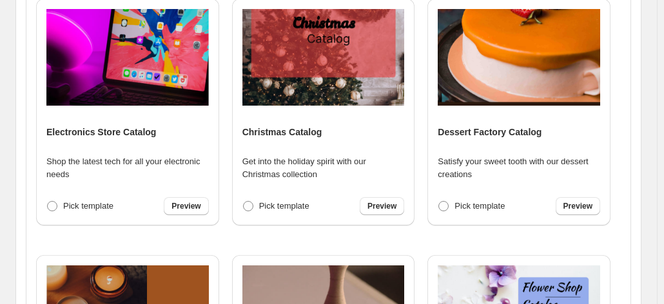
scroll to position [599, 0]
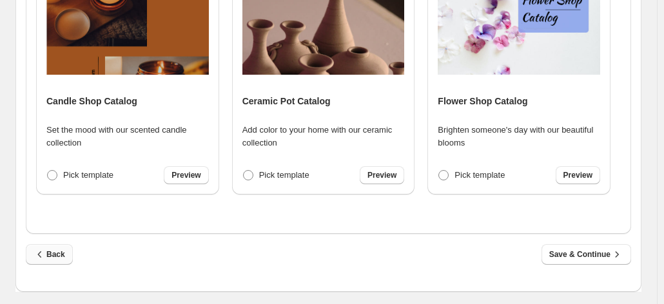
click at [54, 254] on span "Back" at bounding box center [50, 254] width 32 height 13
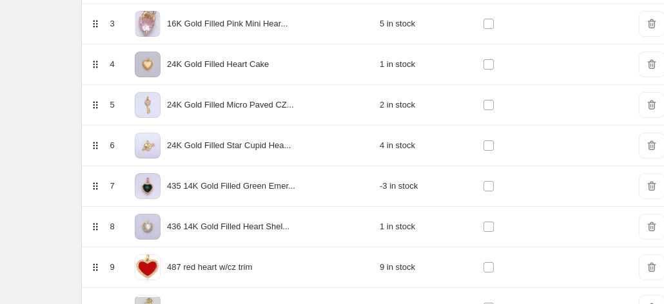
scroll to position [0, 0]
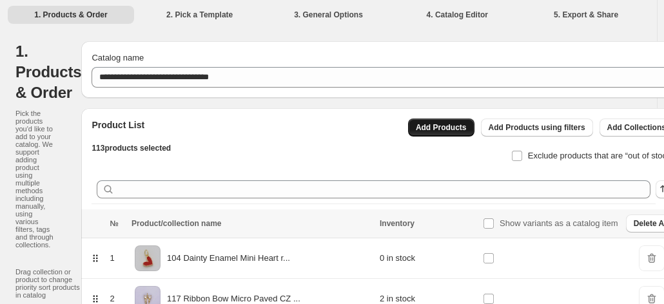
drag, startPoint x: 401, startPoint y: 124, endPoint x: 385, endPoint y: 129, distance: 17.5
drag, startPoint x: 385, startPoint y: 129, endPoint x: 349, endPoint y: 139, distance: 36.7
drag, startPoint x: 349, startPoint y: 139, endPoint x: 318, endPoint y: 148, distance: 32.2
click at [318, 148] on div "Product List 113 products selected Add Products Add Products using filters Add …" at bounding box center [377, 136] width 592 height 57
click at [420, 120] on button "Add Products" at bounding box center [441, 128] width 66 height 18
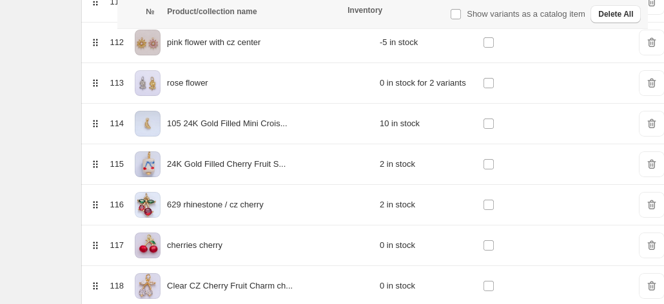
scroll to position [5303, 0]
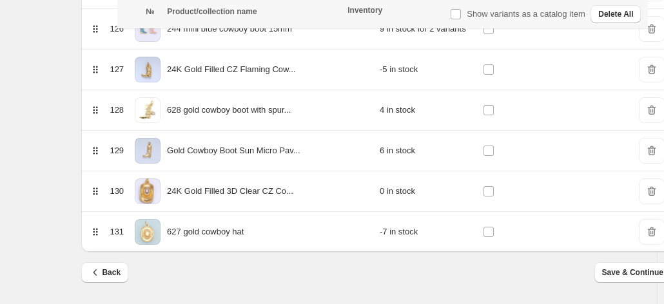
drag, startPoint x: 589, startPoint y: 277, endPoint x: 620, endPoint y: 271, distance: 30.8
click at [620, 271] on span "Save & Continue" at bounding box center [639, 272] width 74 height 13
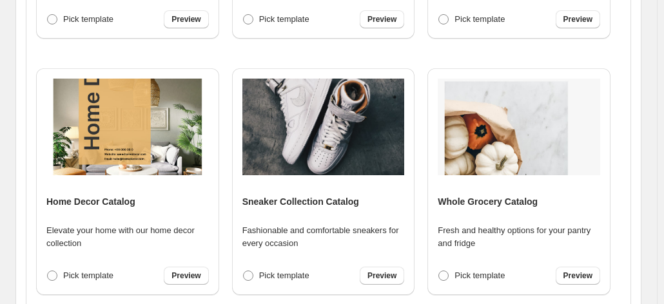
scroll to position [599, 0]
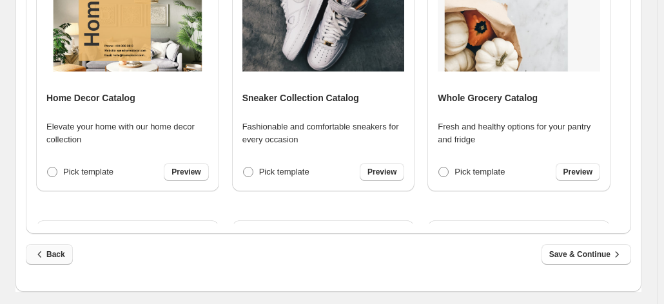
click at [49, 249] on span "Back" at bounding box center [50, 254] width 32 height 13
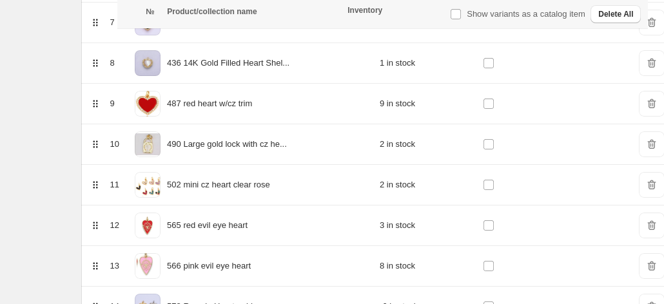
scroll to position [0, 0]
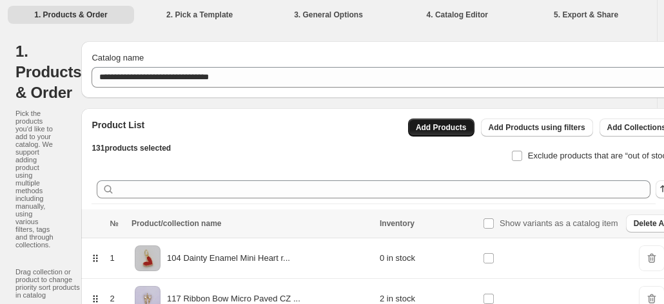
click at [427, 128] on span "Add Products" at bounding box center [441, 127] width 51 height 10
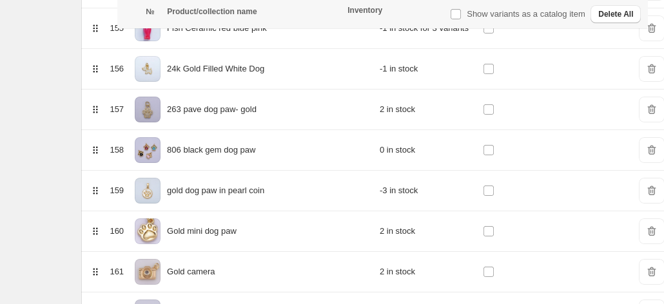
scroll to position [6723, 0]
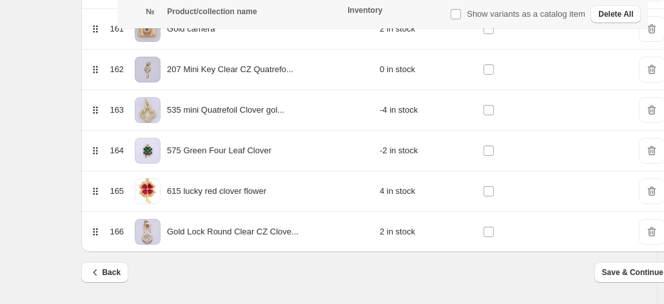
drag, startPoint x: 582, startPoint y: 276, endPoint x: 623, endPoint y: 271, distance: 41.0
click at [623, 271] on span "Save & Continue" at bounding box center [639, 272] width 74 height 13
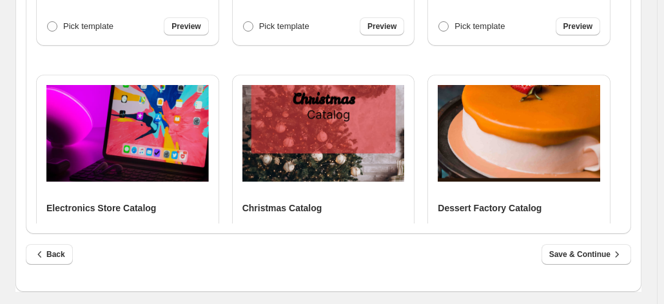
scroll to position [1791, 0]
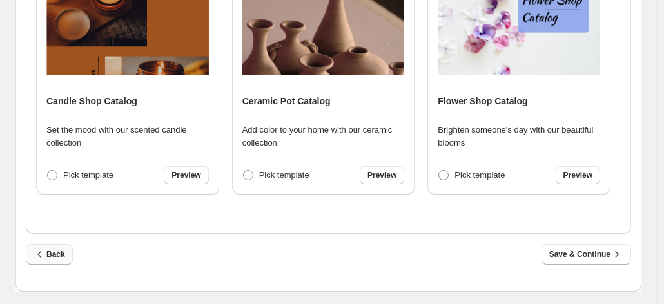
drag, startPoint x: 43, startPoint y: 253, endPoint x: 52, endPoint y: 262, distance: 12.3
click at [52, 262] on button "Back" at bounding box center [49, 254] width 47 height 21
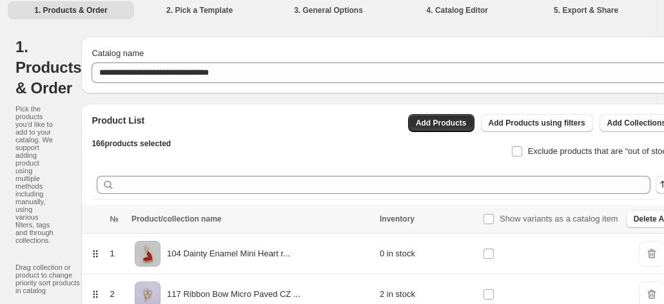
scroll to position [0, 0]
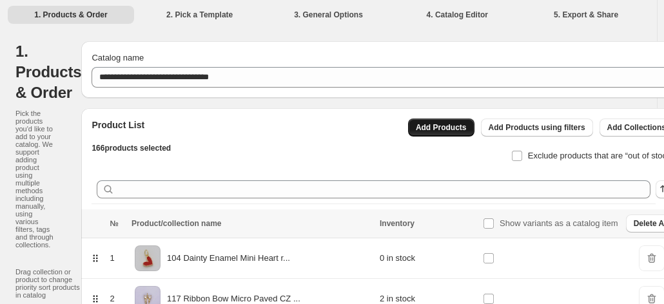
click at [408, 130] on button "Add Products" at bounding box center [441, 128] width 66 height 18
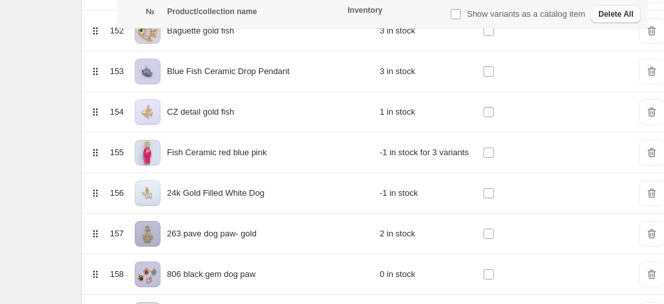
scroll to position [6723, 0]
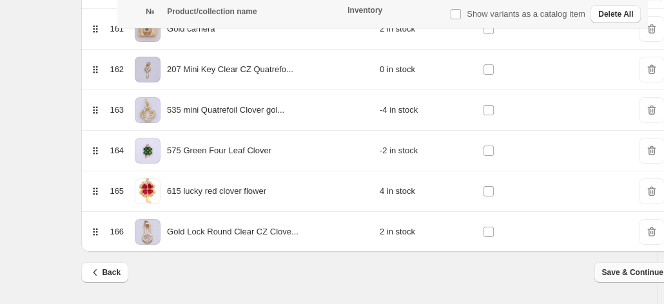
click at [602, 270] on span "Save & Continue" at bounding box center [639, 272] width 74 height 13
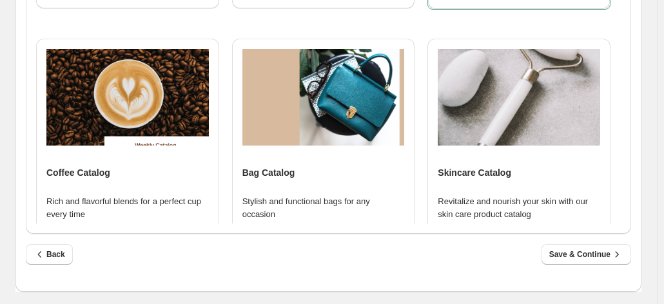
scroll to position [714, 0]
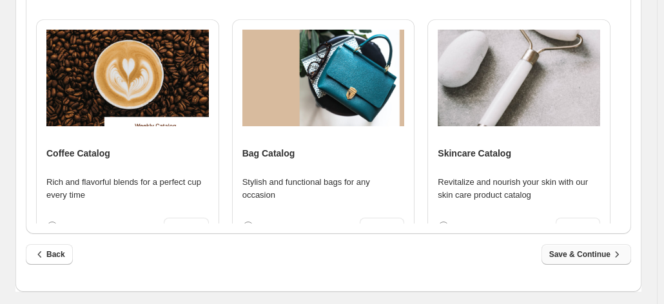
click at [581, 256] on span "Save & Continue" at bounding box center [586, 254] width 74 height 13
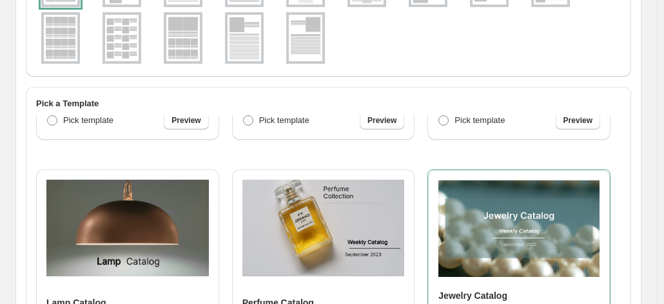
select select "****"
select select "**********"
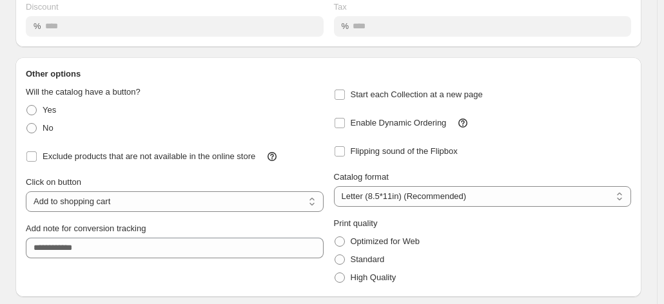
scroll to position [227, 0]
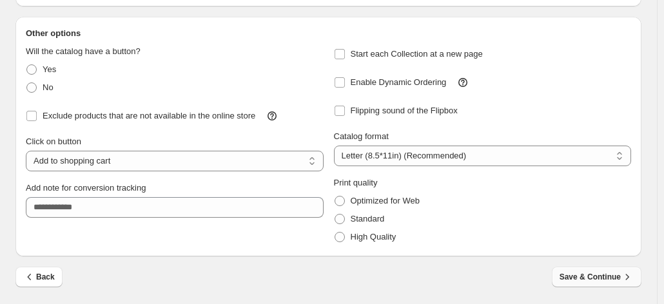
click at [608, 282] on span "Save & Continue" at bounding box center [596, 277] width 74 height 13
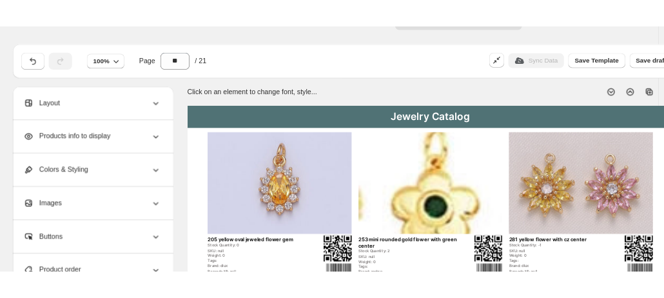
scroll to position [0, 0]
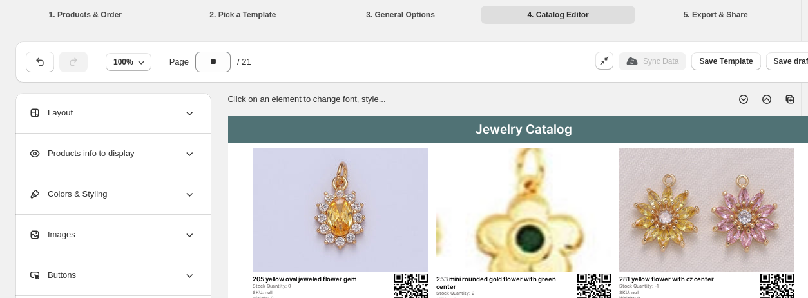
click at [669, 99] on icon at bounding box center [743, 99] width 13 height 13
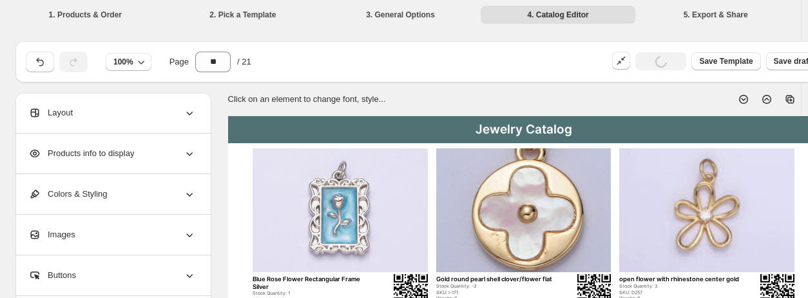
click at [669, 99] on icon at bounding box center [743, 99] width 13 height 13
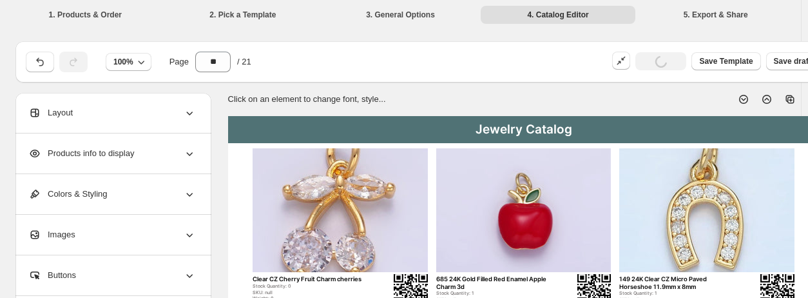
click at [669, 99] on icon at bounding box center [743, 99] width 13 height 13
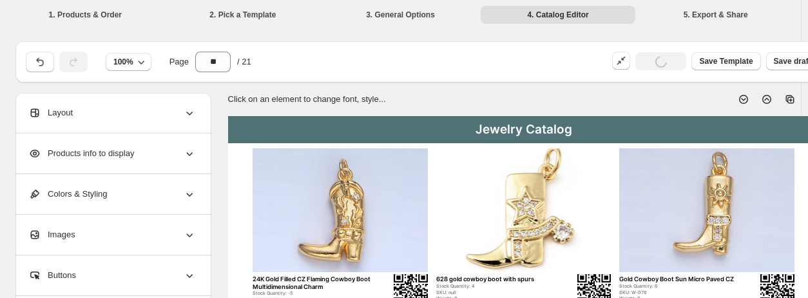
click at [669, 99] on icon at bounding box center [743, 99] width 13 height 13
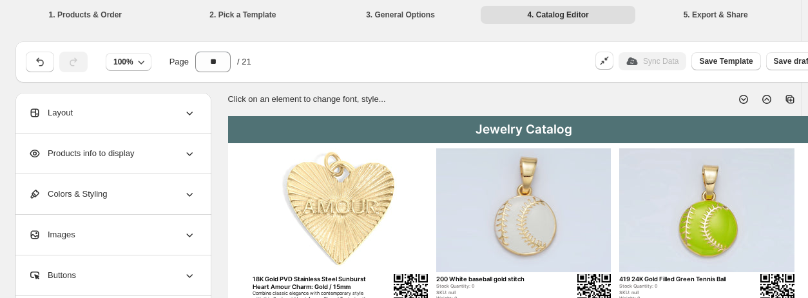
click at [669, 100] on icon at bounding box center [766, 99] width 13 height 13
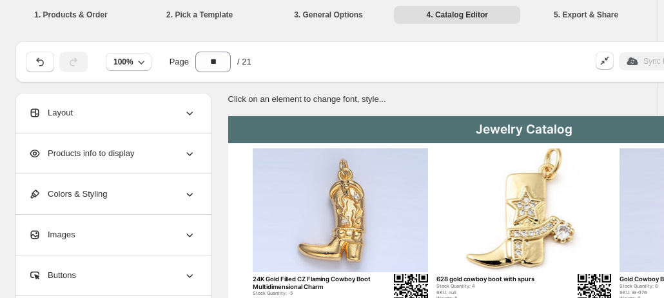
scroll to position [1, 265]
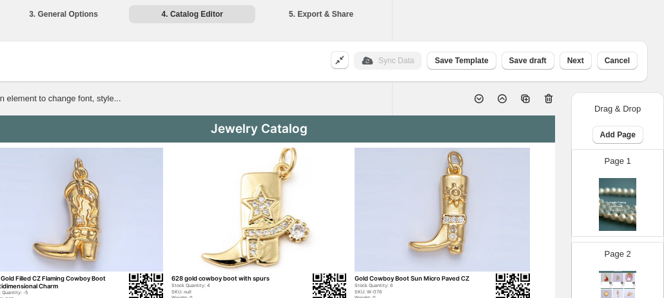
click at [603, 206] on img at bounding box center [617, 204] width 37 height 53
type input "*"
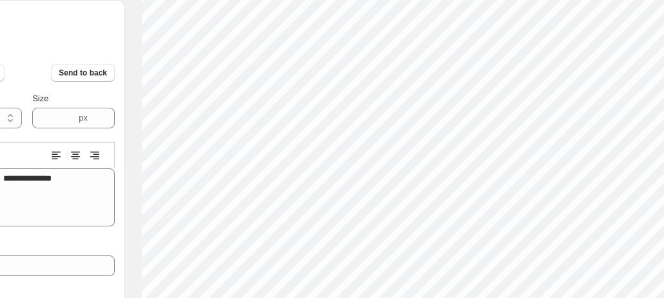
scroll to position [10, 1]
type textarea "**********"
type textarea "*******"
type textarea "********"
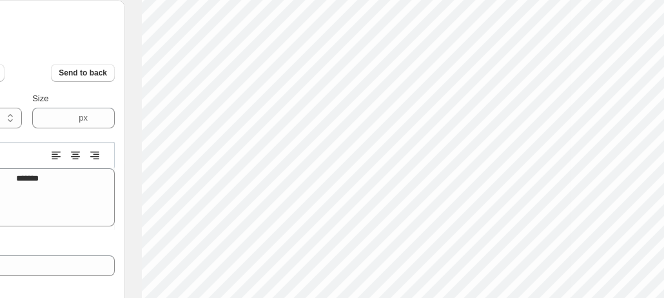
type textarea "********"
type textarea "*********"
type textarea "**********"
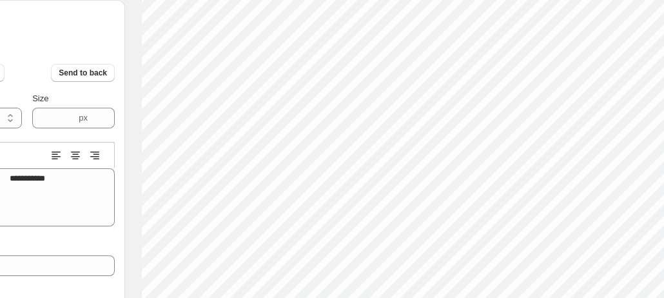
type textarea "**********"
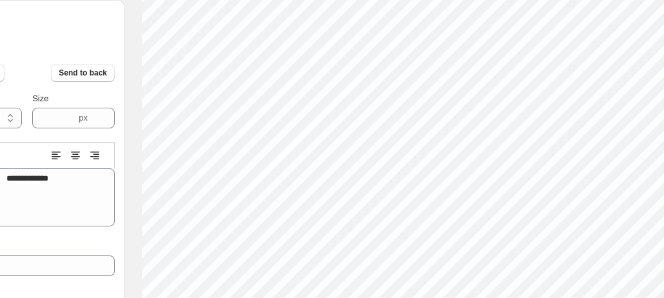
type input "****"
type textarea "**********"
type textarea "***"
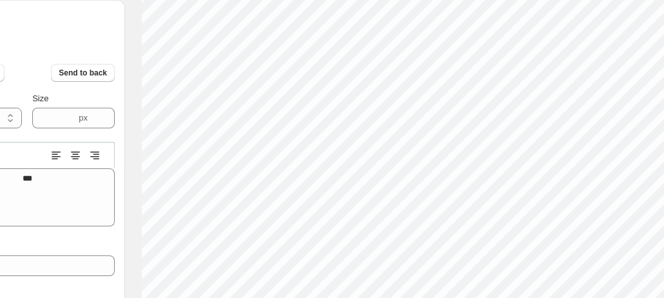
scroll to position [10, 2]
type textarea "****"
type textarea "*****"
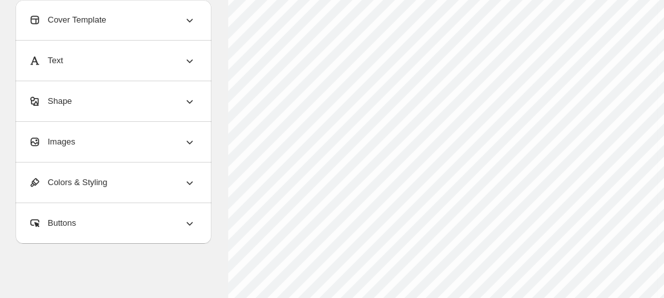
scroll to position [153, 0]
drag, startPoint x: 126, startPoint y: 142, endPoint x: 107, endPoint y: 144, distance: 19.4
click at [107, 144] on div "Images" at bounding box center [112, 142] width 168 height 40
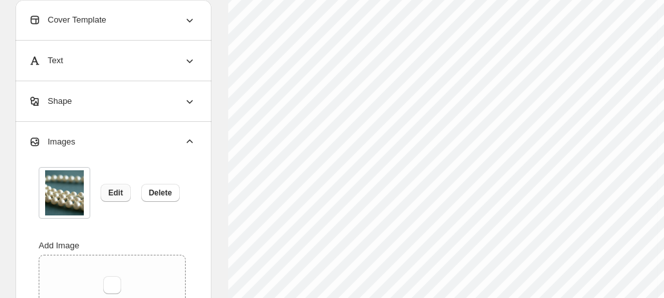
scroll to position [373, 0]
drag, startPoint x: 118, startPoint y: 200, endPoint x: 107, endPoint y: 195, distance: 11.8
click at [107, 195] on button "Edit" at bounding box center [116, 193] width 30 height 18
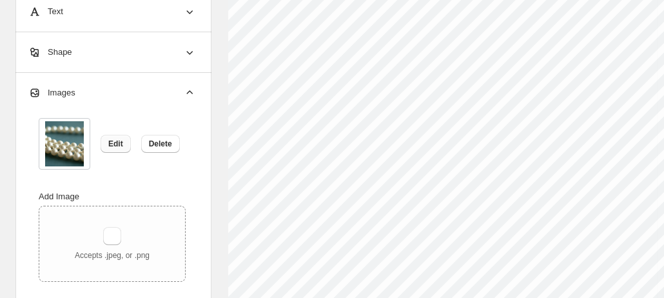
scroll to position [498, 0]
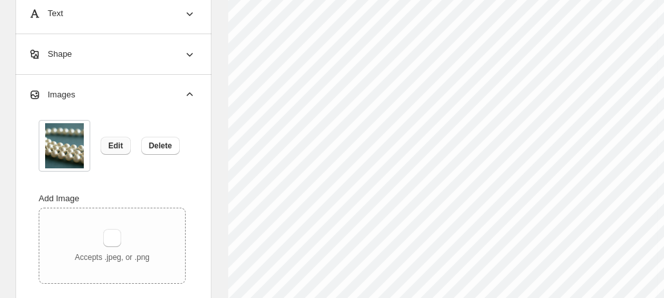
click at [117, 146] on span "Edit" at bounding box center [115, 145] width 15 height 10
click at [119, 240] on button "button" at bounding box center [112, 238] width 18 height 18
type input "**********"
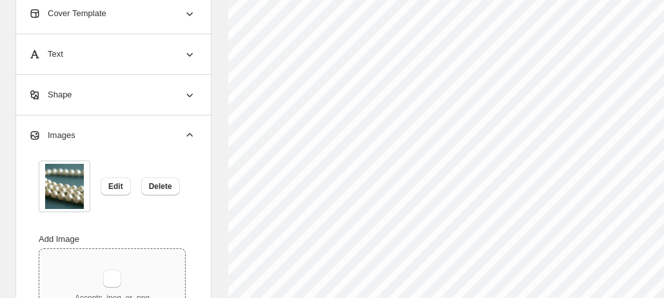
scroll to position [454, 0]
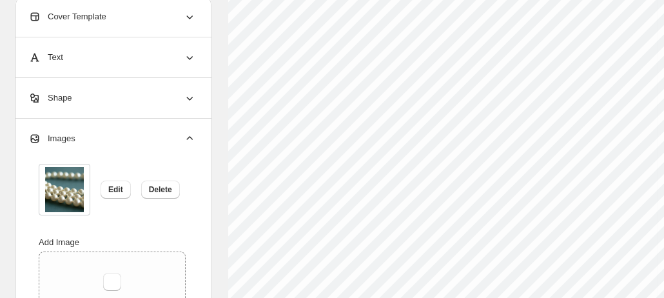
click at [63, 189] on img at bounding box center [64, 189] width 39 height 45
click at [158, 189] on span "Delete" at bounding box center [160, 189] width 23 height 10
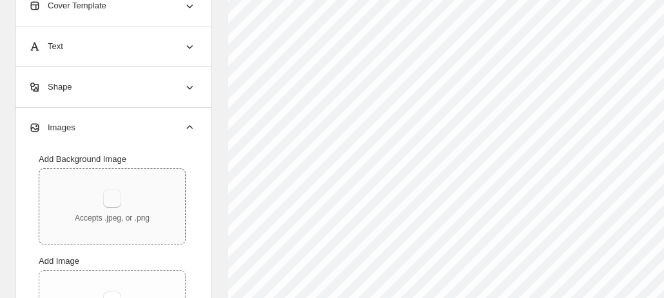
click at [111, 190] on button "button" at bounding box center [112, 198] width 18 height 18
type input "**********"
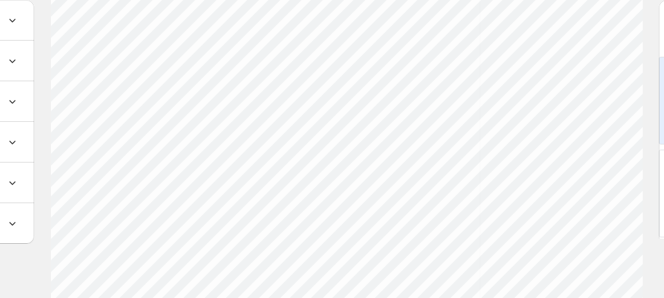
scroll to position [315, 0]
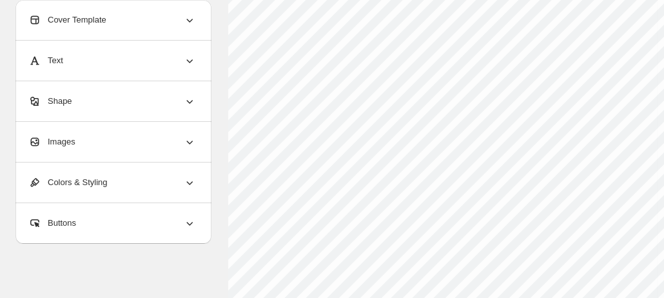
click at [66, 135] on div "Images" at bounding box center [112, 142] width 168 height 40
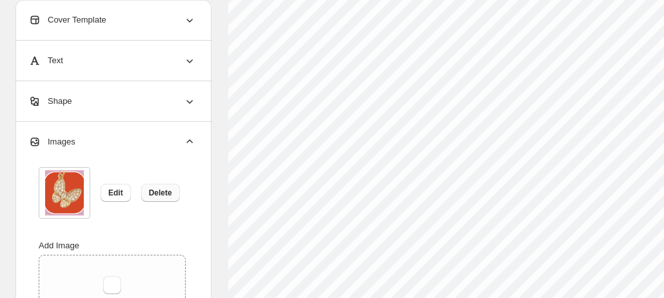
click at [157, 193] on span "Delete" at bounding box center [160, 192] width 23 height 10
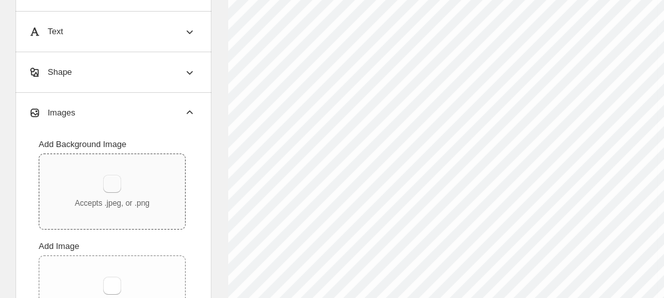
scroll to position [14, 0]
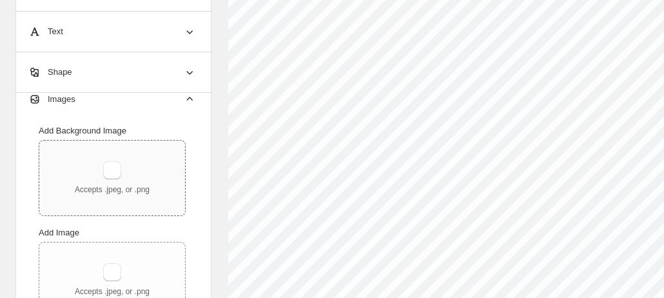
drag, startPoint x: 115, startPoint y: 82, endPoint x: 57, endPoint y: 164, distance: 100.3
click at [57, 164] on div "Accepts .jpeg, or .png" at bounding box center [112, 177] width 146 height 75
type input "**********"
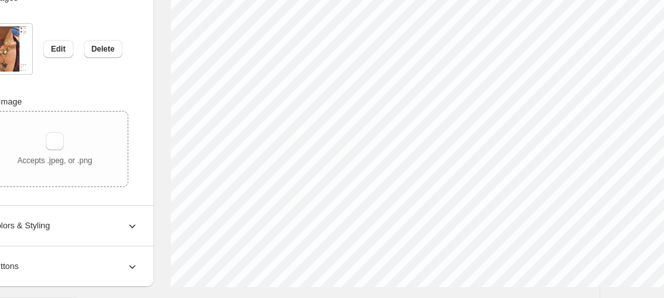
scroll to position [595, 0]
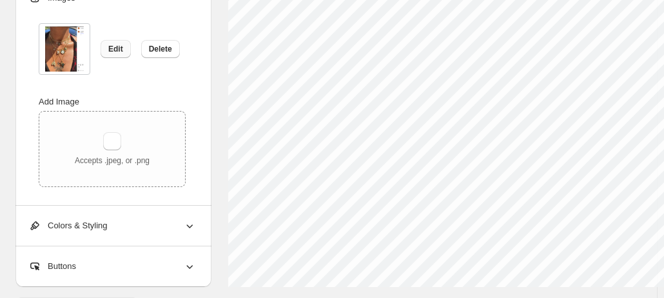
click at [109, 44] on span "Edit" at bounding box center [115, 49] width 15 height 10
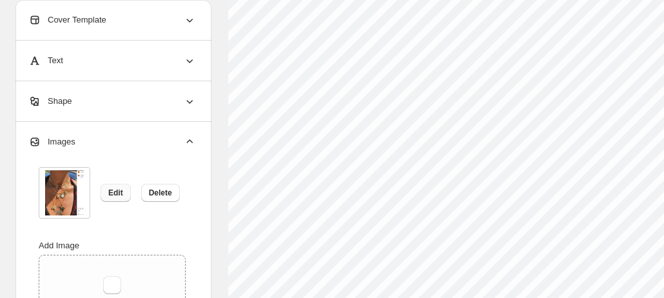
scroll to position [374, 0]
click at [151, 197] on span "Delete" at bounding box center [160, 192] width 23 height 10
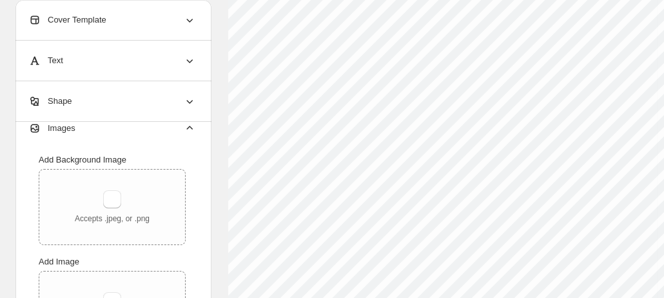
scroll to position [13, 0]
drag, startPoint x: 26, startPoint y: 258, endPoint x: 141, endPoint y: 190, distance: 133.7
click at [141, 190] on div "Accepts .jpeg, or .png" at bounding box center [112, 207] width 146 height 75
click at [96, 172] on div "Accepts .jpeg, or .png" at bounding box center [112, 207] width 146 height 75
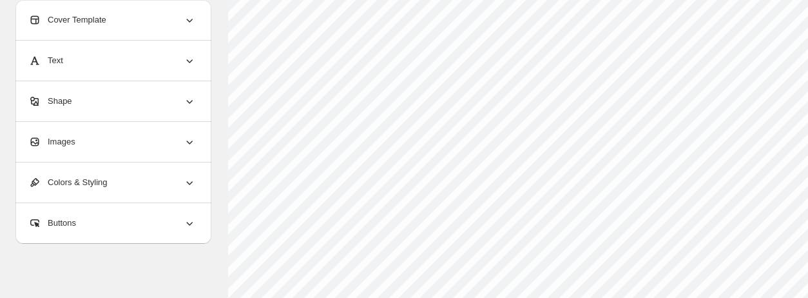
scroll to position [582, 0]
click at [82, 140] on div "Images" at bounding box center [112, 142] width 168 height 40
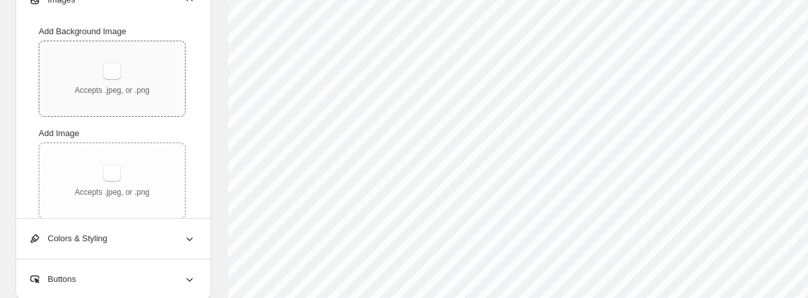
click at [120, 100] on div "Accepts .jpeg, or .png" at bounding box center [112, 78] width 146 height 75
type input "**********"
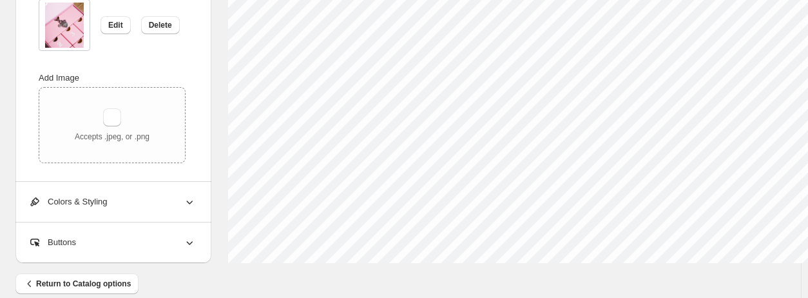
scroll to position [616, 0]
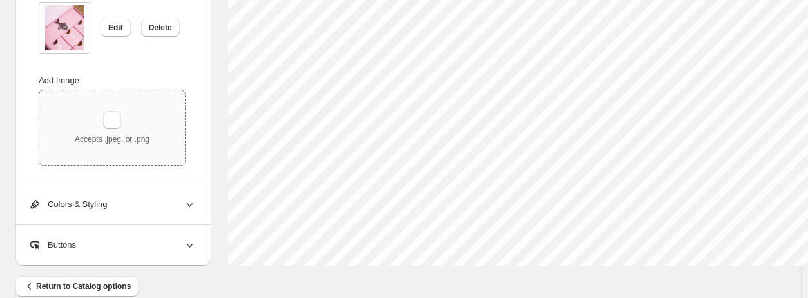
click at [102, 125] on div "Accepts .jpeg, or .png" at bounding box center [112, 128] width 75 height 34
type input "**********"
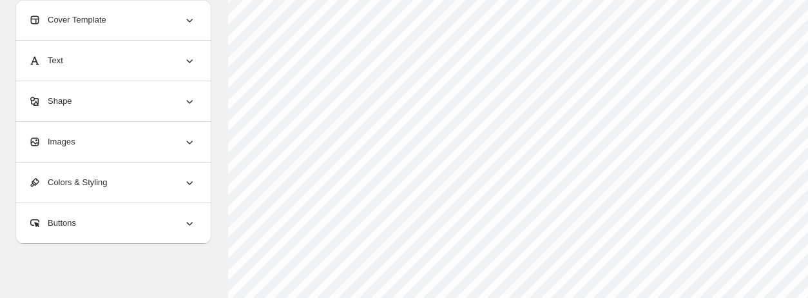
scroll to position [475, 0]
click at [109, 134] on div "Images" at bounding box center [112, 142] width 168 height 40
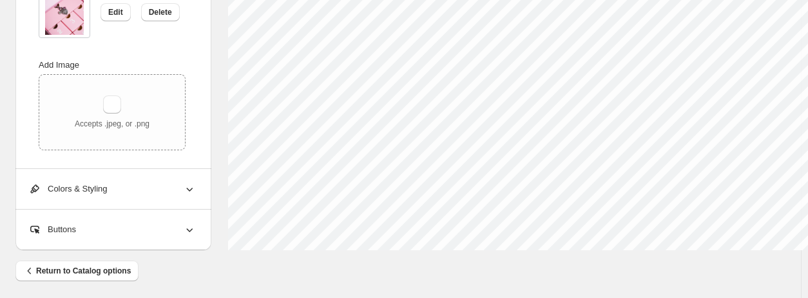
scroll to position [635, 0]
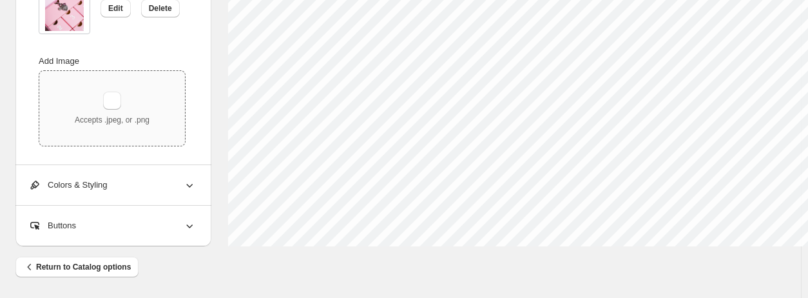
click at [130, 122] on p "Accepts .jpeg, or .png" at bounding box center [112, 120] width 75 height 10
type input "**********"
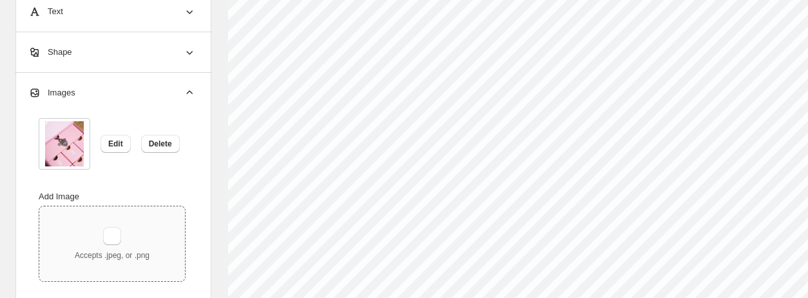
scroll to position [495, 0]
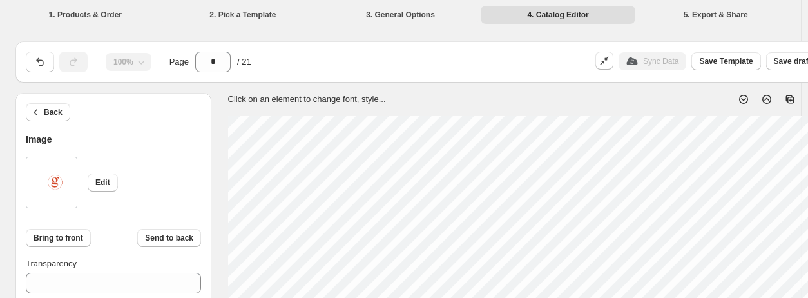
scroll to position [88, 0]
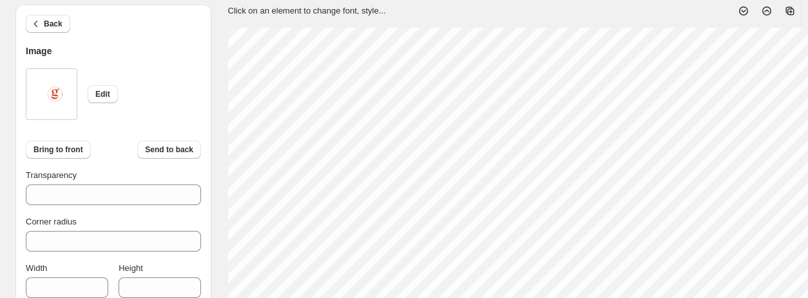
click at [0, 209] on html "1. Products & Order 2. Pick a Template 3. General Options 4. Catalog Editor 5. …" at bounding box center [404, 61] width 808 height 298
type input "***"
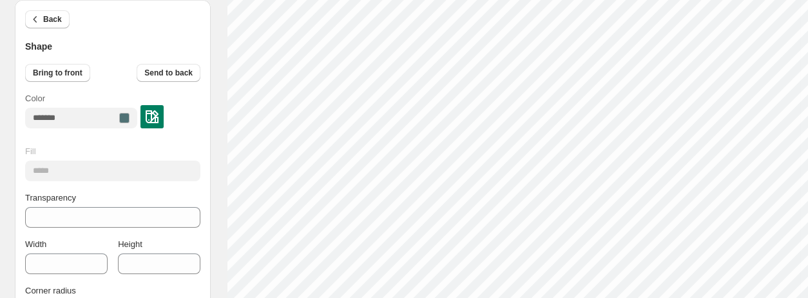
scroll to position [468, 1]
click at [129, 121] on div at bounding box center [124, 118] width 10 height 10
click at [158, 119] on img at bounding box center [152, 116] width 13 height 13
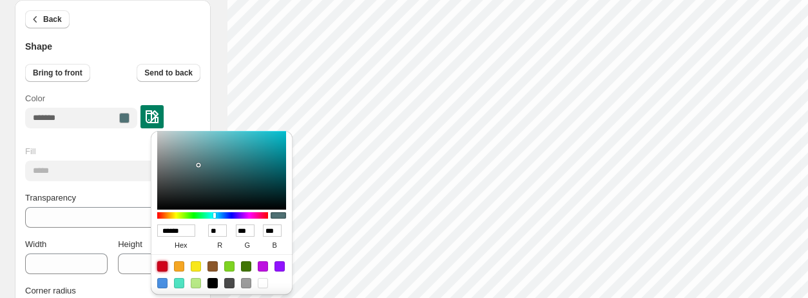
scroll to position [0, 0]
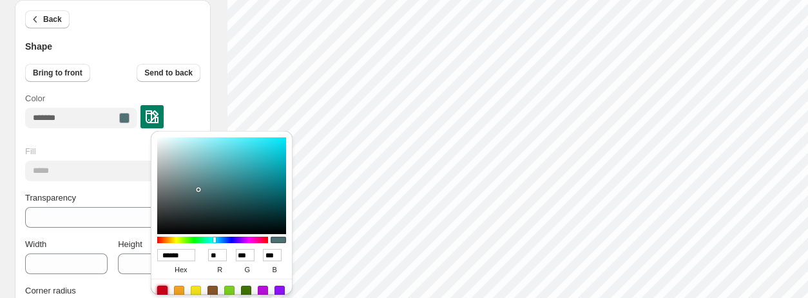
click at [159, 263] on div "****** hex ** r *** g *** b *** a" at bounding box center [222, 225] width 142 height 188
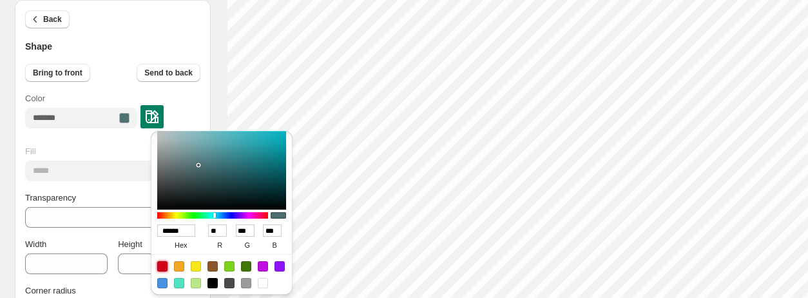
click at [166, 265] on div at bounding box center [162, 266] width 10 height 10
type input "******"
type input "***"
type input "*"
type input "**"
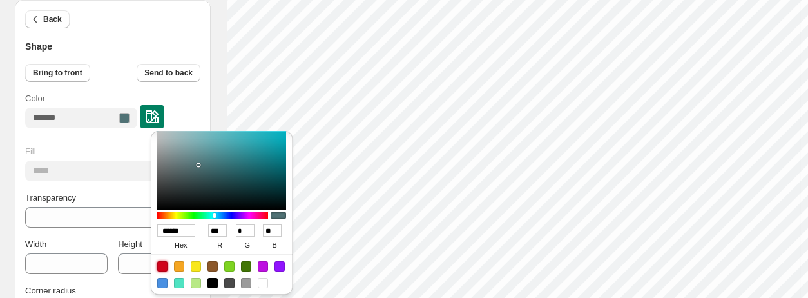
scroll to position [0, 0]
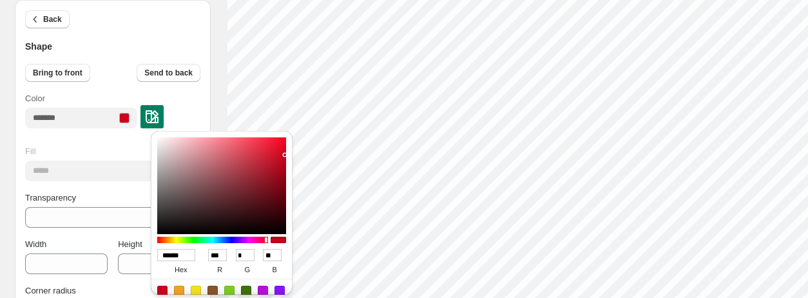
click at [196, 101] on div "Color" at bounding box center [112, 110] width 175 height 36
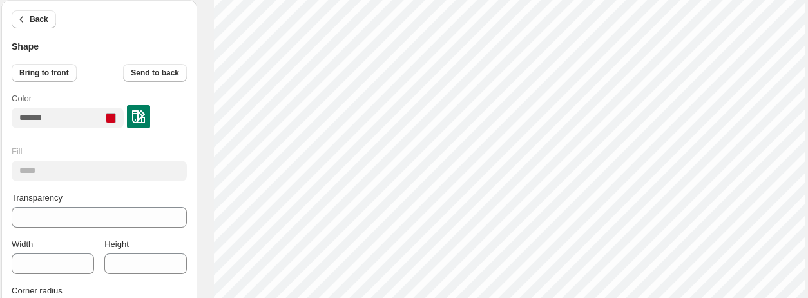
scroll to position [431, 14]
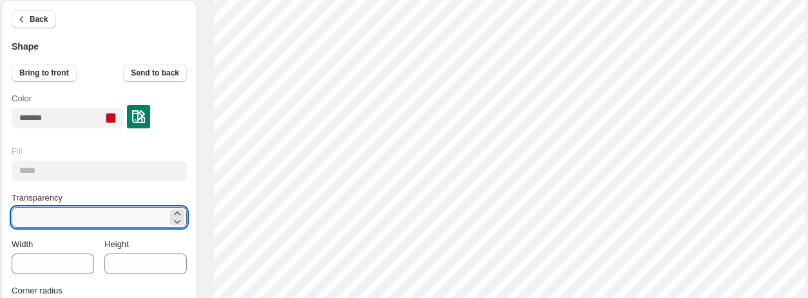
click at [68, 219] on input "**" at bounding box center [90, 217] width 156 height 21
click at [177, 220] on icon at bounding box center [177, 221] width 13 height 13
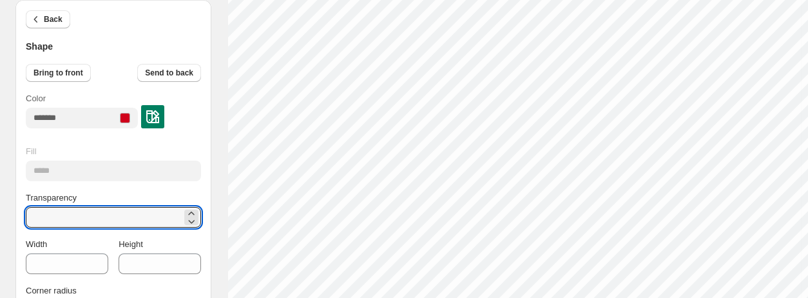
drag, startPoint x: 84, startPoint y: 219, endPoint x: 0, endPoint y: 210, distance: 84.2
click at [0, 210] on div "100% Page * / 21 Sync Data Save Template Save draft Next Cancel Back Shape Brin…" at bounding box center [400, 50] width 801 height 906
type input "*"
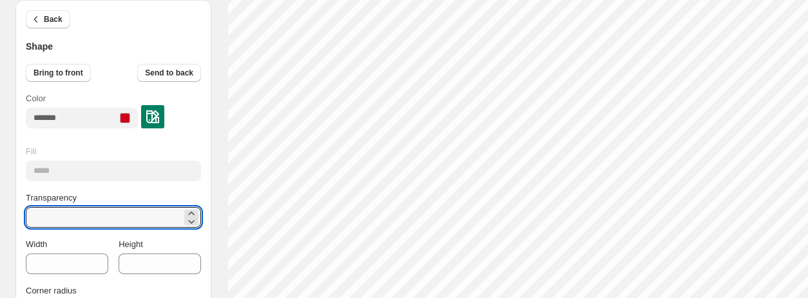
type input "*"
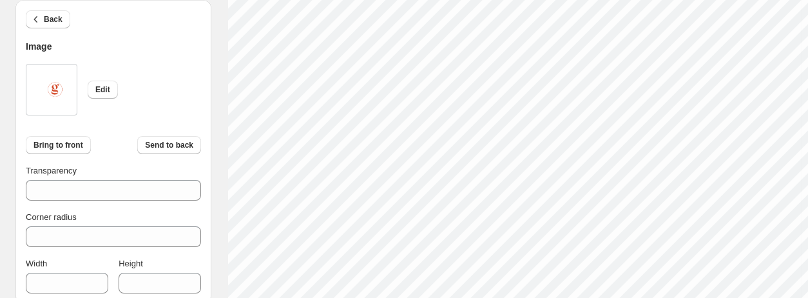
scroll to position [286, 0]
click at [194, 280] on div "Back Image Edit Bring to front Send to back Transparency *** Corner radius * Wi…" at bounding box center [400, 201] width 770 height 789
type input "***"
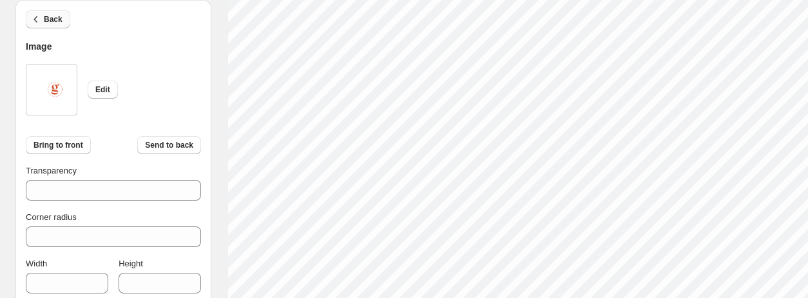
click at [52, 16] on span "Back" at bounding box center [53, 19] width 19 height 10
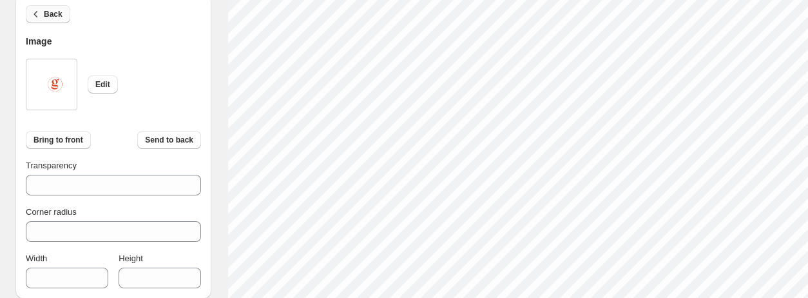
click at [57, 21] on button "Back" at bounding box center [48, 14] width 44 height 18
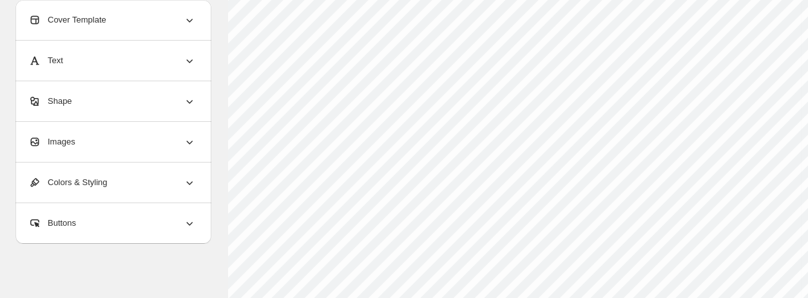
click at [128, 62] on div "Text" at bounding box center [112, 61] width 168 height 40
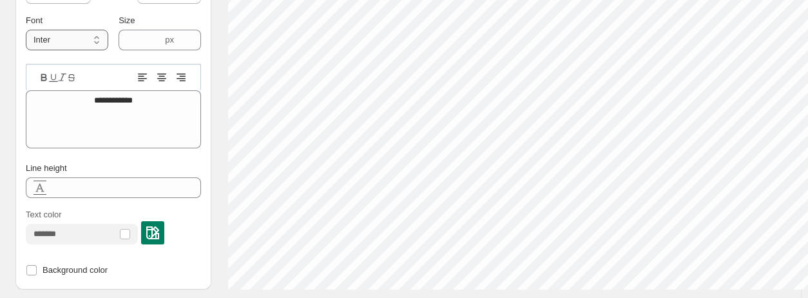
scroll to position [636, 0]
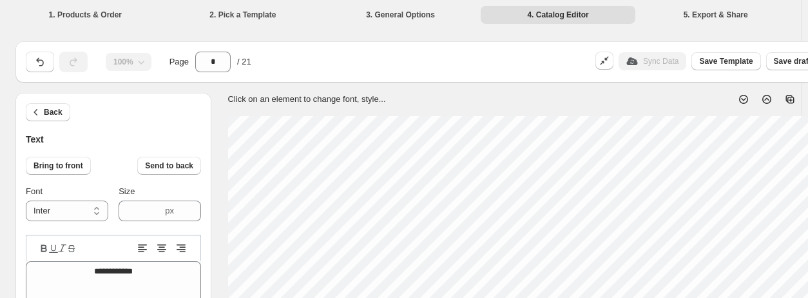
scroll to position [636, 0]
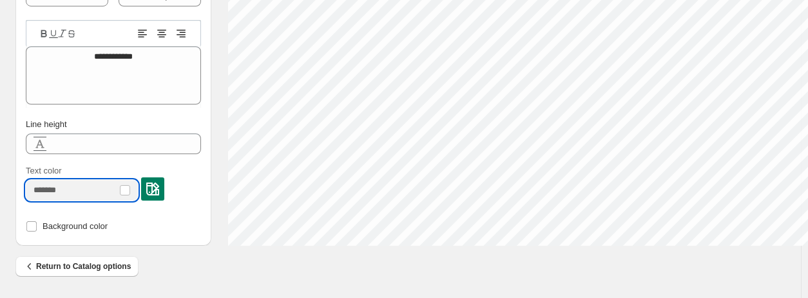
click at [86, 184] on input "Text color" at bounding box center [71, 190] width 91 height 21
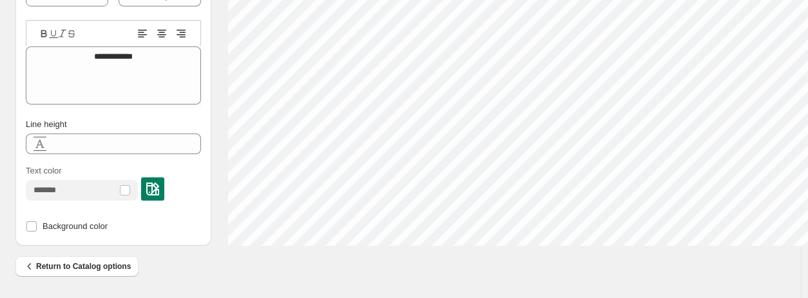
click at [158, 191] on img at bounding box center [152, 188] width 13 height 13
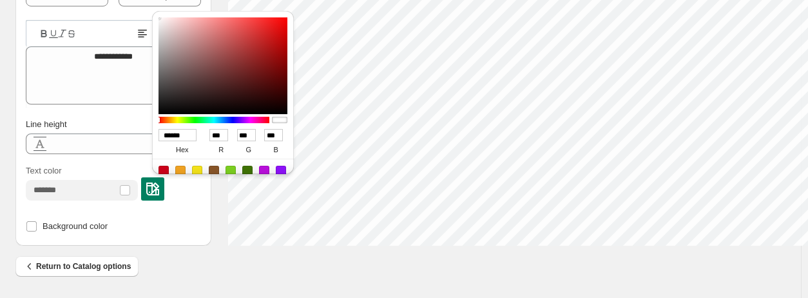
click at [164, 164] on div at bounding box center [223, 178] width 142 height 41
click at [161, 172] on div at bounding box center [163, 171] width 10 height 10
type input "******"
type input "***"
type input "*"
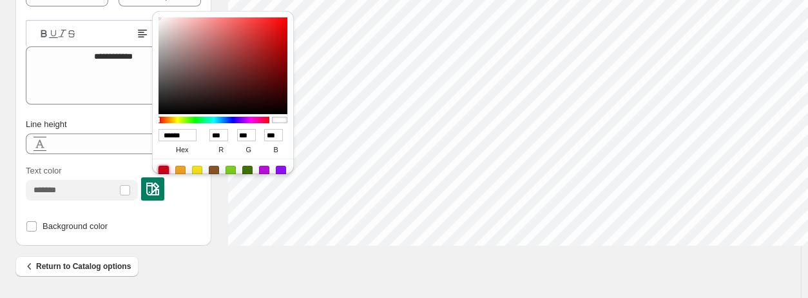
type input "**"
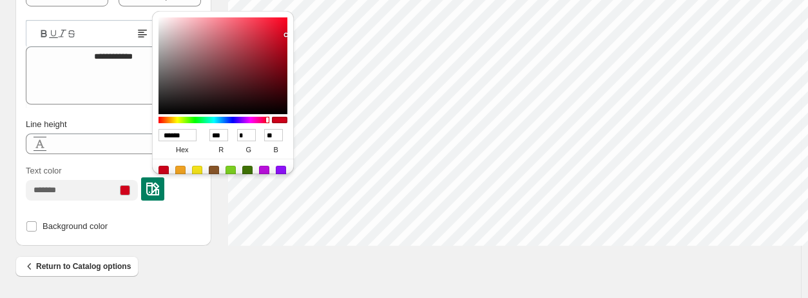
click at [114, 156] on div "Text color" at bounding box center [113, 180] width 175 height 53
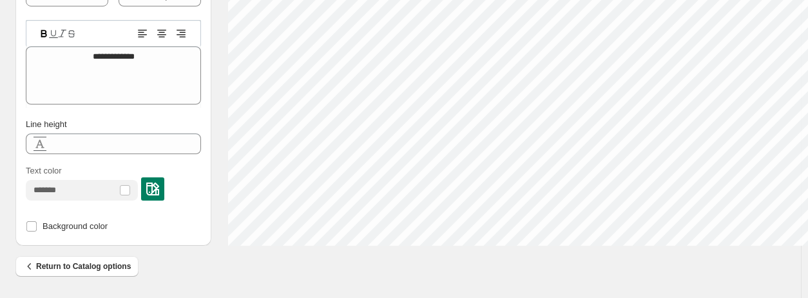
click at [177, 184] on div "Text color" at bounding box center [113, 182] width 175 height 36
click at [159, 189] on img at bounding box center [152, 188] width 13 height 13
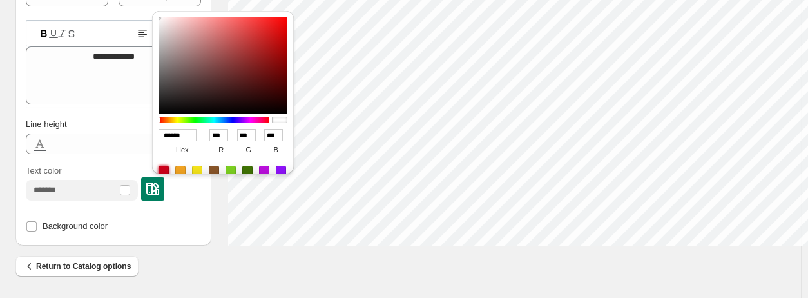
click at [165, 166] on div at bounding box center [163, 171] width 10 height 10
type input "******"
type input "***"
type input "*"
type input "**"
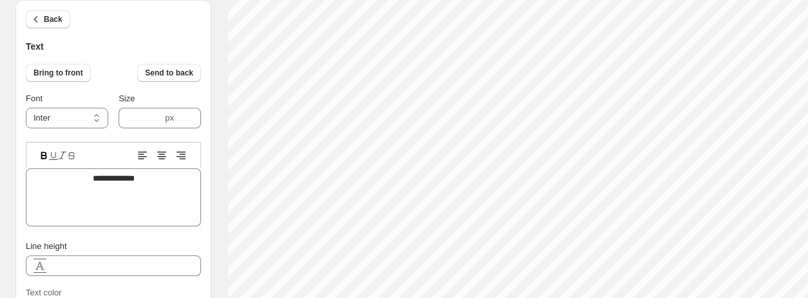
scroll to position [321, 0]
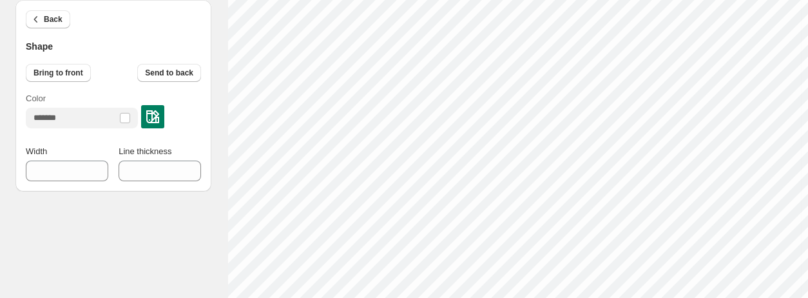
click at [133, 125] on div at bounding box center [82, 118] width 112 height 21
click at [130, 120] on div at bounding box center [125, 118] width 10 height 10
click at [130, 119] on div at bounding box center [125, 118] width 10 height 10
click at [130, 120] on div at bounding box center [125, 118] width 10 height 10
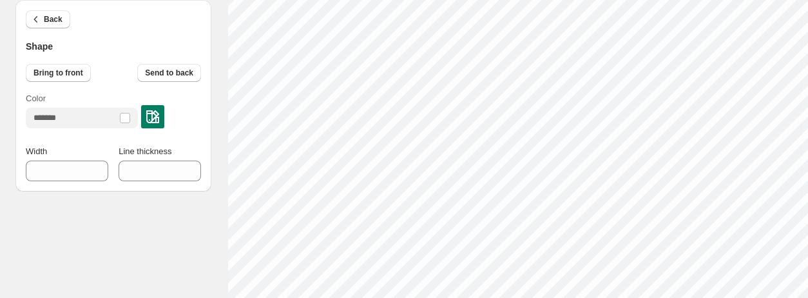
click at [164, 112] on div at bounding box center [152, 116] width 23 height 23
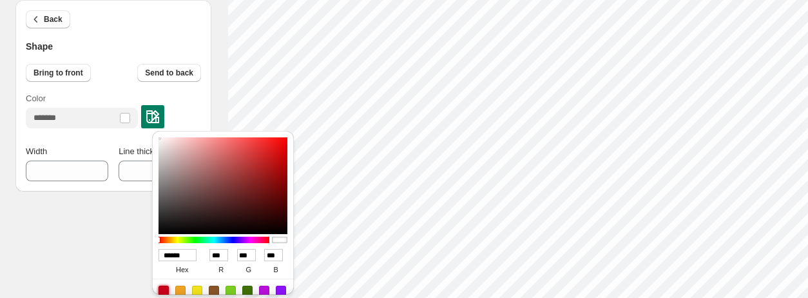
click at [162, 288] on div at bounding box center [163, 290] width 10 height 10
type input "******"
type input "***"
type input "*"
type input "**"
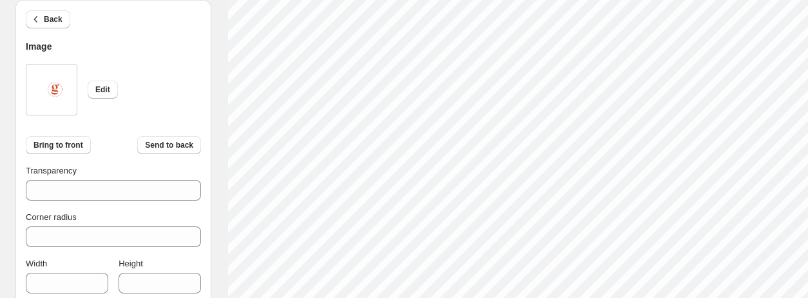
scroll to position [523, 0]
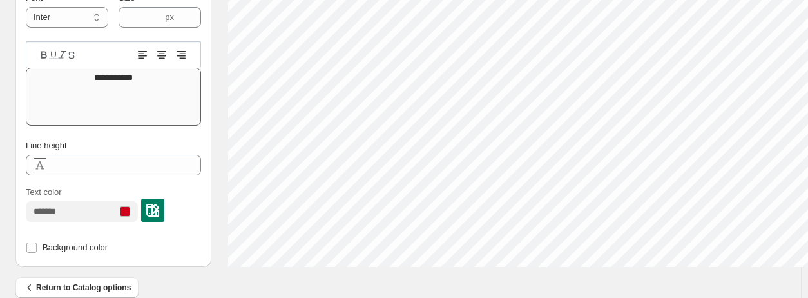
scroll to position [618, 0]
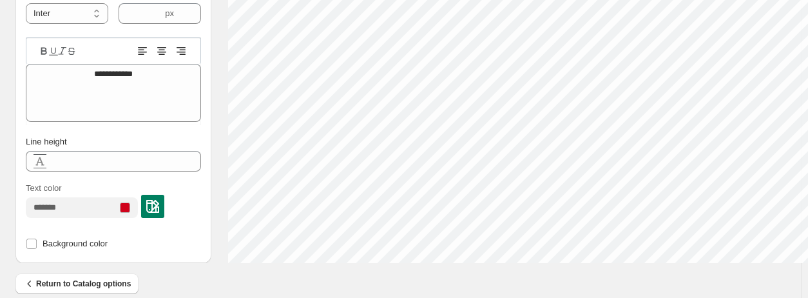
click at [130, 209] on div at bounding box center [125, 207] width 10 height 10
click at [159, 208] on img at bounding box center [152, 206] width 13 height 13
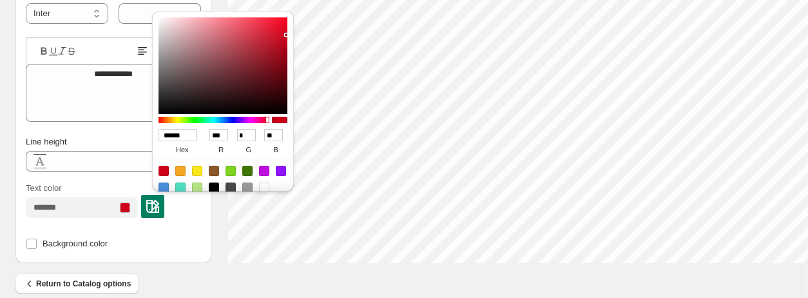
click at [261, 184] on div at bounding box center [264, 187] width 10 height 10
type input "******"
type input "***"
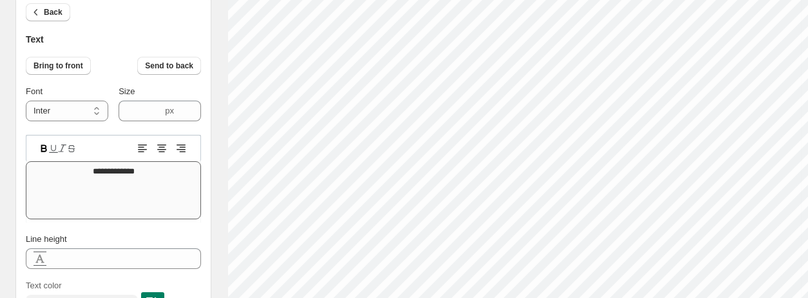
scroll to position [540, 0]
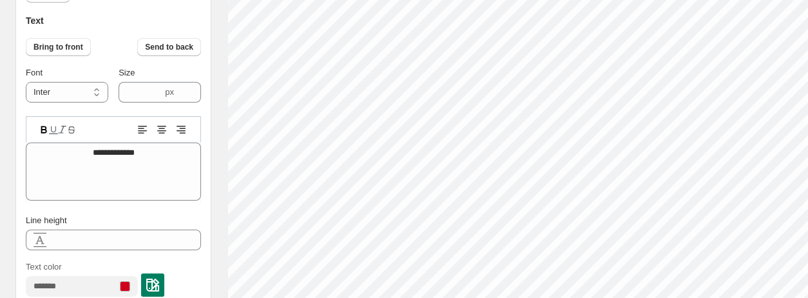
click at [157, 284] on img at bounding box center [152, 284] width 13 height 13
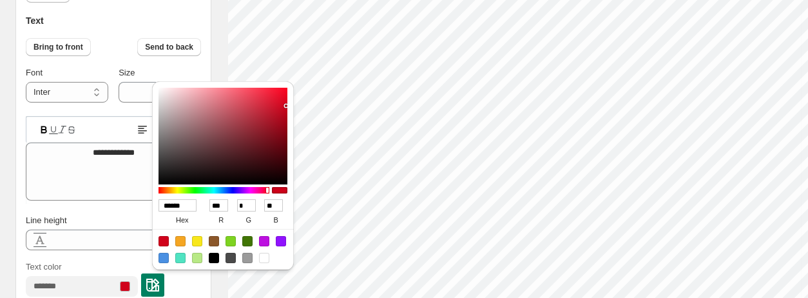
click at [262, 254] on div at bounding box center [264, 258] width 10 height 10
type input "******"
type input "***"
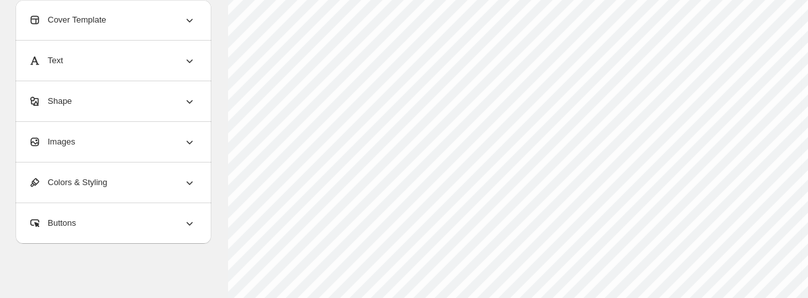
scroll to position [143, 0]
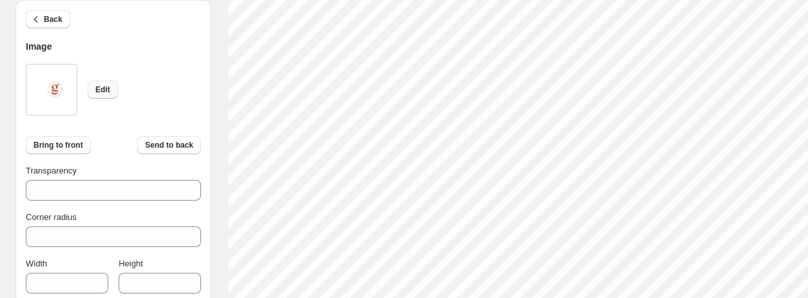
click at [113, 91] on button "Edit" at bounding box center [103, 90] width 30 height 18
type input "***"
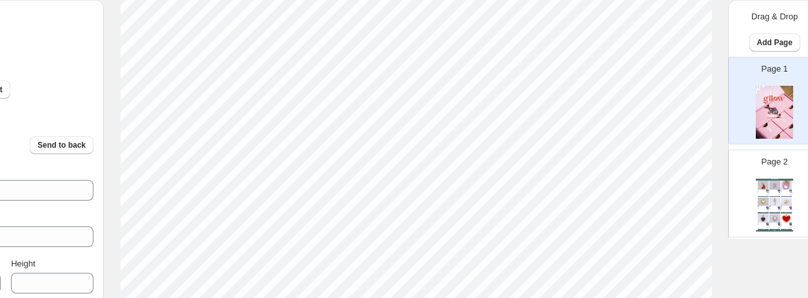
scroll to position [548, 0]
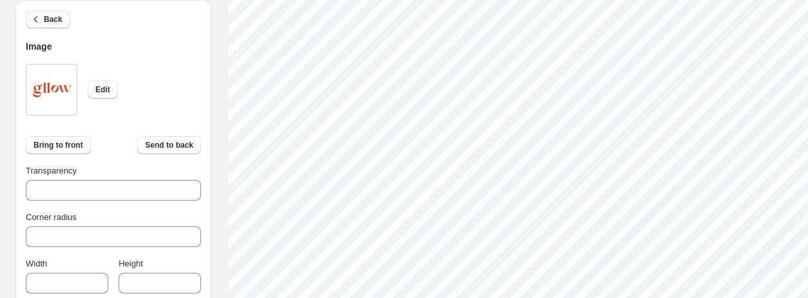
click at [46, 24] on span "Back" at bounding box center [53, 19] width 19 height 10
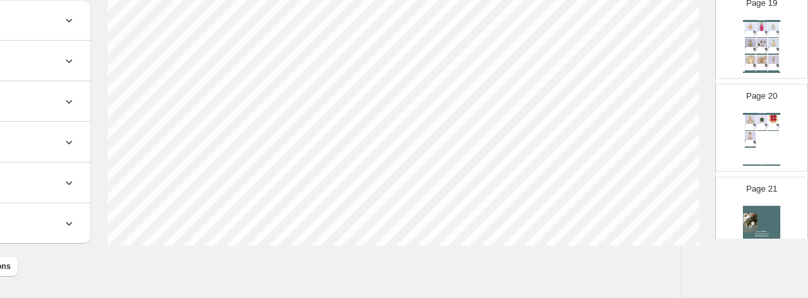
scroll to position [1790, 0]
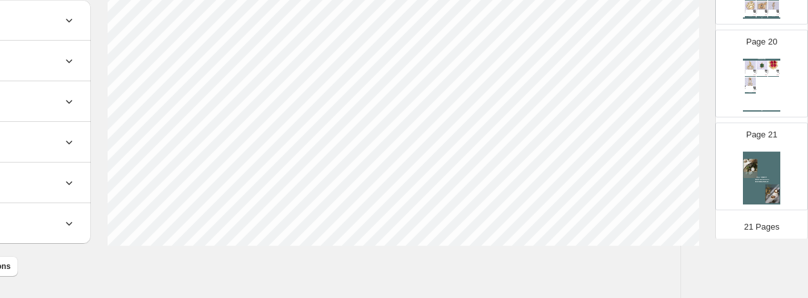
drag, startPoint x: 763, startPoint y: 186, endPoint x: 764, endPoint y: 206, distance: 20.0
drag, startPoint x: 764, startPoint y: 206, endPoint x: 779, endPoint y: 197, distance: 17.3
click at [784, 193] on div "Page 21" at bounding box center [756, 161] width 81 height 86
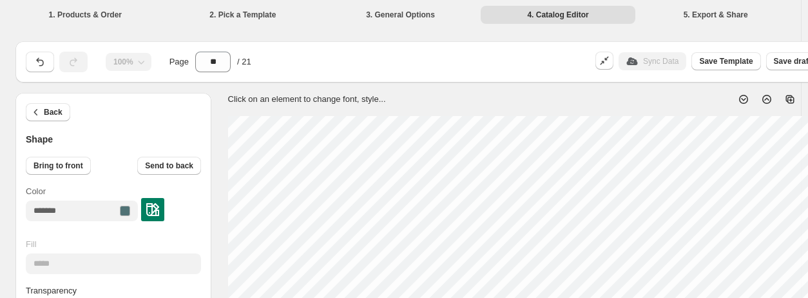
scroll to position [0, 120]
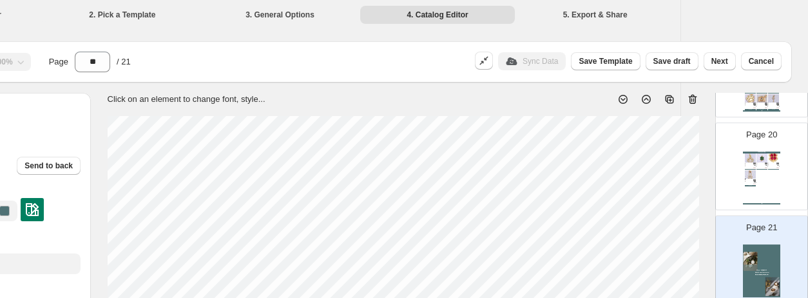
click at [691, 97] on icon at bounding box center [692, 100] width 8 height 10
type input "**"
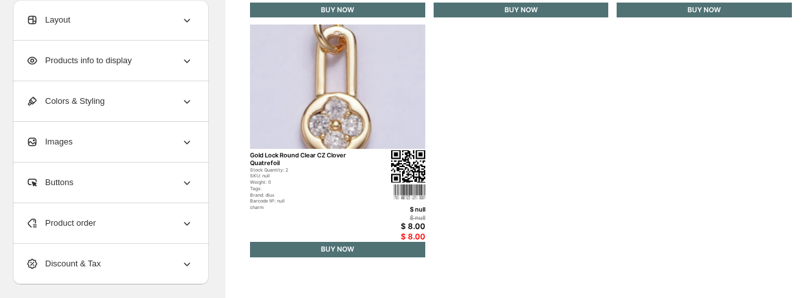
scroll to position [361, 3]
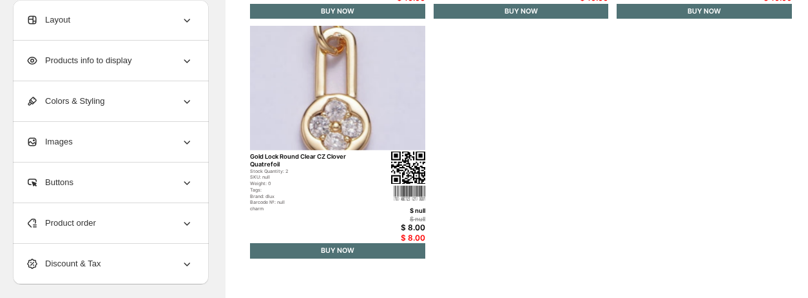
click at [128, 61] on span "Products info to display" at bounding box center [79, 60] width 106 height 13
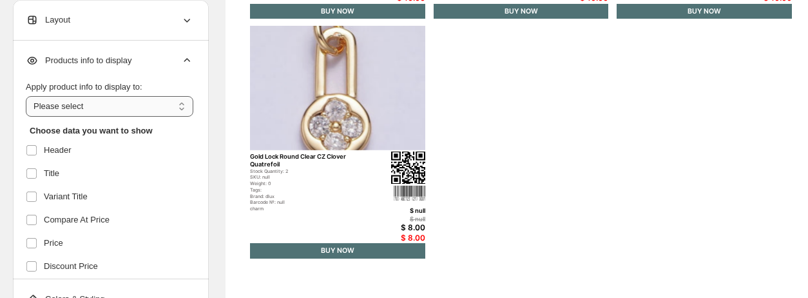
click at [115, 109] on select "**********" at bounding box center [110, 106] width 168 height 21
select select "*********"
click at [26, 96] on select "**********" at bounding box center [110, 106] width 168 height 21
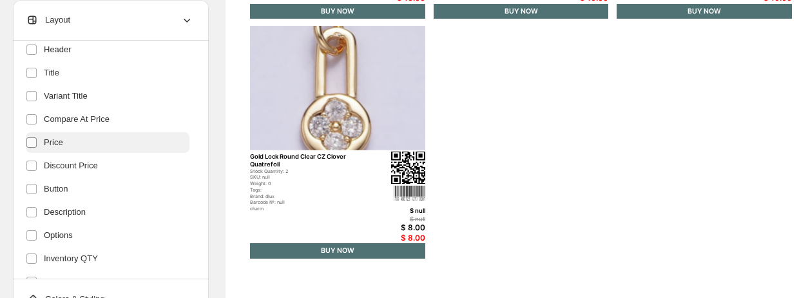
scroll to position [111, 0]
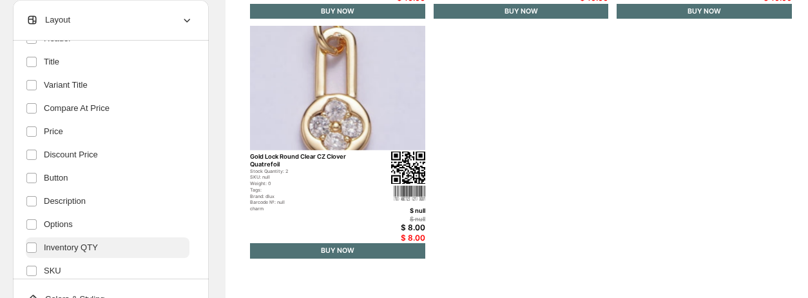
click at [30, 237] on label "Inventory QTY" at bounding box center [108, 247] width 164 height 21
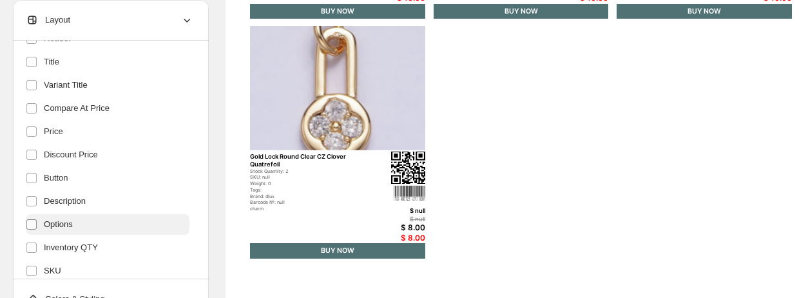
click at [33, 216] on label at bounding box center [34, 224] width 17 height 17
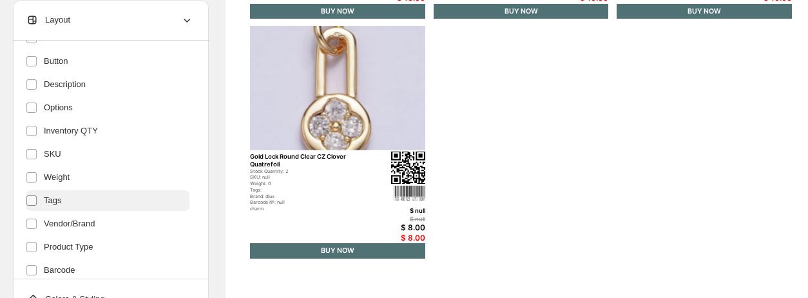
scroll to position [229, 0]
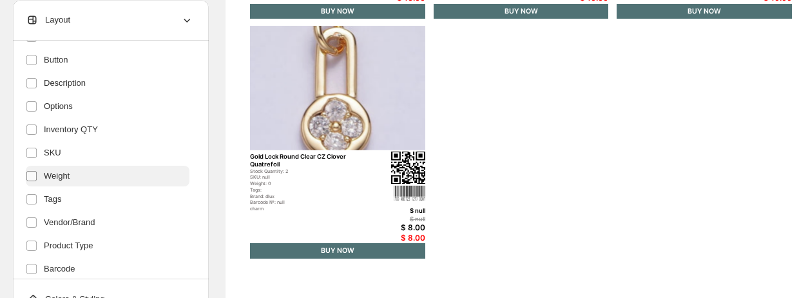
click at [34, 181] on span at bounding box center [32, 176] width 12 height 12
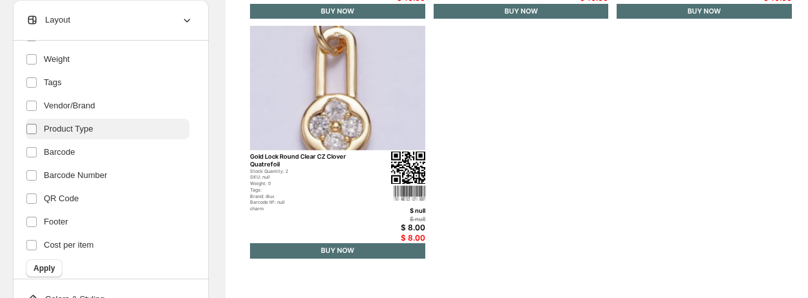
scroll to position [352, 0]
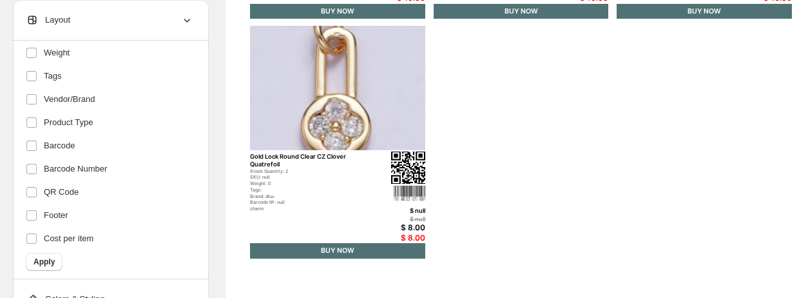
click at [34, 203] on ul "Header Title Variant Title Compare At Price Price Discount Price Button Descrip…" at bounding box center [108, 17] width 164 height 461
click at [40, 263] on span "Apply" at bounding box center [44, 261] width 21 height 10
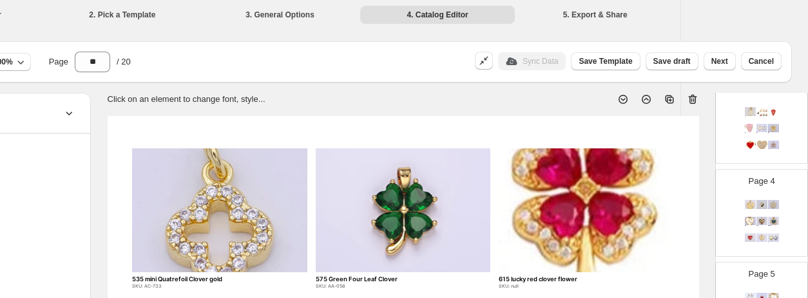
scroll to position [0, 0]
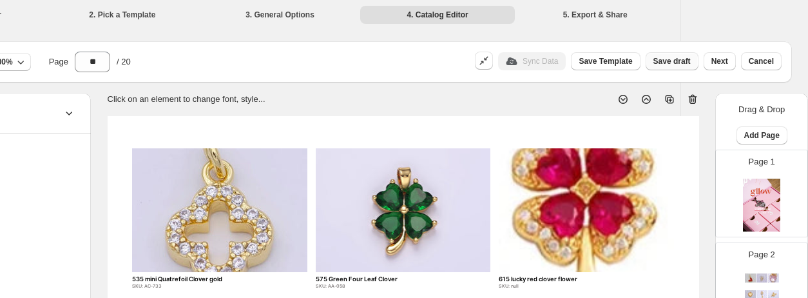
click at [682, 57] on span "Save draft" at bounding box center [671, 61] width 37 height 10
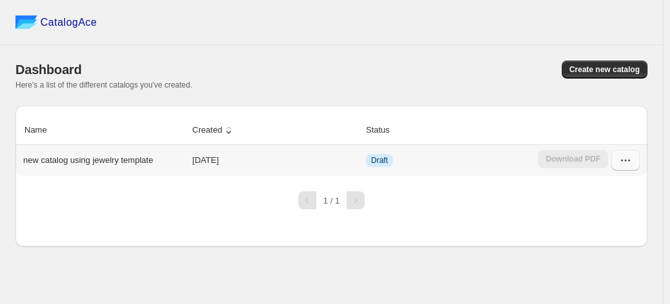
click at [620, 156] on icon "button" at bounding box center [625, 160] width 13 height 13
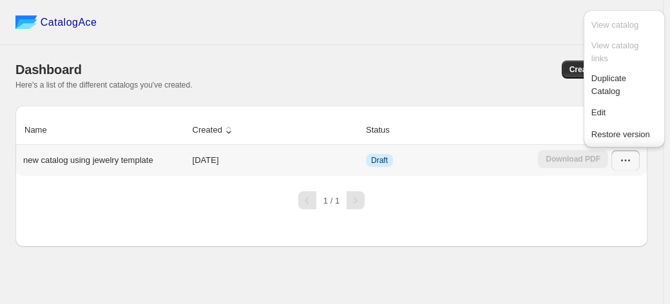
click at [385, 166] on span "Draft" at bounding box center [379, 160] width 17 height 10
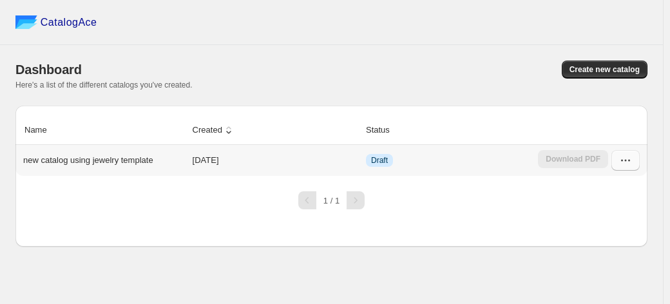
click at [620, 167] on icon "button" at bounding box center [625, 160] width 13 height 13
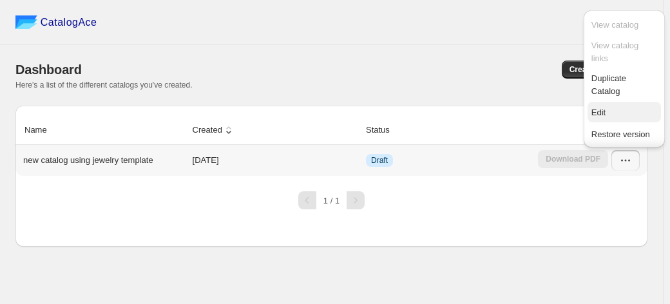
click at [597, 113] on span "Edit" at bounding box center [598, 113] width 14 height 10
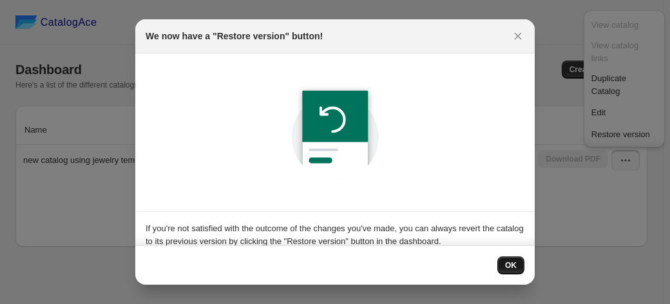
click at [514, 269] on span "OK" at bounding box center [511, 265] width 12 height 10
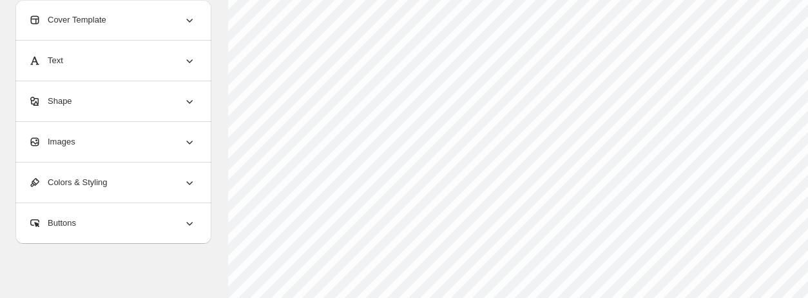
scroll to position [152, 0]
click at [86, 218] on div "Buttons" at bounding box center [112, 223] width 168 height 40
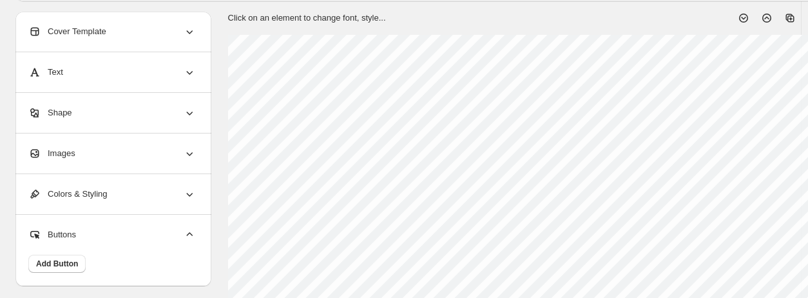
scroll to position [81, 120]
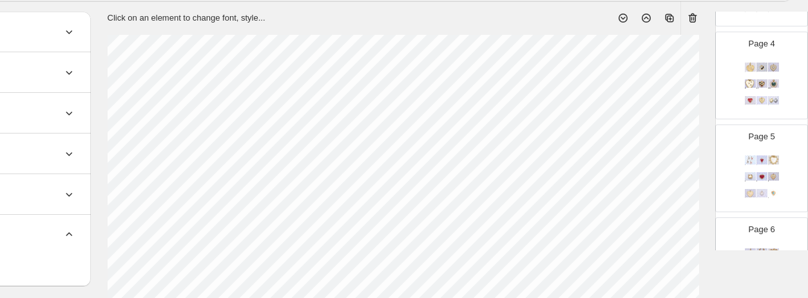
click at [768, 72] on div "713 Gold Rainbow Moonstone Sunburst Heart" at bounding box center [772, 72] width 8 height 1
type input "*"
select select "****"
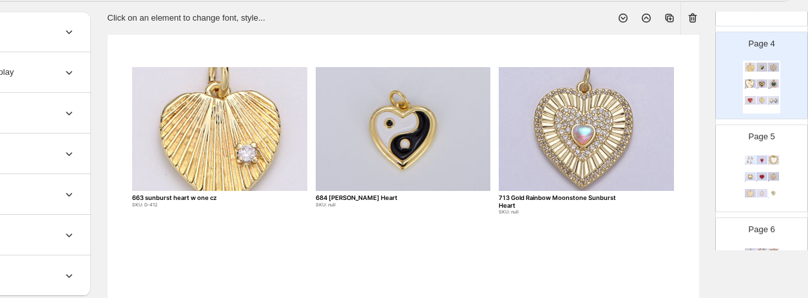
scroll to position [0, 0]
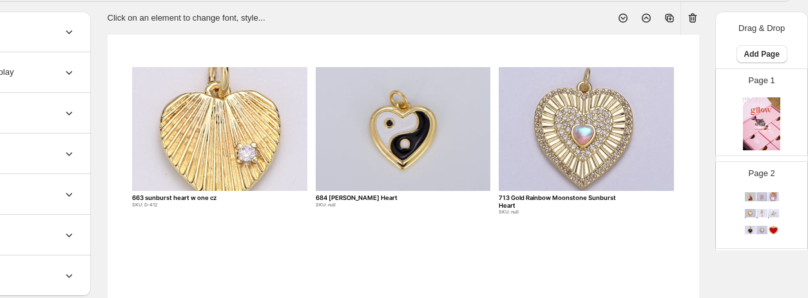
click at [756, 193] on img at bounding box center [761, 196] width 11 height 8
type input "*"
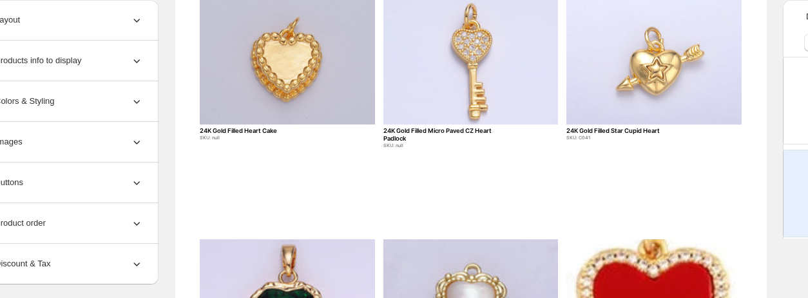
scroll to position [387, 0]
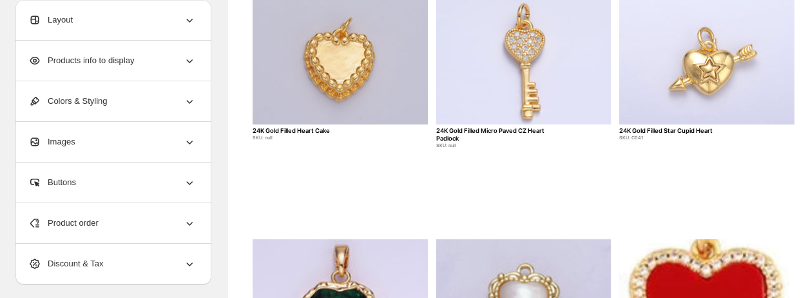
click at [165, 59] on div "Products info to display" at bounding box center [112, 61] width 168 height 40
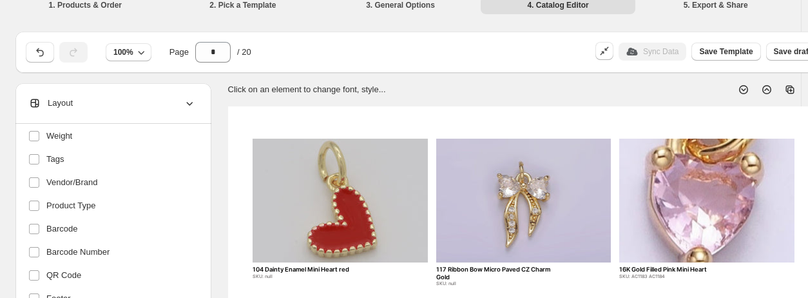
scroll to position [0, 0]
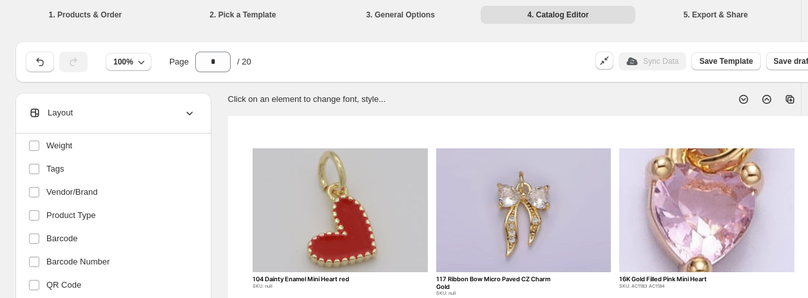
click at [403, 12] on li "3. General Options" at bounding box center [400, 14] width 155 height 18
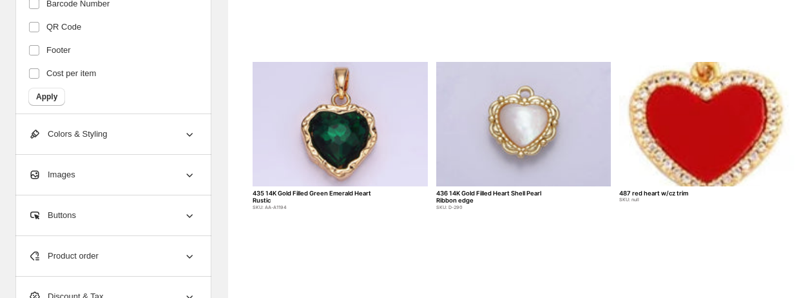
scroll to position [636, 0]
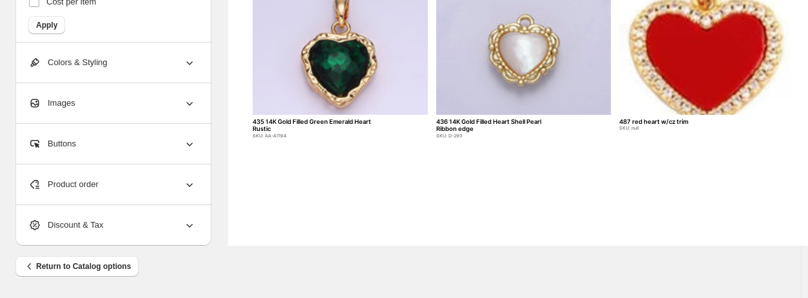
click at [115, 134] on div "Buttons" at bounding box center [112, 144] width 168 height 40
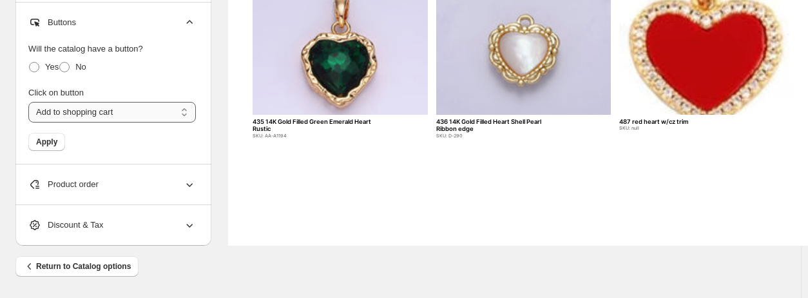
click at [134, 118] on select "**********" at bounding box center [112, 112] width 168 height 21
click at [39, 143] on span "Apply" at bounding box center [46, 142] width 21 height 10
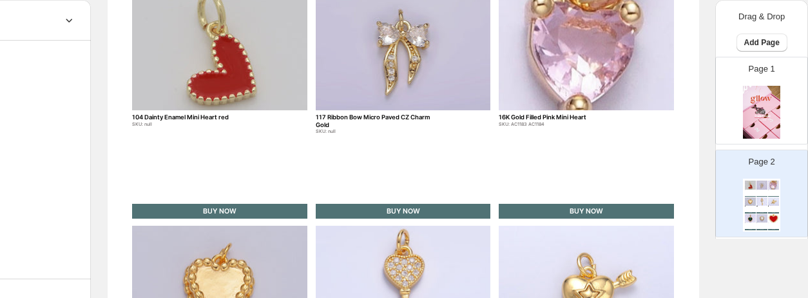
scroll to position [0, 120]
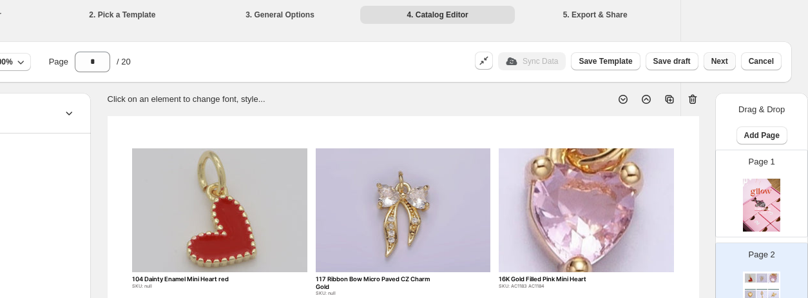
click at [720, 62] on span "Next" at bounding box center [719, 61] width 17 height 10
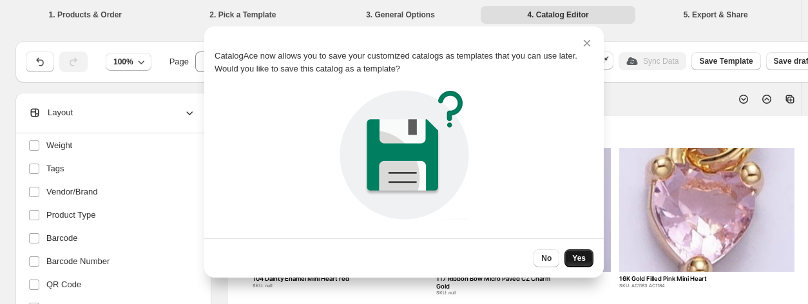
click at [570, 251] on button "Yes" at bounding box center [578, 258] width 29 height 18
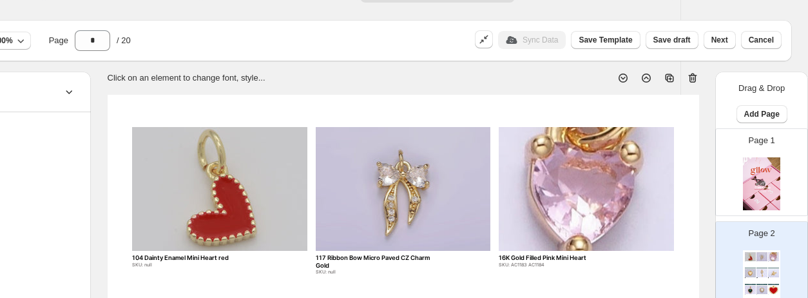
scroll to position [14, 120]
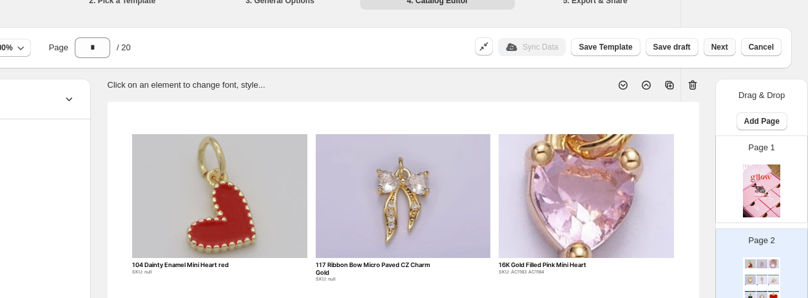
click at [724, 46] on span "Next" at bounding box center [719, 47] width 17 height 10
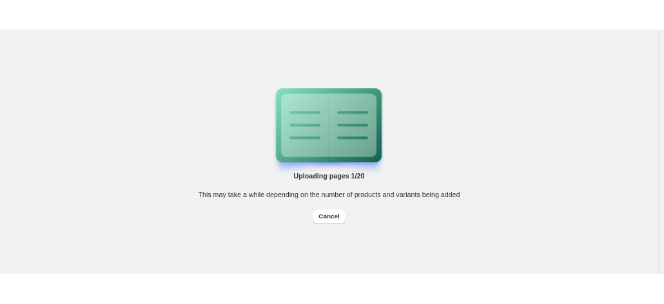
scroll to position [0, 0]
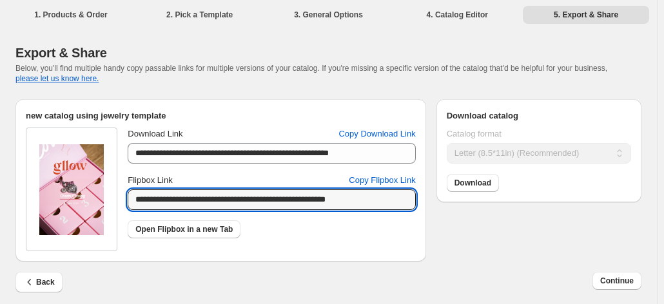
drag, startPoint x: 383, startPoint y: 206, endPoint x: 36, endPoint y: 228, distance: 347.3
click at [36, 228] on div "**********" at bounding box center [221, 190] width 390 height 124
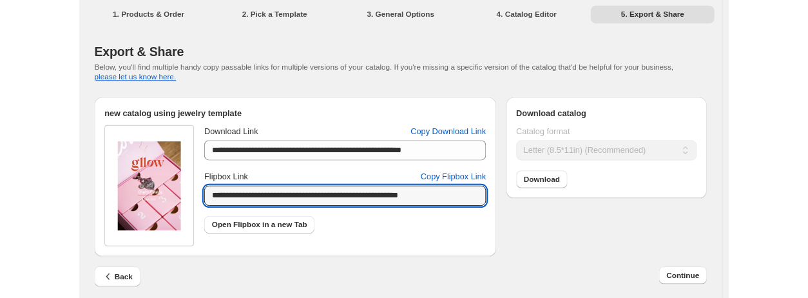
scroll to position [6, 0]
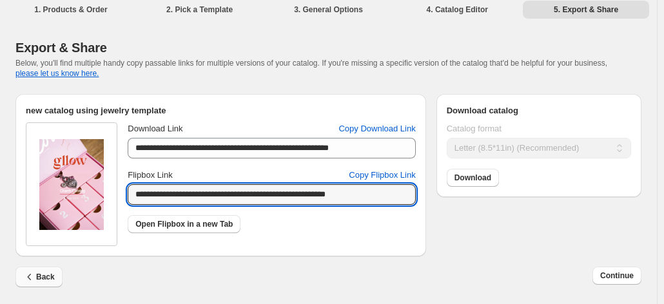
click at [39, 280] on span "Back" at bounding box center [39, 277] width 32 height 13
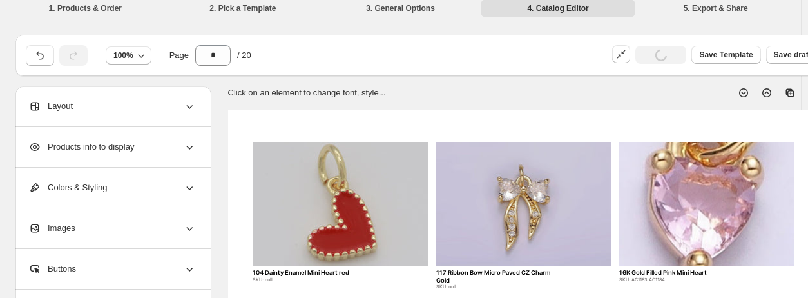
drag, startPoint x: 118, startPoint y: 158, endPoint x: 119, endPoint y: 150, distance: 7.8
click at [119, 150] on div "Products info to display" at bounding box center [112, 147] width 168 height 40
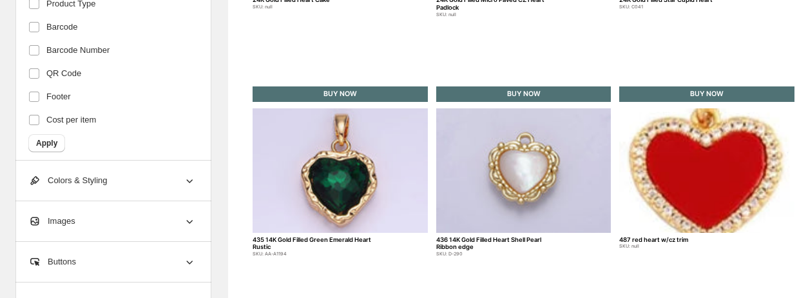
scroll to position [636, 0]
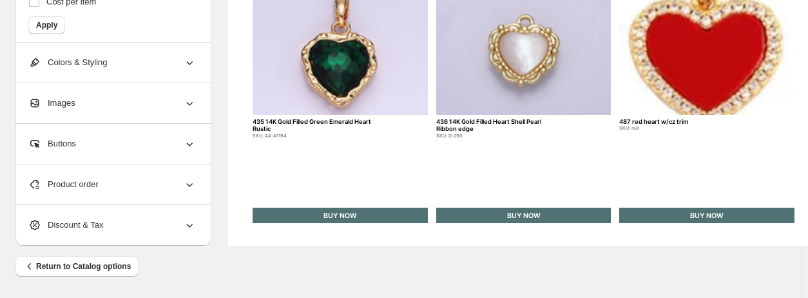
click at [177, 144] on div "Buttons" at bounding box center [112, 144] width 168 height 40
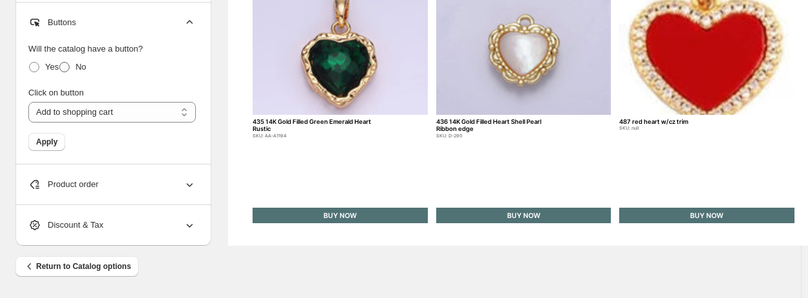
click at [64, 68] on span at bounding box center [64, 67] width 10 height 10
click at [43, 139] on span "Apply" at bounding box center [46, 142] width 21 height 10
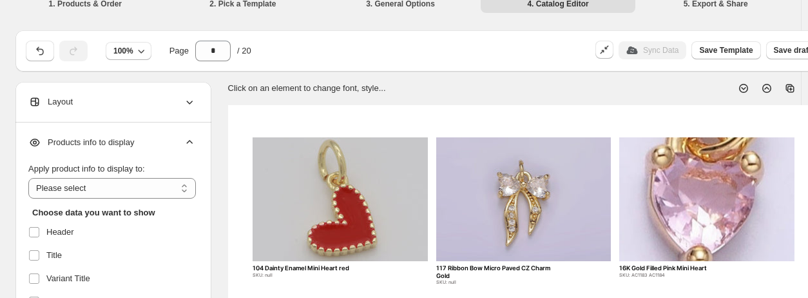
scroll to position [0, 0]
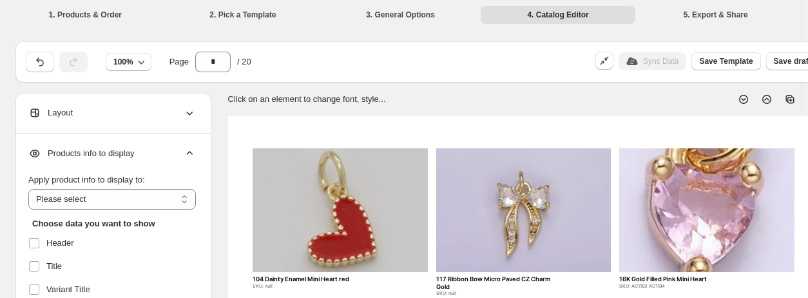
click at [151, 176] on div "Apply product info to display to:" at bounding box center [112, 179] width 168 height 13
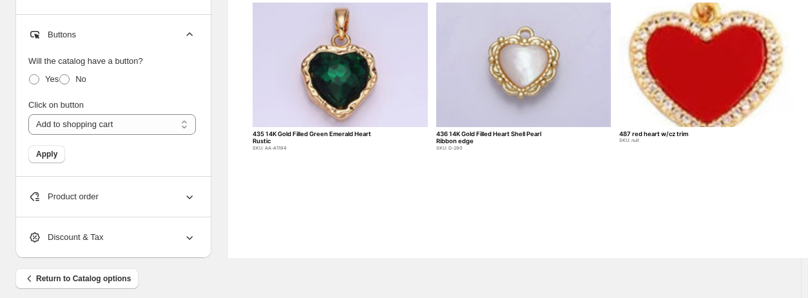
scroll to position [636, 0]
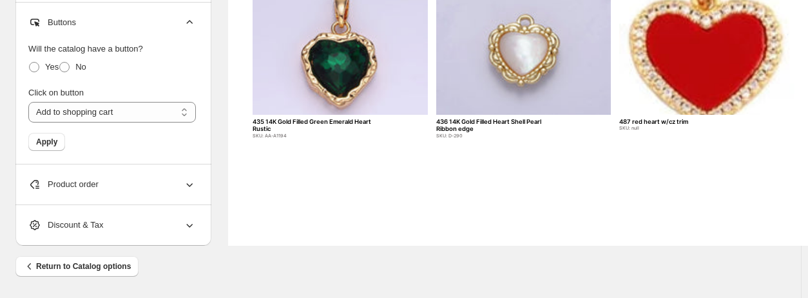
click at [115, 182] on div "Product order" at bounding box center [112, 184] width 168 height 40
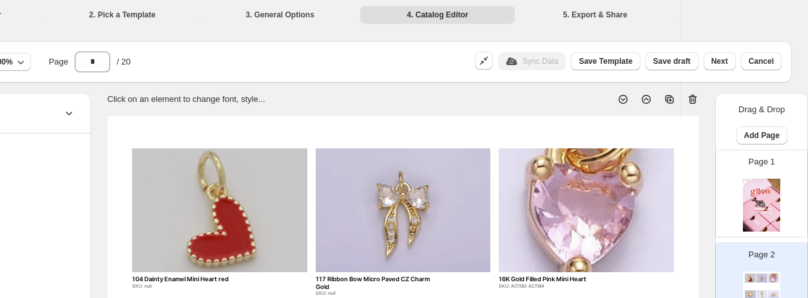
scroll to position [0, 0]
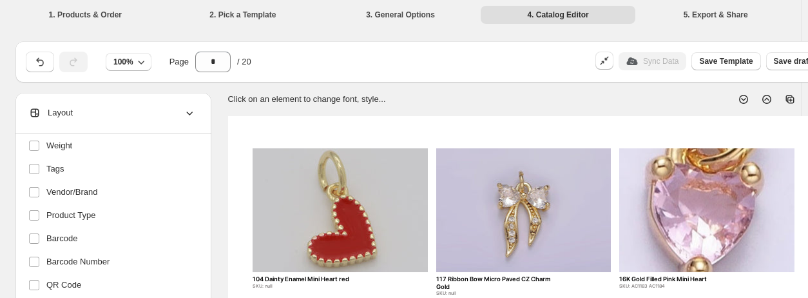
click at [70, 110] on span "Layout" at bounding box center [50, 112] width 44 height 13
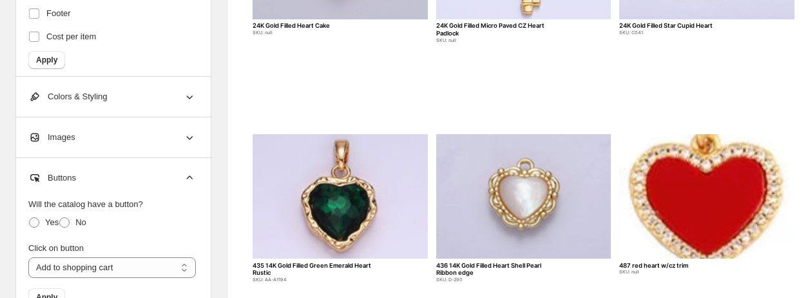
scroll to position [495, 0]
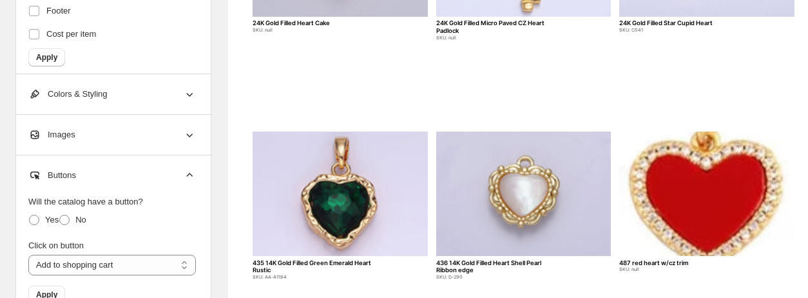
click at [80, 146] on div "Images" at bounding box center [112, 135] width 168 height 40
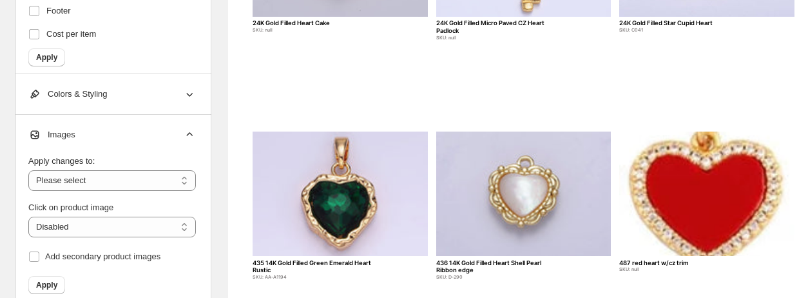
scroll to position [495, 120]
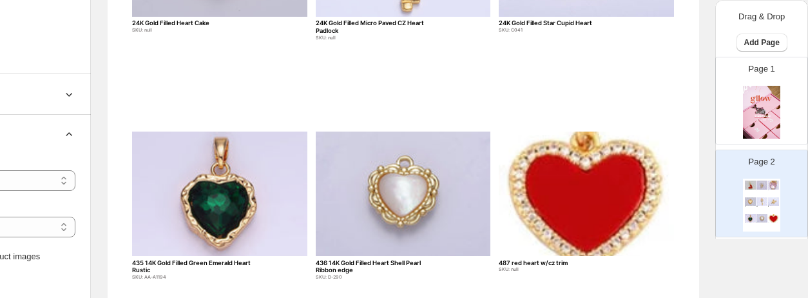
click at [772, 135] on img at bounding box center [761, 112] width 37 height 53
type input "*"
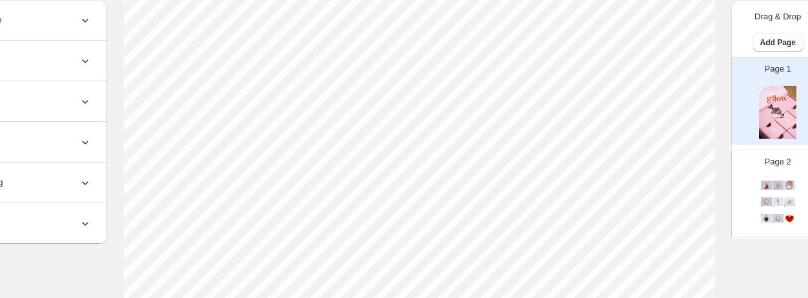
scroll to position [495, 0]
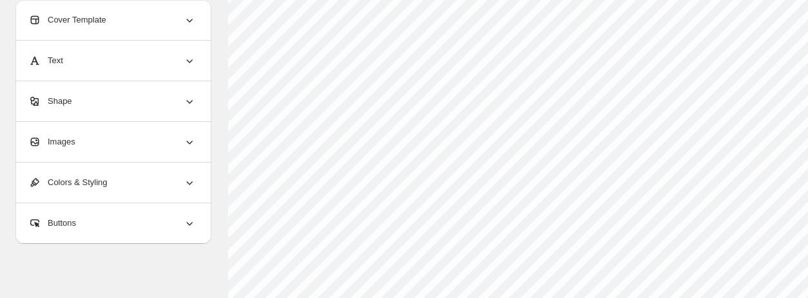
click at [137, 149] on div "Images" at bounding box center [112, 142] width 168 height 40
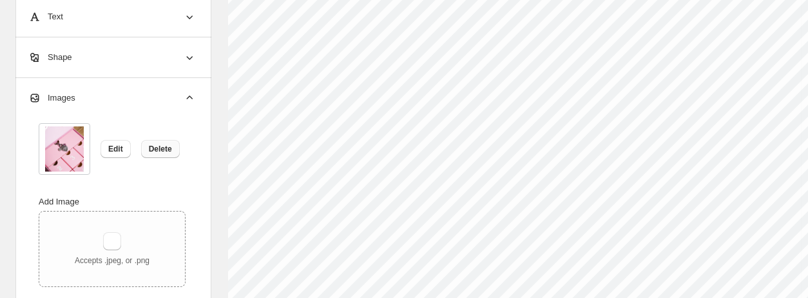
click at [151, 152] on span "Delete" at bounding box center [160, 149] width 23 height 10
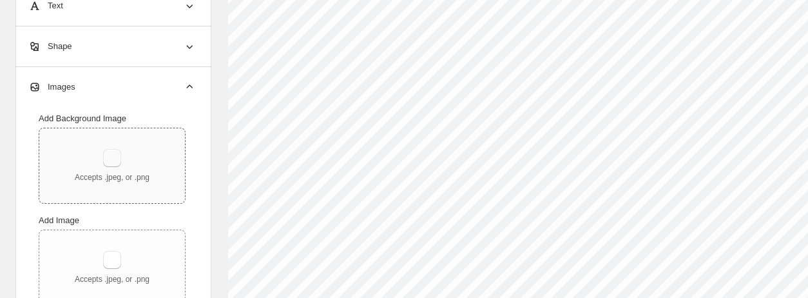
click at [116, 151] on button "button" at bounding box center [112, 158] width 18 height 18
type input "**********"
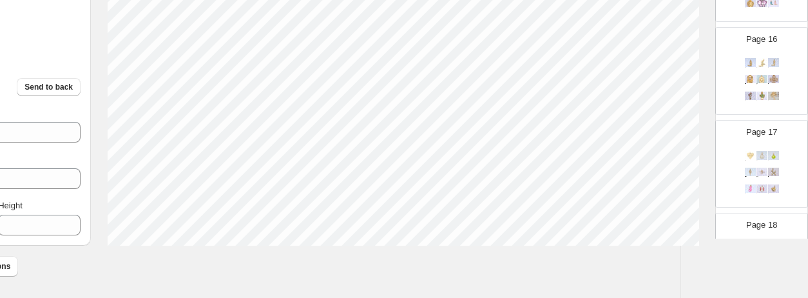
scroll to position [1697, 0]
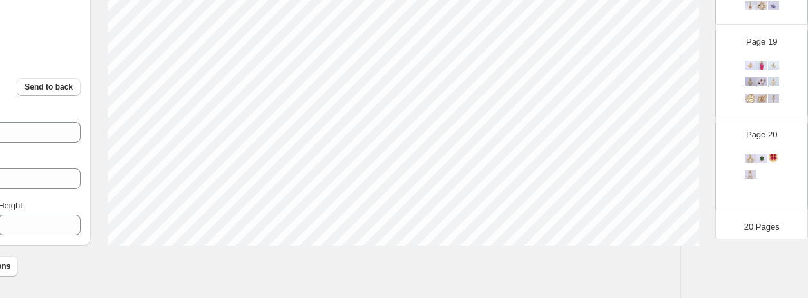
click at [760, 176] on div "535 mini Quatrefoil Clover gold SKU: AC-733 575 Green Four Leaf Clover SKU: AA-…" at bounding box center [761, 177] width 37 height 53
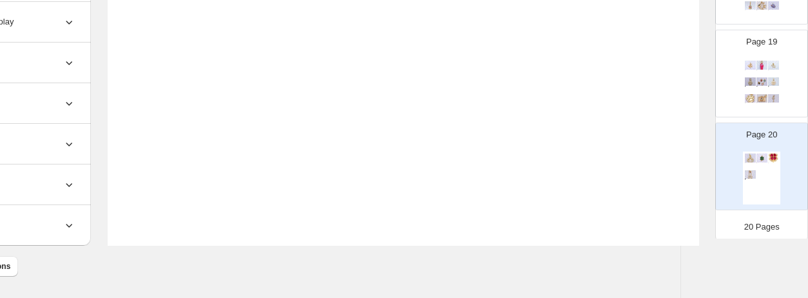
click at [745, 82] on img at bounding box center [750, 81] width 11 height 8
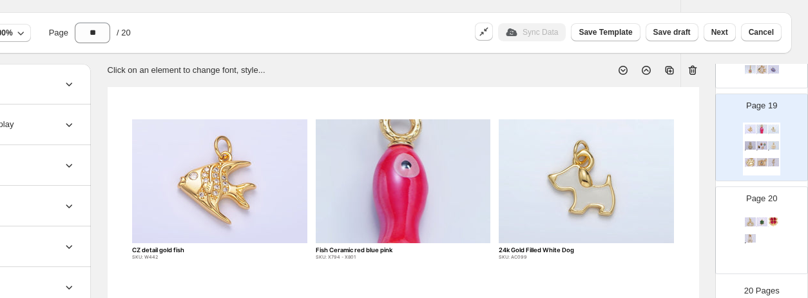
scroll to position [0, 120]
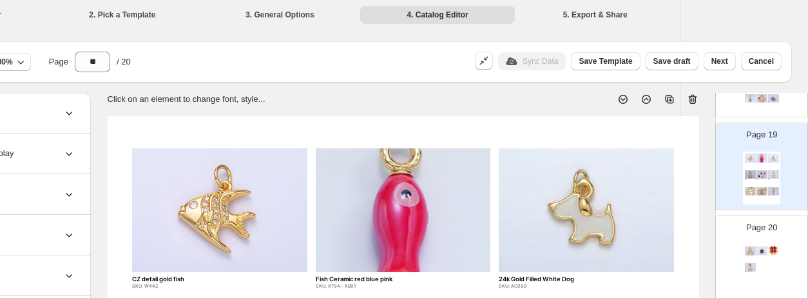
click at [644, 94] on icon at bounding box center [646, 99] width 13 height 13
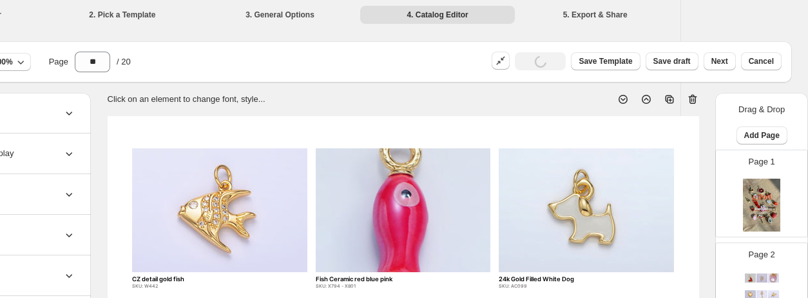
scroll to position [1697, 0]
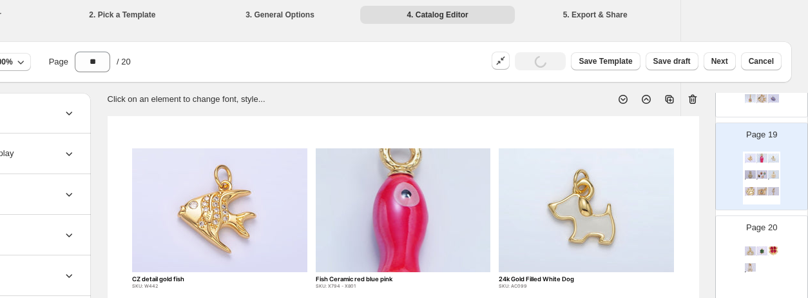
click at [624, 99] on icon at bounding box center [622, 99] width 5 height 3
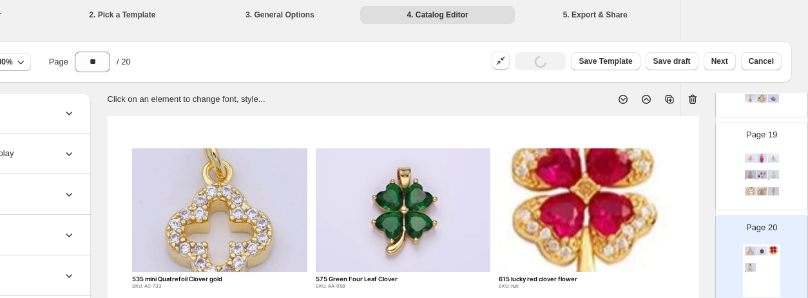
click at [624, 99] on icon at bounding box center [622, 99] width 5 height 3
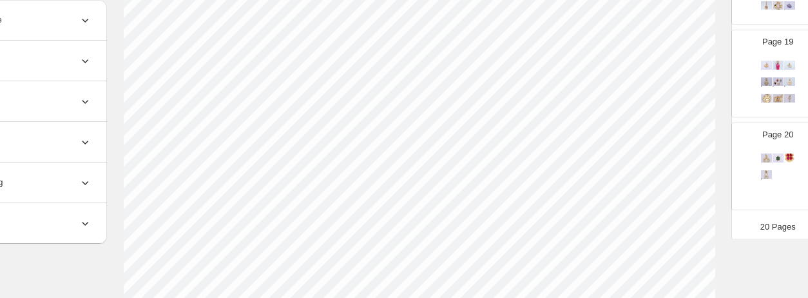
scroll to position [254, 104]
click at [751, 172] on div "Page 20 535 mini Quatrefoil Clover gold SKU: AC-733 575 Green Four Leaf Clover …" at bounding box center [772, 161] width 81 height 86
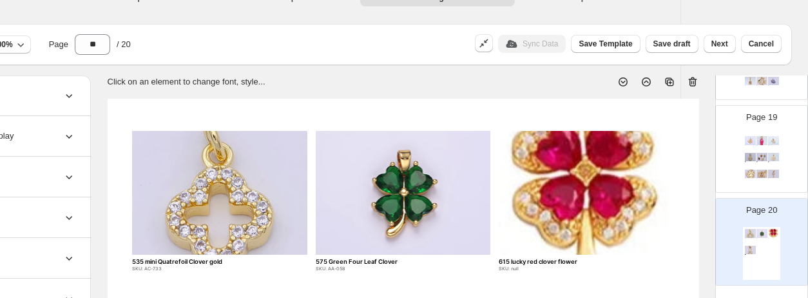
scroll to position [14, 120]
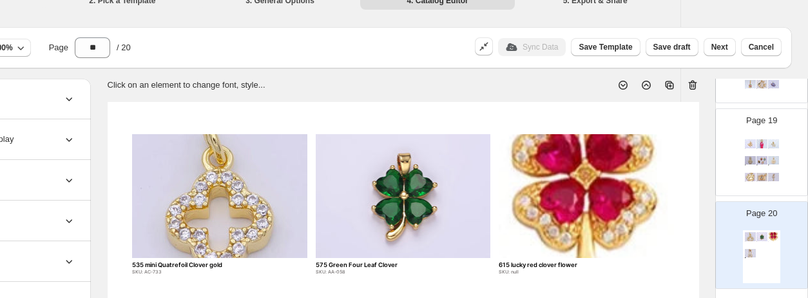
click at [643, 81] on icon at bounding box center [646, 85] width 9 height 9
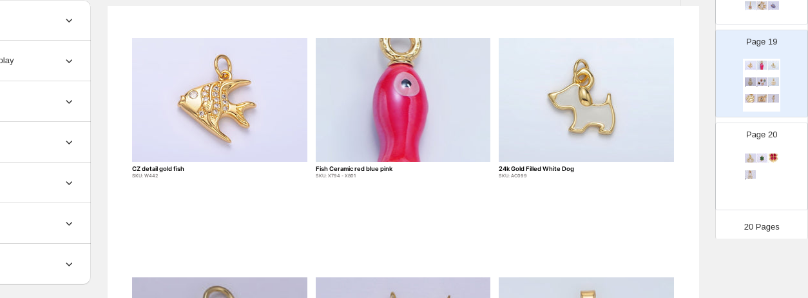
scroll to position [68, 120]
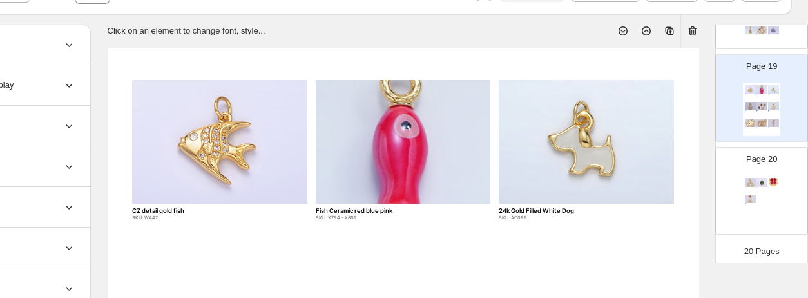
click at [647, 28] on icon at bounding box center [646, 30] width 13 height 13
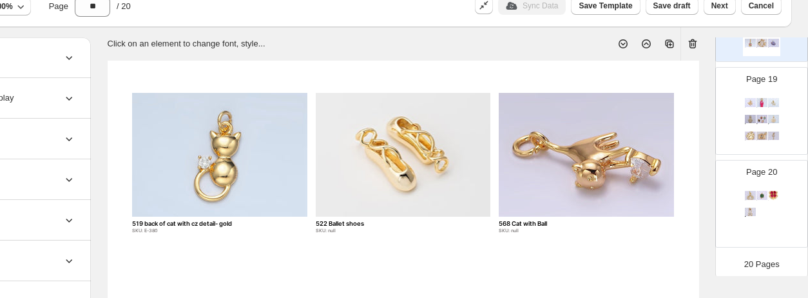
scroll to position [32, 120]
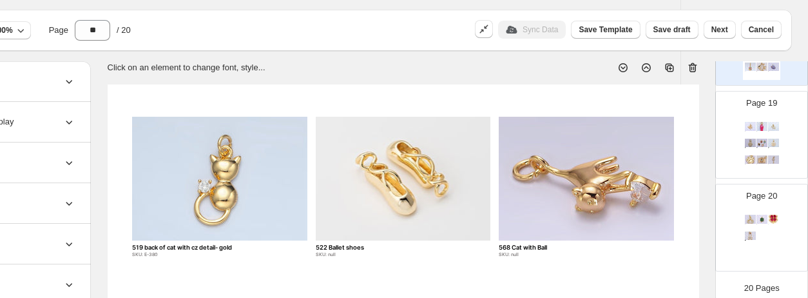
click at [647, 68] on icon at bounding box center [646, 67] width 13 height 13
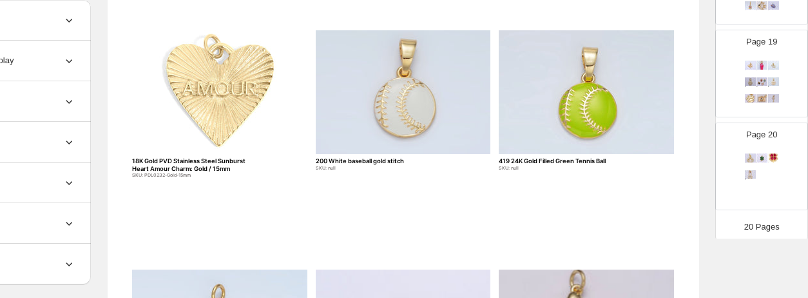
scroll to position [0, 120]
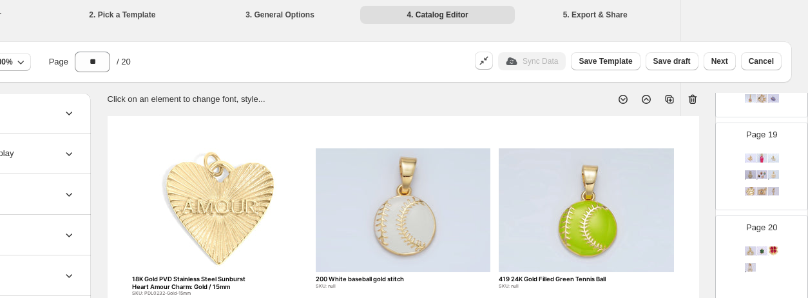
click at [648, 101] on icon at bounding box center [646, 99] width 13 height 13
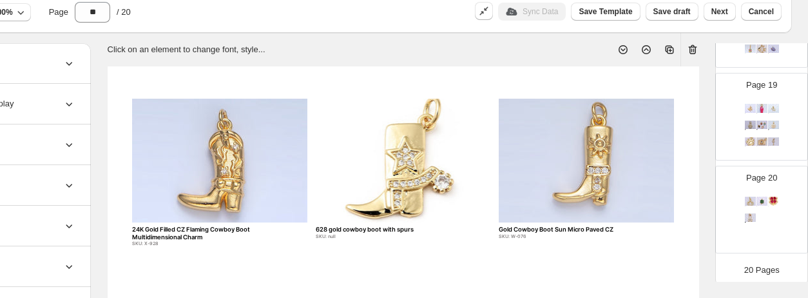
scroll to position [44, 120]
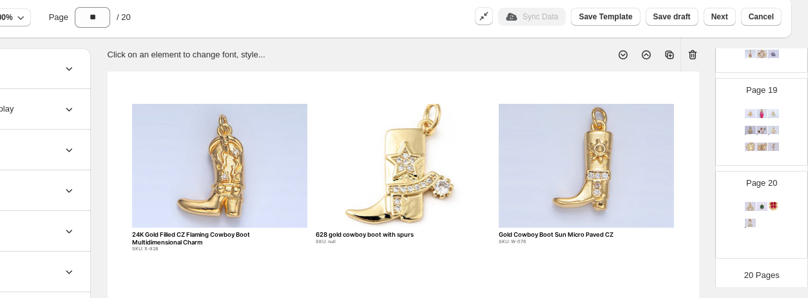
click at [649, 53] on icon at bounding box center [646, 54] width 13 height 13
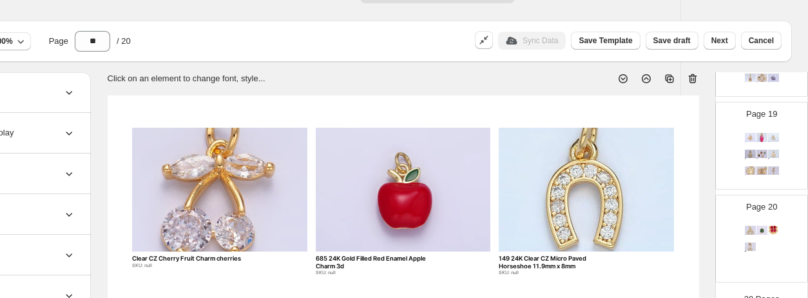
scroll to position [15, 120]
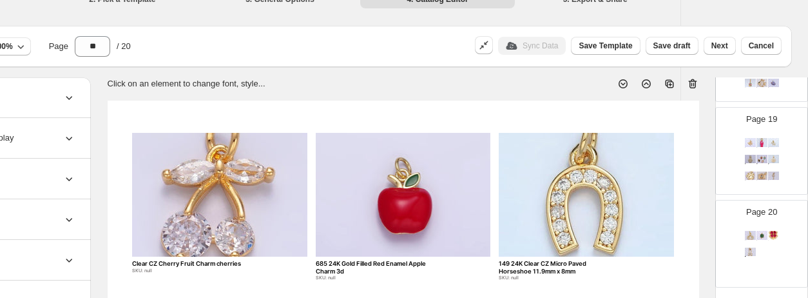
click at [642, 86] on icon at bounding box center [646, 83] width 13 height 13
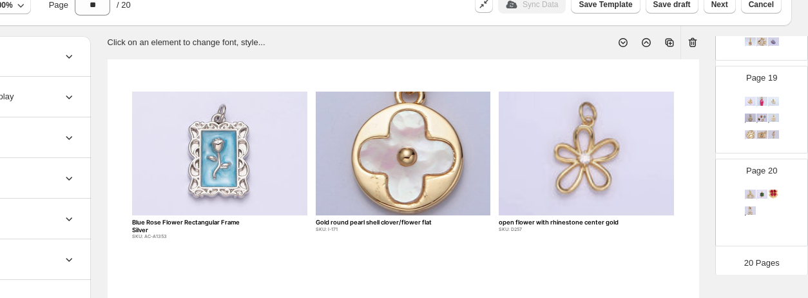
scroll to position [57, 120]
click at [651, 42] on icon at bounding box center [646, 41] width 13 height 13
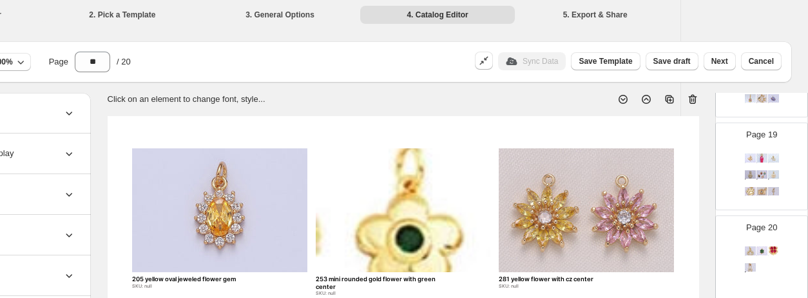
scroll to position [0, 120]
click at [648, 101] on icon at bounding box center [646, 99] width 13 height 13
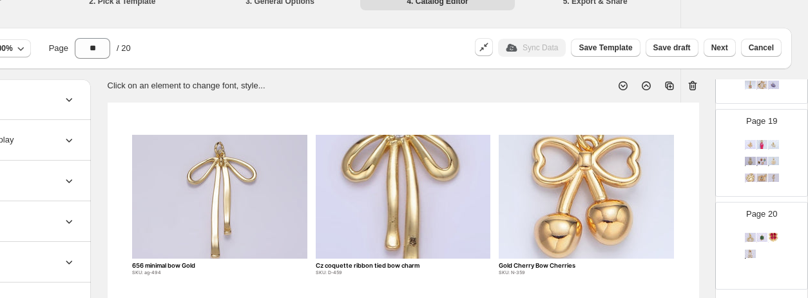
scroll to position [0, 120]
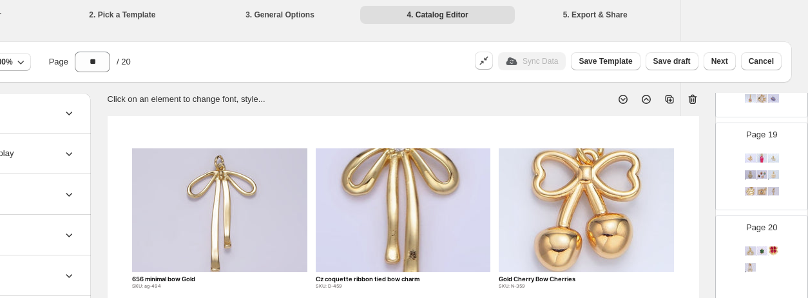
click at [643, 102] on icon at bounding box center [646, 99] width 9 height 9
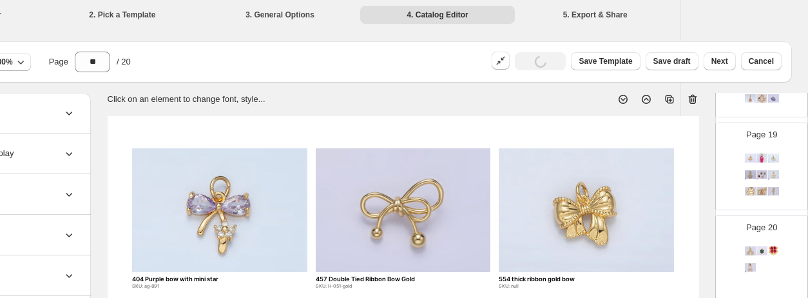
click at [643, 102] on icon at bounding box center [646, 99] width 9 height 9
type input "**"
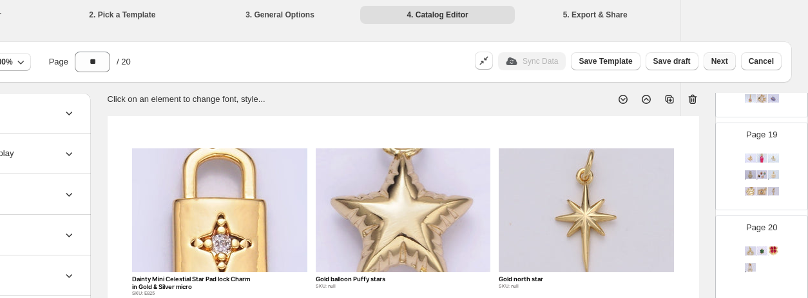
click at [723, 56] on span "Next" at bounding box center [719, 61] width 17 height 10
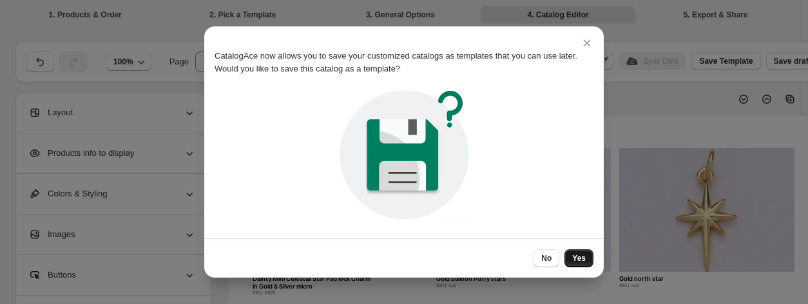
click at [581, 257] on span "Yes" at bounding box center [579, 258] width 14 height 10
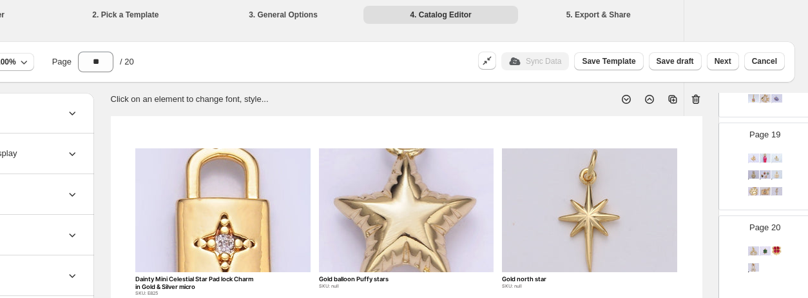
scroll to position [0, 120]
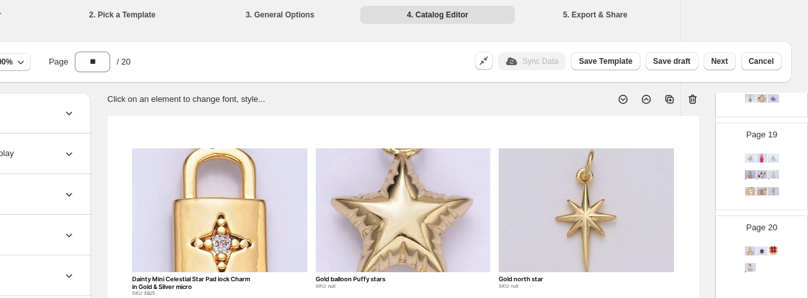
click at [724, 64] on span "Next" at bounding box center [719, 61] width 17 height 10
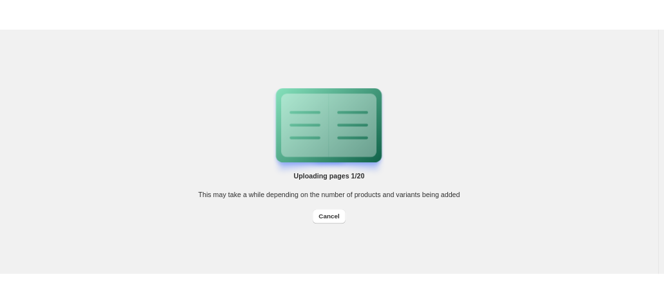
scroll to position [0, 0]
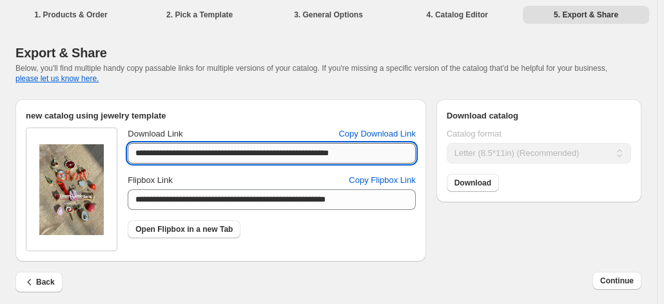
click at [388, 156] on input "**********" at bounding box center [271, 153] width 287 height 21
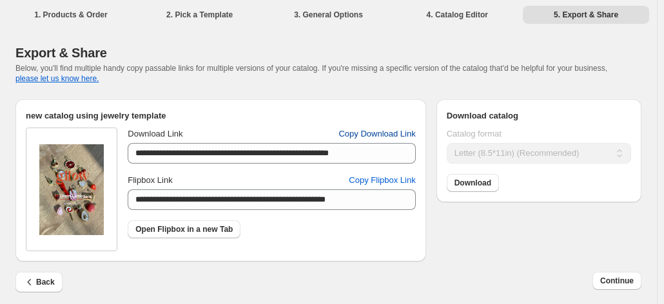
click at [389, 133] on span "Copy Download Link" at bounding box center [376, 134] width 77 height 13
click at [381, 184] on span "Copy Flipbox Link" at bounding box center [382, 180] width 66 height 13
click at [367, 137] on span "Copy Download Link" at bounding box center [376, 134] width 77 height 13
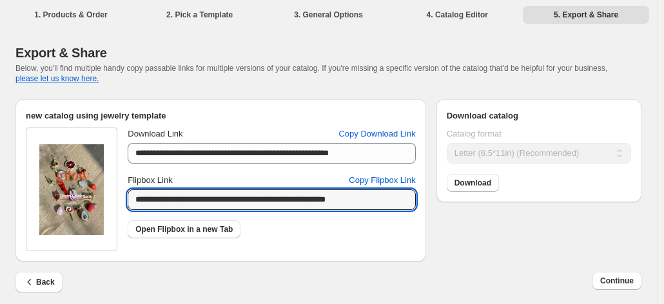
drag, startPoint x: 376, startPoint y: 200, endPoint x: 32, endPoint y: 163, distance: 346.0
click at [32, 163] on div "**********" at bounding box center [221, 190] width 390 height 124
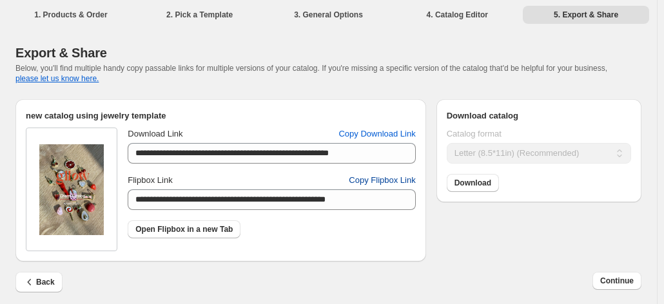
click at [390, 182] on span "Copy Flipbox Link" at bounding box center [382, 180] width 66 height 13
